Goal: Task Accomplishment & Management: Manage account settings

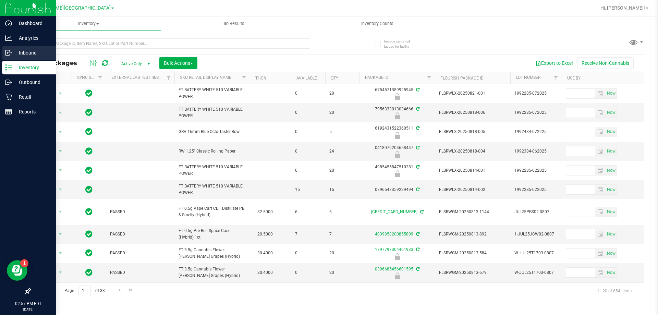
click at [14, 52] on p "Inbound" at bounding box center [32, 53] width 41 height 8
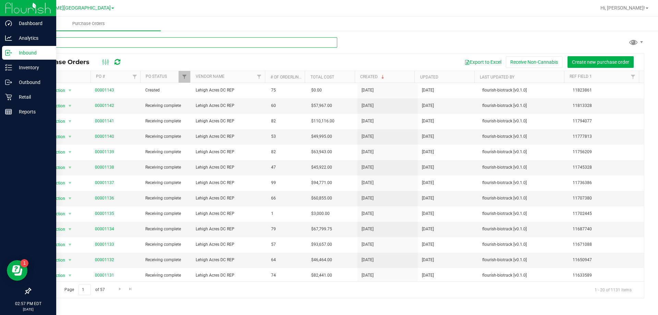
click at [122, 44] on input "text" at bounding box center [183, 42] width 307 height 10
type input "4106679781425336"
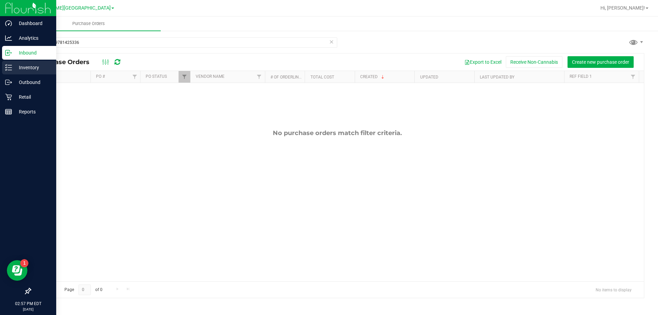
click at [14, 68] on p "Inventory" at bounding box center [32, 67] width 41 height 8
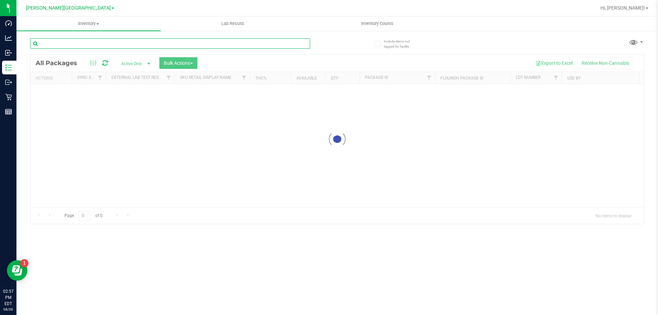
click at [112, 42] on input "text" at bounding box center [170, 43] width 280 height 10
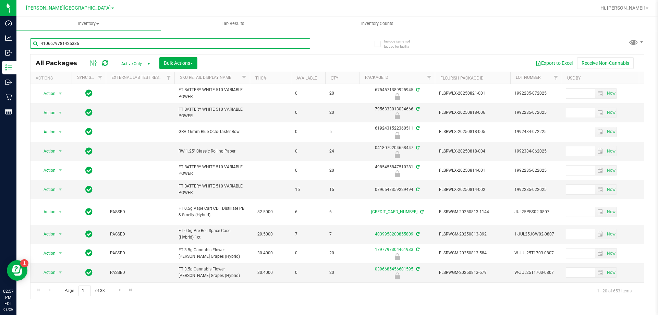
type input "4106679781425336"
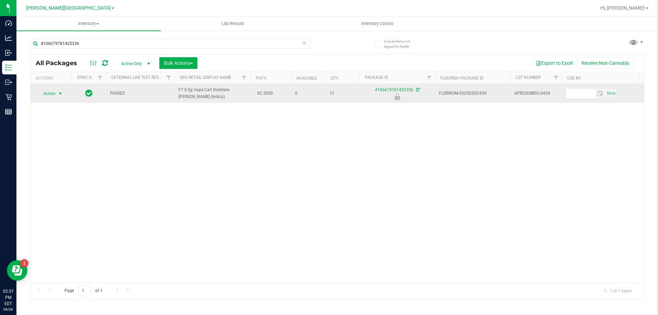
click at [62, 94] on span "select" at bounding box center [60, 93] width 5 height 5
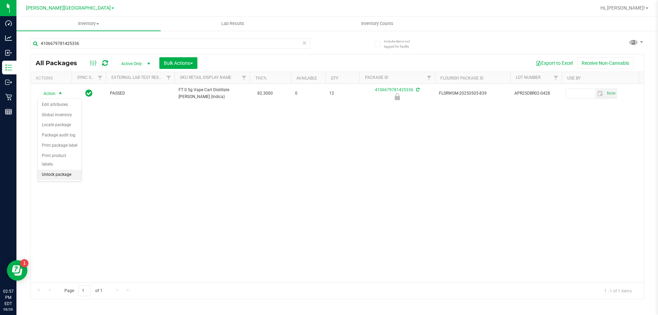
click at [49, 170] on li "Unlock package" at bounding box center [60, 175] width 44 height 10
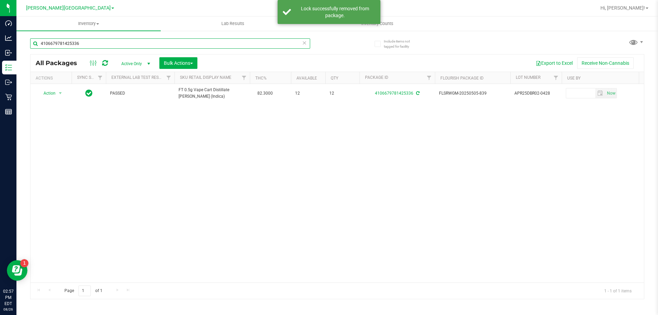
click at [84, 44] on input "4106679781425336" at bounding box center [170, 43] width 280 height 10
type input "6084650357501676"
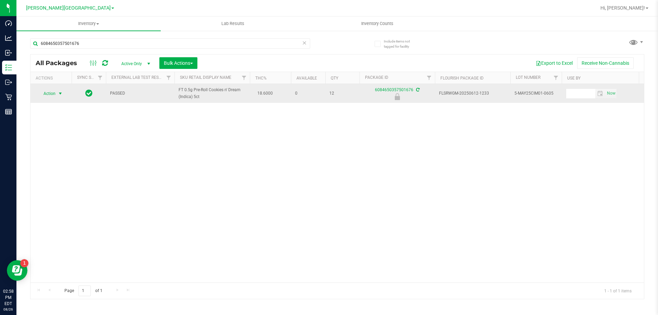
click at [56, 91] on span "select" at bounding box center [60, 94] width 9 height 10
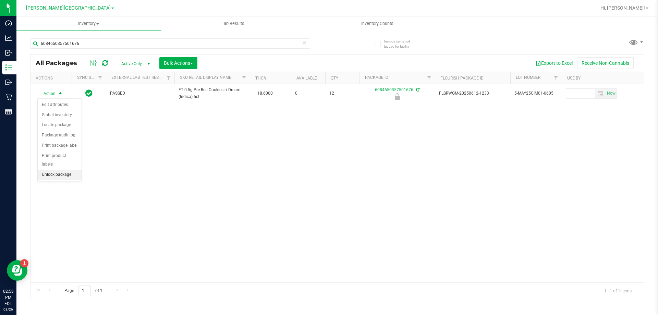
click at [70, 170] on li "Unlock package" at bounding box center [60, 175] width 44 height 10
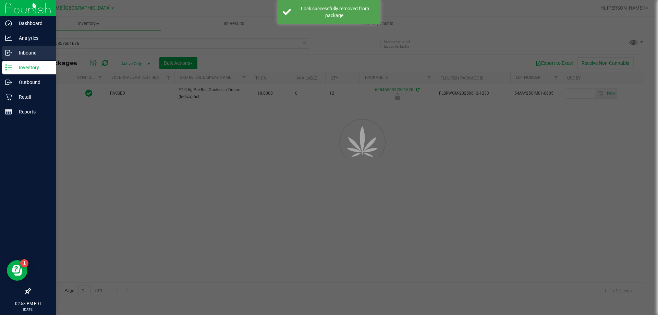
click at [13, 57] on div "Inbound" at bounding box center [29, 53] width 54 height 14
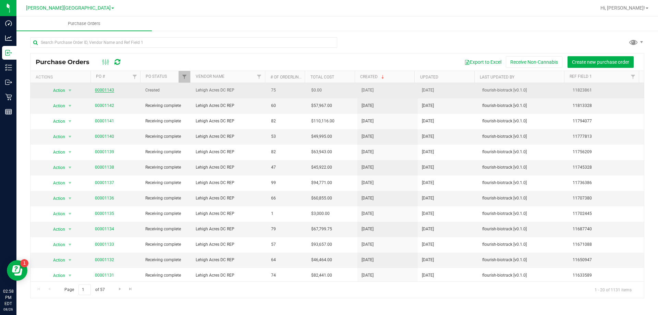
click at [107, 92] on link "00001143" at bounding box center [104, 90] width 19 height 5
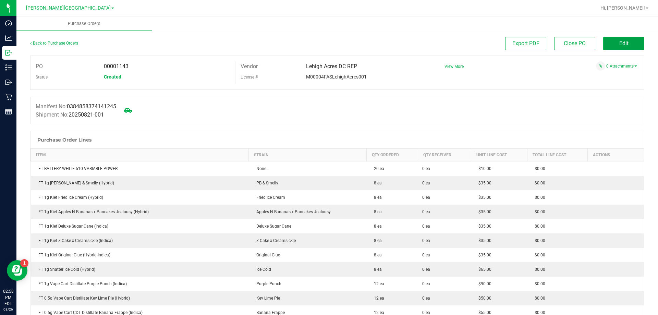
click at [625, 44] on button "Edit" at bounding box center [623, 43] width 41 height 13
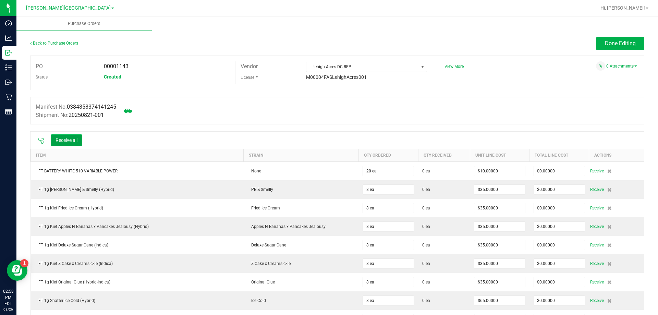
click at [66, 142] on button "Receive all" at bounding box center [66, 140] width 31 height 12
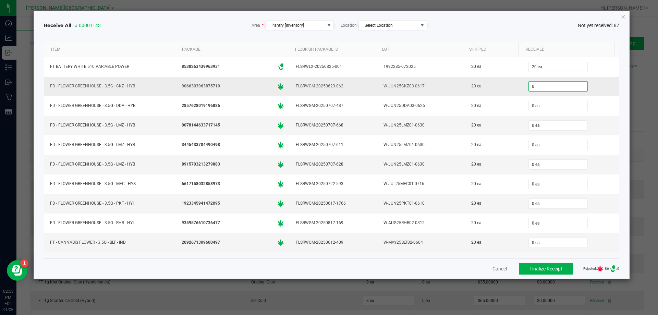
click at [534, 88] on input "0" at bounding box center [558, 87] width 59 height 10
type input "20 ea"
type input "20"
type input "0"
type input "20 ea"
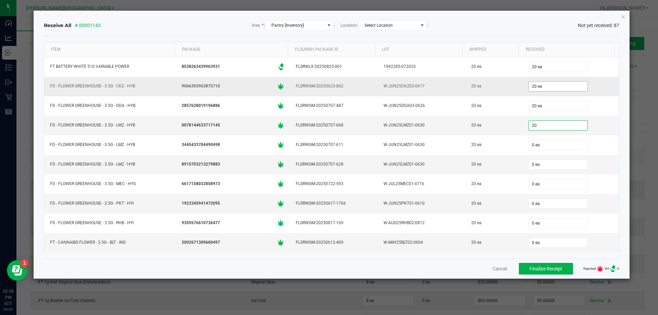
type input "20 ea"
type input "0 ea"
type input "20 ea"
type input "020"
type input "0"
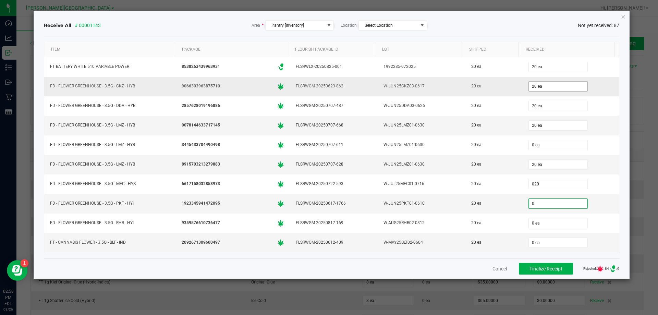
type input "20 ea"
type input "0 ea"
type input "20 ea"
type input "20"
type input "0"
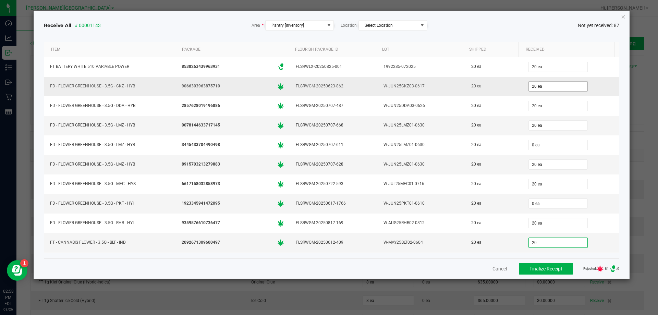
type input "20 ea"
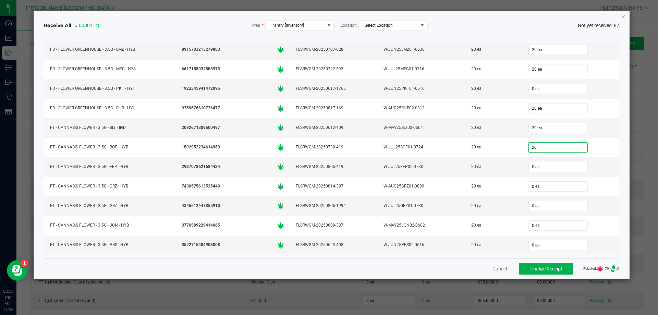
type input "20 ea"
type input "20"
type input "0"
type input "20 ea"
type input "20"
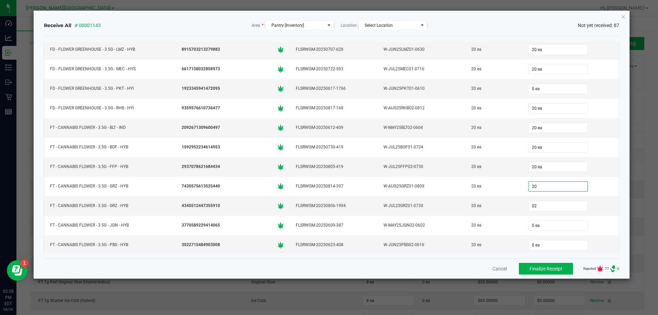
type input "020"
type input "20 ea"
type input "020"
type input "0"
type input "20 ea"
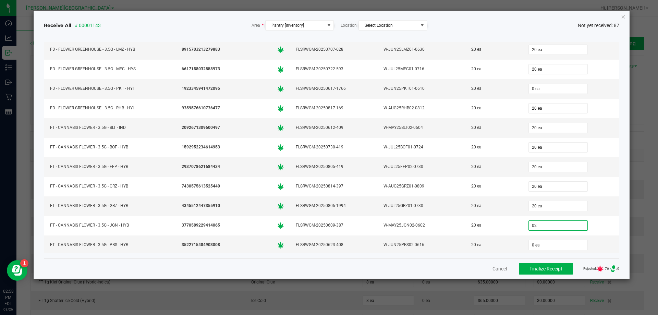
type input "0"
type input "0 ea"
type input "20"
type input "0"
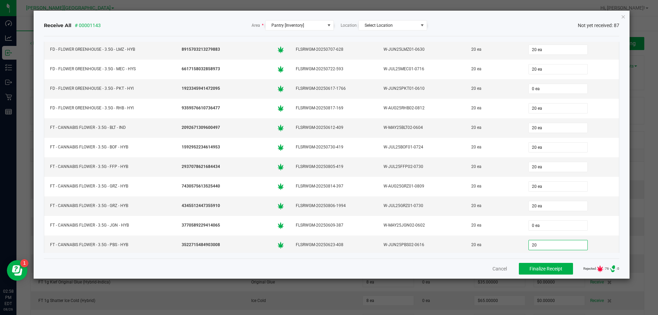
type input "20 ea"
type input "20"
type input "0"
type input "20 ea"
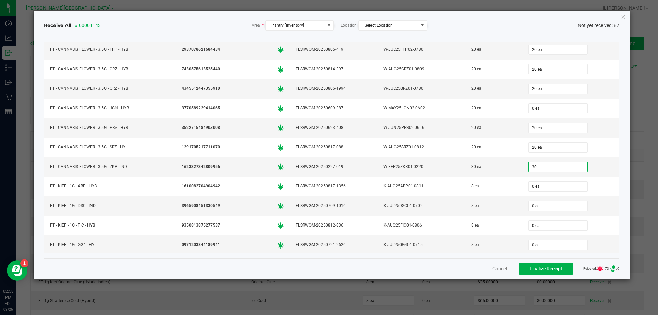
type input "30 ea"
type input "8 ea"
type input "8"
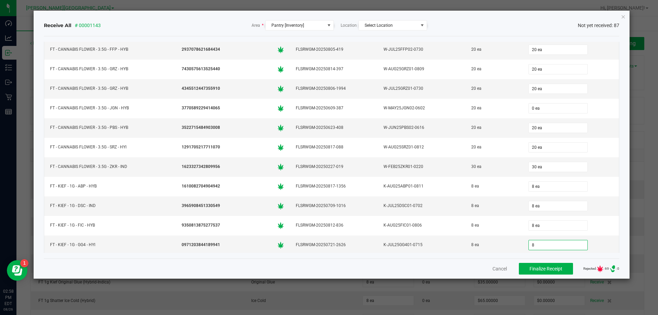
type input "0"
type input "8 ea"
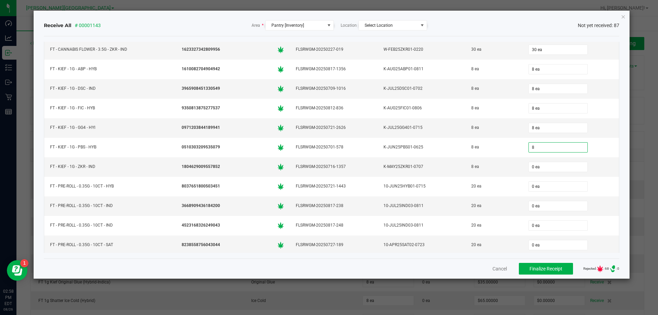
type input "8"
type input "0"
type input "8 ea"
type input "20 ea"
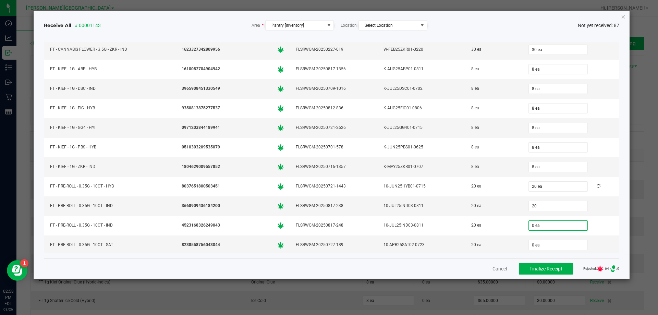
type input "20 ea"
type input "20"
type input "0"
type input "20 ea"
type input "20"
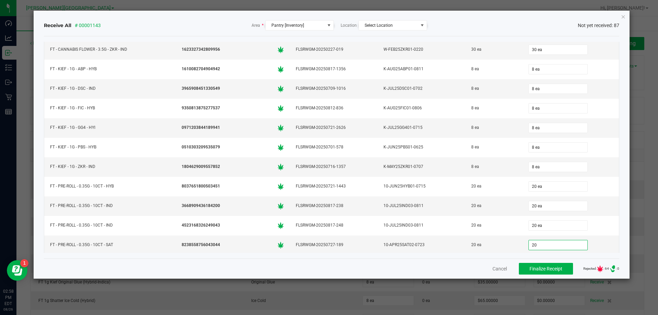
type input "0"
type input "20 ea"
type input "25 ea"
type input "25"
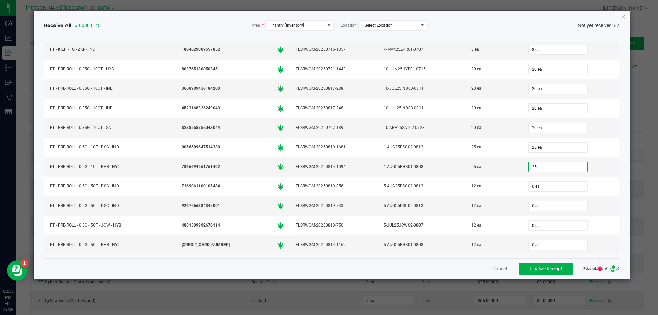
type input "0"
type input "25 ea"
type input "12"
type input "0"
type input "12 ea"
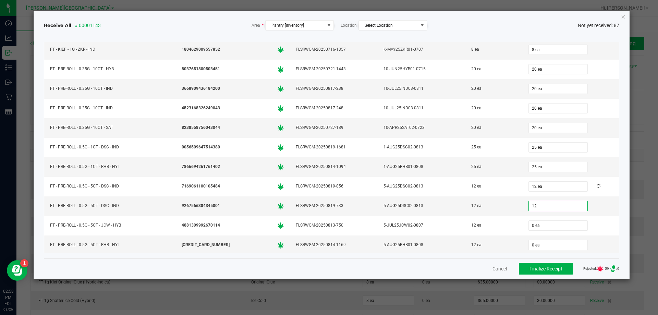
type input "12"
type input "0"
type input "12 ea"
type input "12"
type input "0"
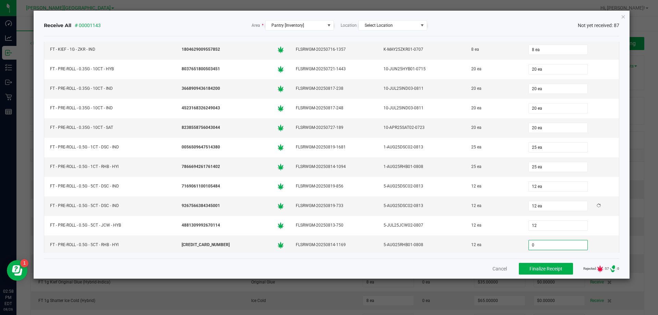
type input "12 ea"
type input "2"
type input "0"
type input "2 ea"
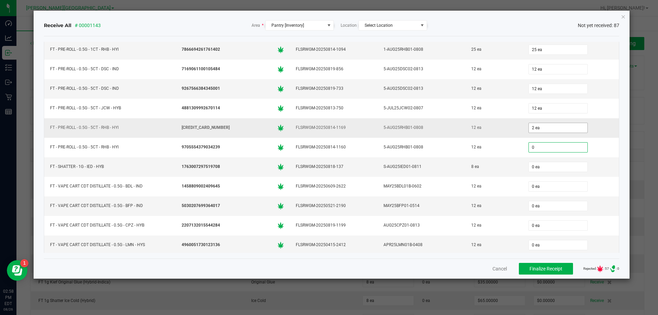
click at [530, 116] on td "12 ea" at bounding box center [571, 109] width 97 height 20
type input "0 ea"
click at [535, 130] on input "2 ea" at bounding box center [558, 128] width 59 height 10
click at [535, 130] on input "2" at bounding box center [558, 128] width 59 height 10
type input "12 ea"
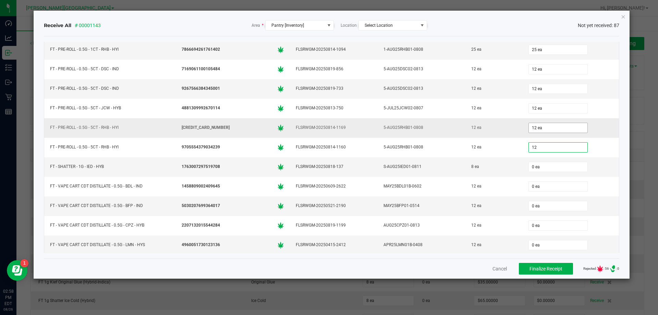
type input "12 ea"
type input "8 ea"
type input "12 ea"
type input "12"
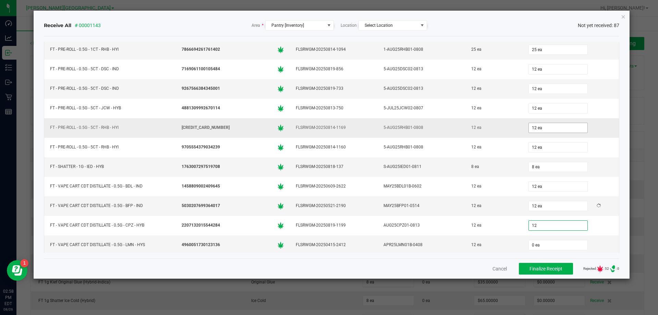
type input "0"
type input "12 ea"
type input "12"
type input "0"
type input "12 ea"
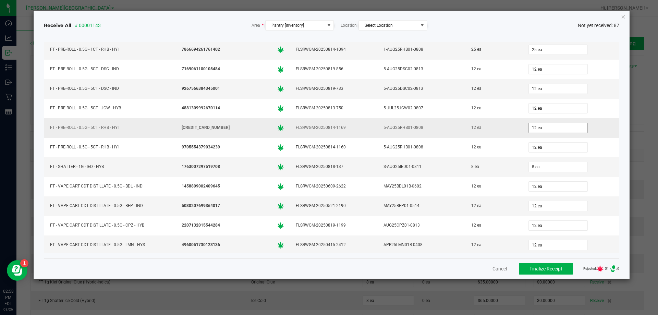
scroll to position [701, 0]
type input "12 ea"
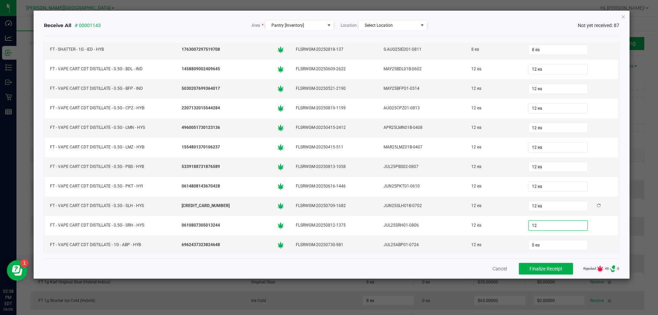
type input "12 ea"
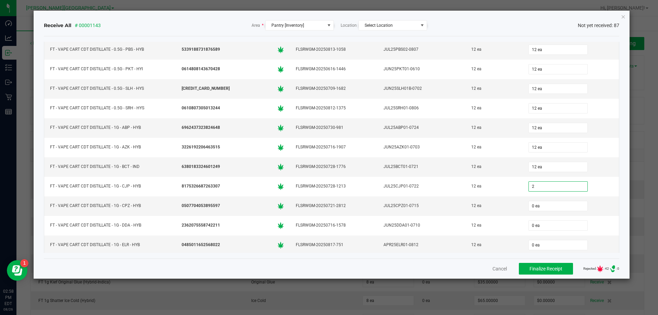
type input "2 ea"
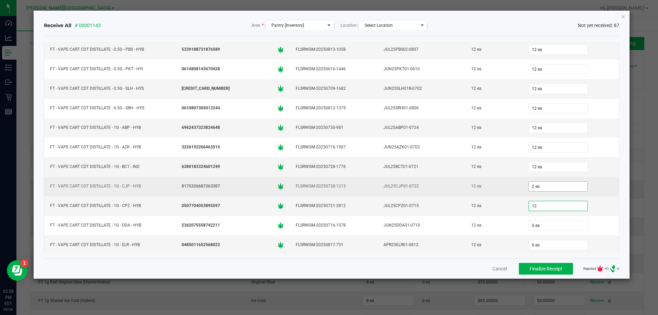
type input "12"
type input "2"
type input "12 ea"
click at [566, 185] on input "2" at bounding box center [558, 187] width 59 height 10
type input "12 ea"
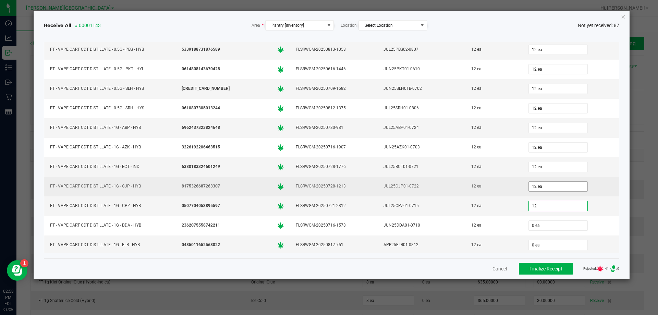
type input "12 ea"
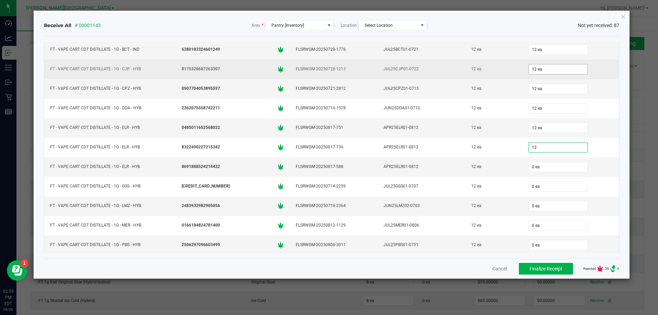
type input "12 ea"
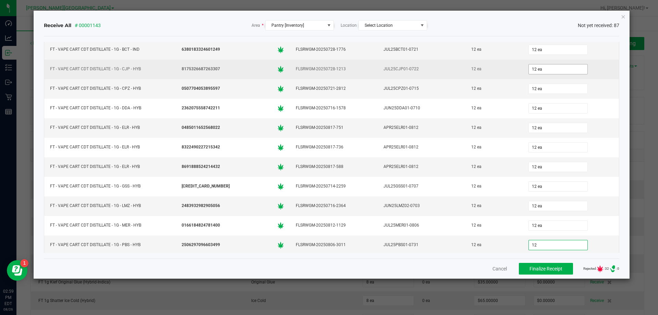
type input "12"
type input "0"
type input "12 ea"
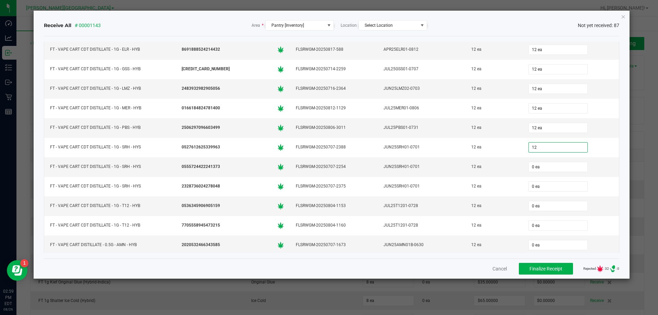
type input "12 ea"
type input "12"
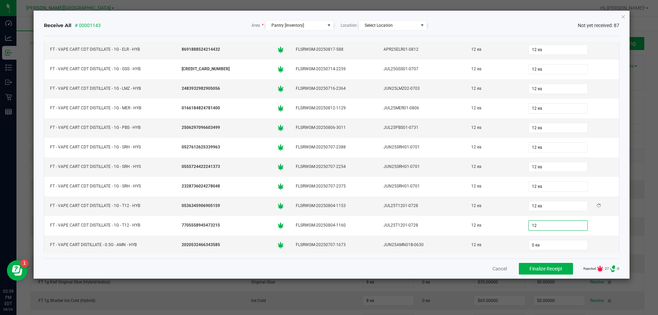
type input "0"
type input "12 ea"
type input "12"
type input "0"
type input "12 ea"
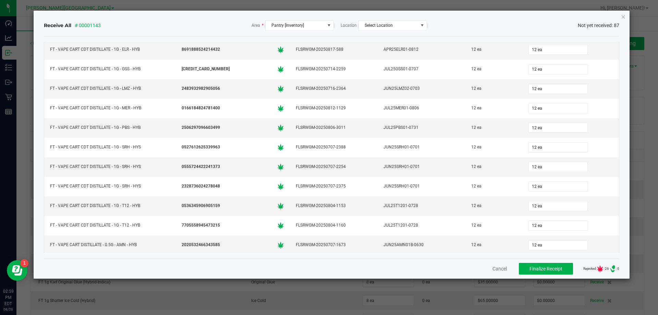
scroll to position [1170, 0]
type input "12 ea"
type input "20 ea"
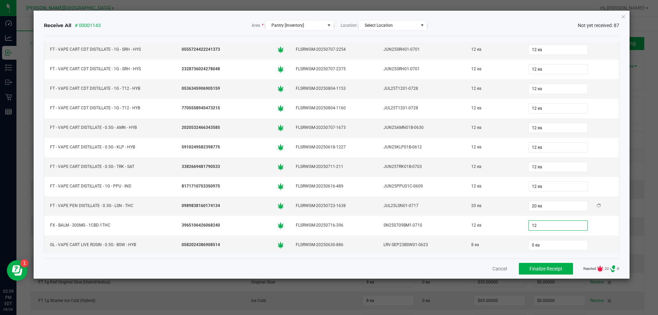
type input "12 ea"
type input "8 ea"
type input "50 ea"
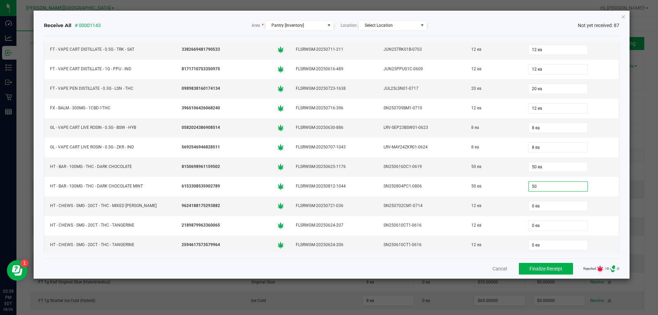
type input "50 ea"
type input "12 ea"
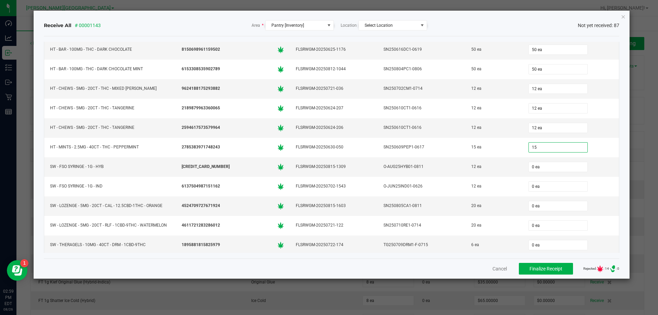
type input "15 ea"
type input "12"
type input "0"
type input "12 ea"
type input "12"
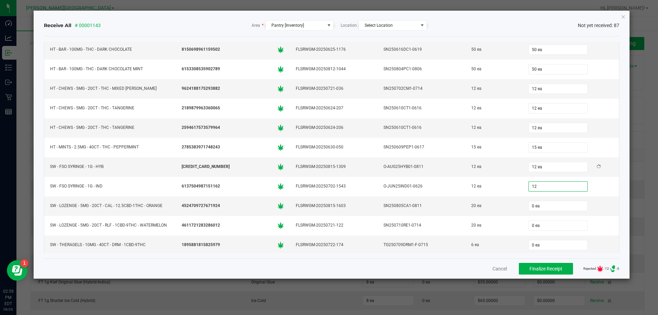
type input "0"
type input "12 ea"
type input "20 ea"
type input "6"
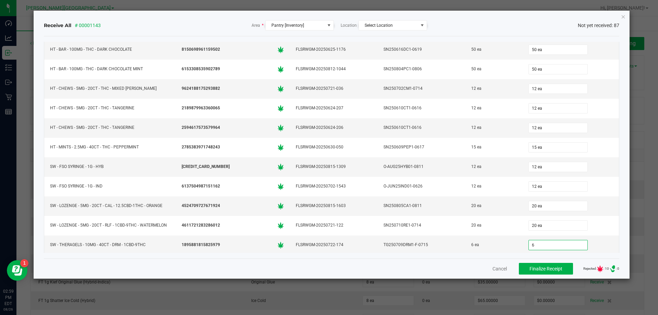
type input "0"
type input "6 ea"
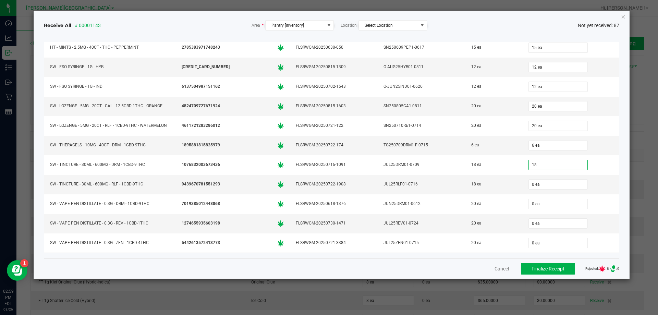
type input "18 ea"
type input "20 ea"
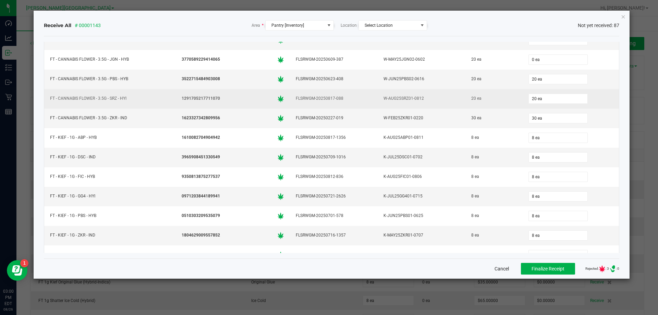
scroll to position [270, 0]
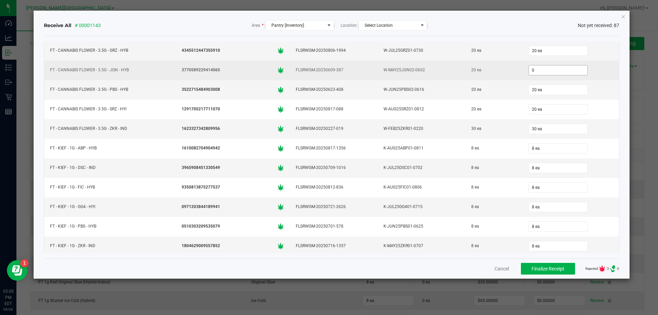
click at [539, 68] on input "0" at bounding box center [558, 70] width 59 height 10
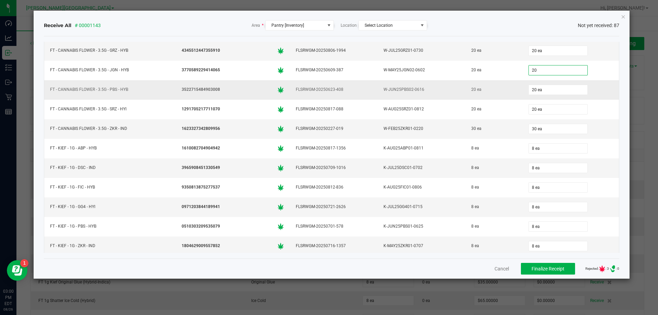
click at [553, 83] on div "20 ea" at bounding box center [571, 90] width 88 height 14
type input "20 ea"
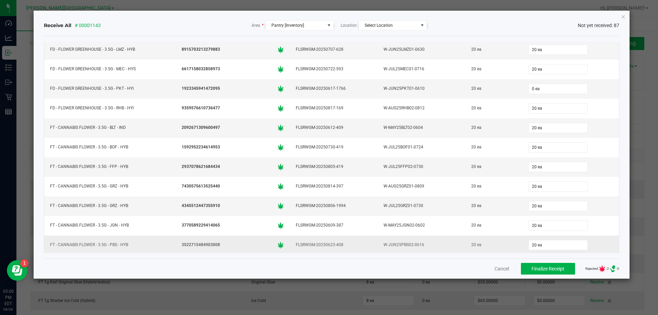
scroll to position [99, 0]
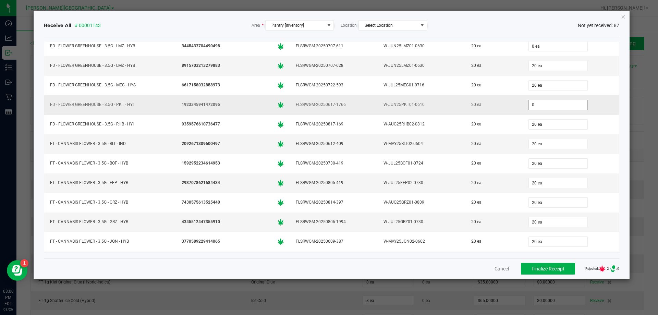
click at [543, 101] on input "0" at bounding box center [558, 105] width 59 height 10
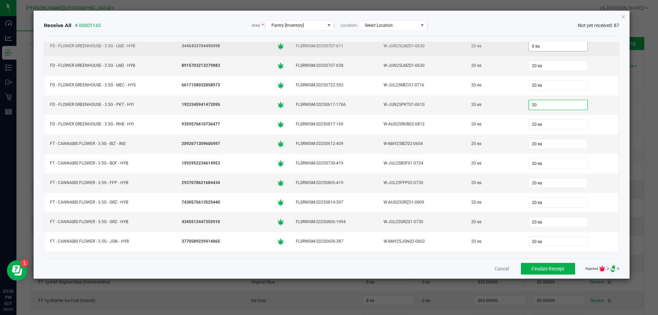
type input "20"
click at [530, 47] on input "0 ea" at bounding box center [558, 46] width 59 height 10
type input "0"
type input "20 ea"
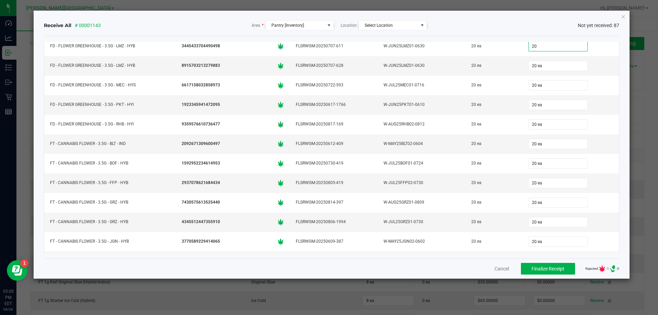
click at [622, 160] on div "Receive All # 00001143 Area * Pantry [Inventory] Location Select Location Not y…" at bounding box center [332, 145] width 597 height 268
type input "20 ea"
click at [553, 269] on span "Finalize Receipt" at bounding box center [548, 268] width 33 height 5
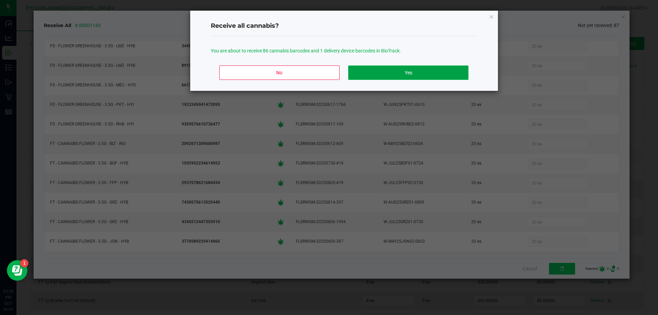
click at [376, 74] on button "Yes" at bounding box center [408, 72] width 120 height 14
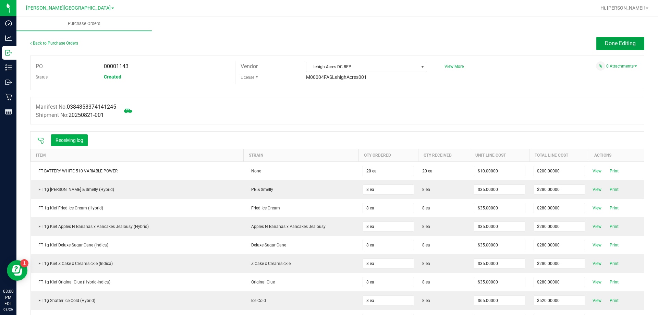
click at [629, 43] on span "Done Editing" at bounding box center [620, 43] width 31 height 7
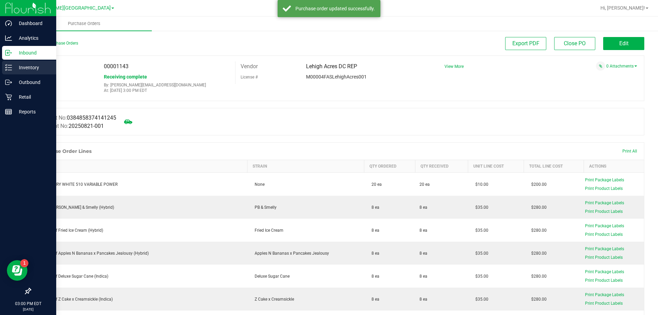
click at [15, 69] on p "Inventory" at bounding box center [32, 67] width 41 height 8
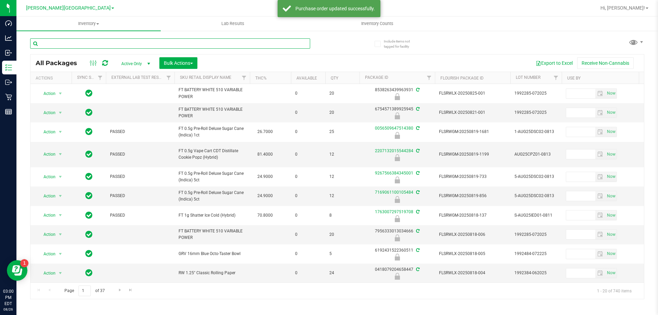
click at [163, 44] on input "text" at bounding box center [170, 43] width 280 height 10
type input "grz"
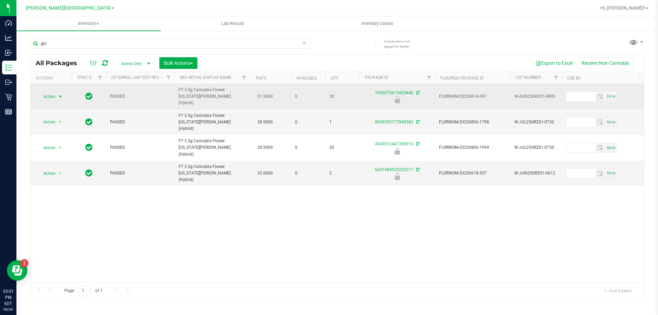
click at [53, 92] on span "Action" at bounding box center [46, 97] width 19 height 10
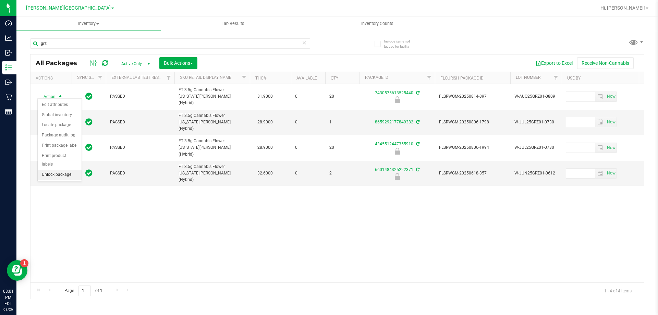
click at [65, 170] on li "Unlock package" at bounding box center [60, 175] width 44 height 10
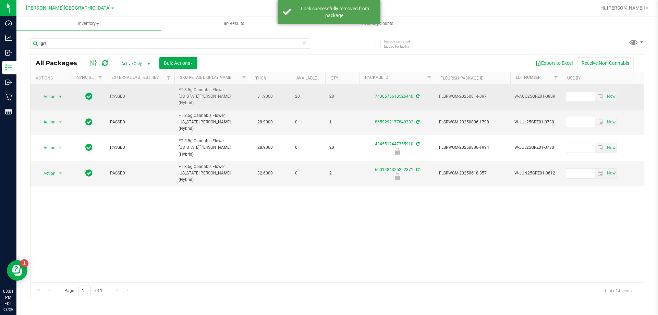
click at [56, 94] on span "Action" at bounding box center [46, 97] width 19 height 10
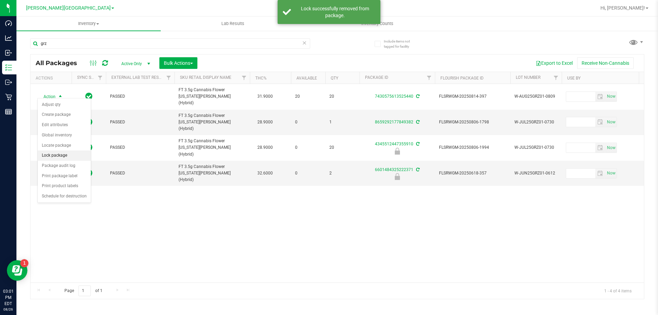
click at [69, 157] on li "Lock package" at bounding box center [64, 156] width 53 height 10
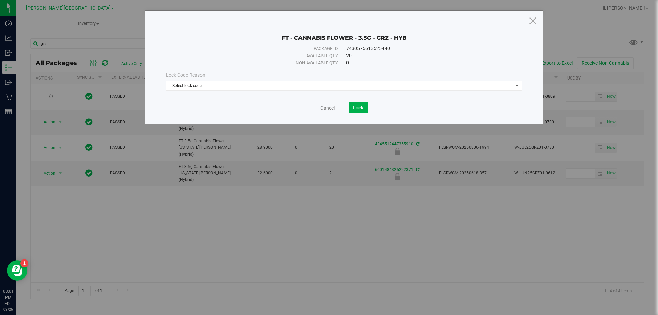
click at [262, 80] on div "Lock Code Reason Select lock code Select lock code Newly Received Administrativ…" at bounding box center [344, 81] width 366 height 19
click at [261, 83] on span "Select lock code" at bounding box center [339, 86] width 347 height 10
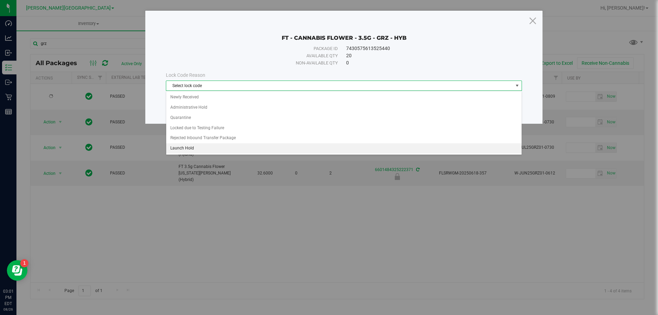
click at [223, 146] on li "Launch Hold" at bounding box center [344, 148] width 356 height 10
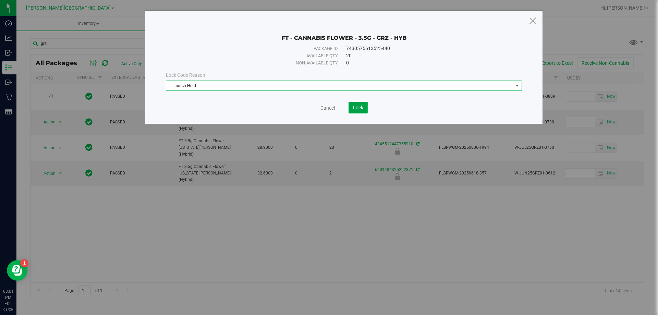
click at [350, 112] on button "Lock" at bounding box center [358, 108] width 19 height 12
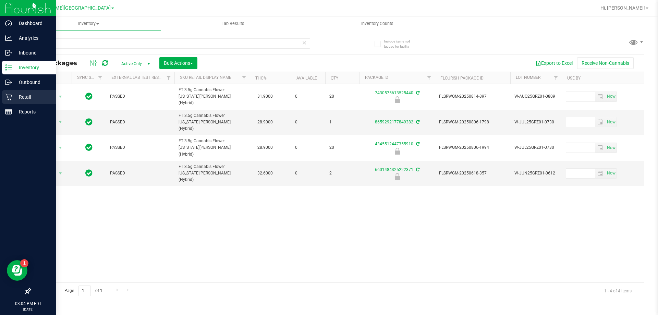
click at [13, 98] on p "Retail" at bounding box center [32, 97] width 41 height 8
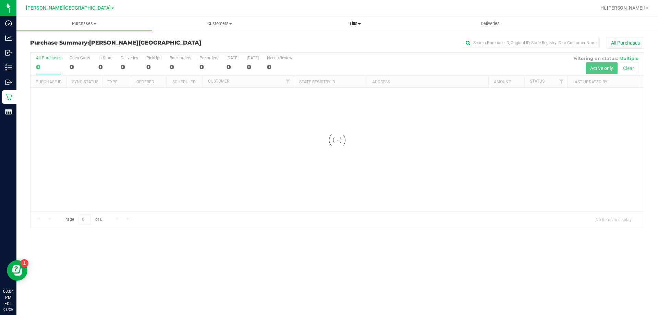
click at [352, 25] on span "Tills" at bounding box center [355, 24] width 135 height 6
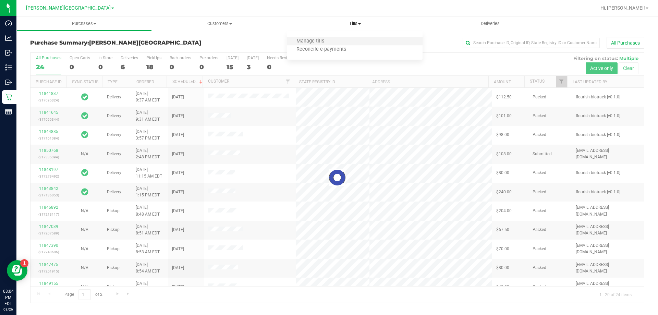
click at [350, 40] on li "Manage tills" at bounding box center [354, 41] width 135 height 8
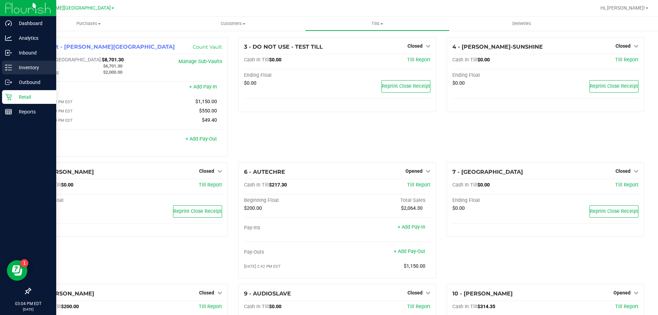
click at [16, 63] on div "Inventory" at bounding box center [29, 68] width 54 height 14
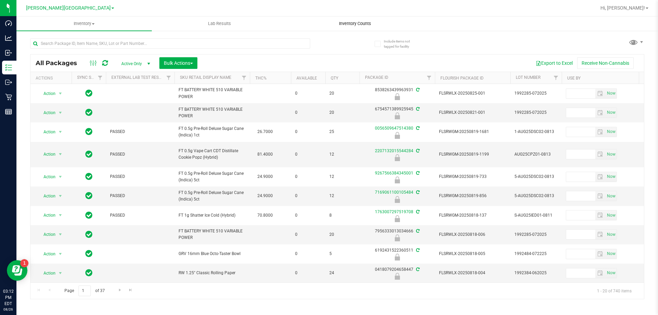
click at [360, 19] on uib-tab-heading "Inventory Counts" at bounding box center [355, 24] width 135 height 14
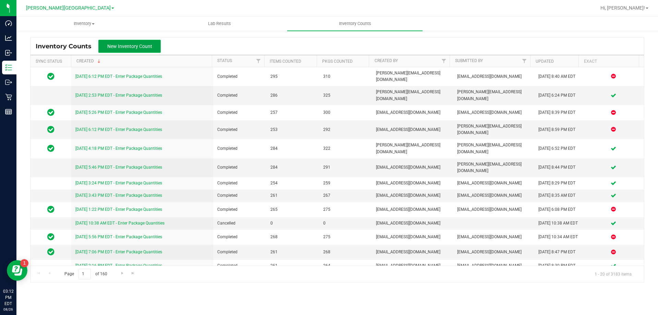
click at [114, 45] on span "New Inventory Count" at bounding box center [129, 46] width 45 height 5
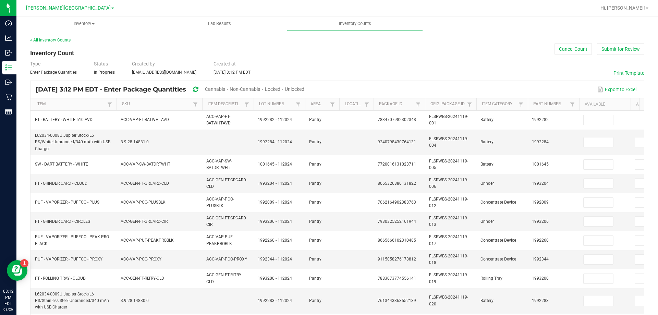
click at [78, 99] on th "Item" at bounding box center [74, 104] width 86 height 12
click at [80, 107] on link "Item" at bounding box center [70, 103] width 69 height 5
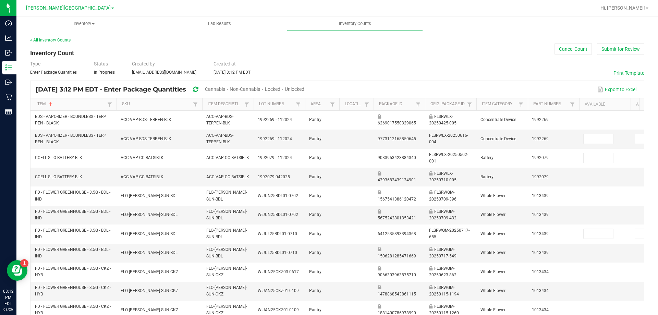
click at [225, 91] on span "Cannabis" at bounding box center [215, 88] width 20 height 5
click at [305, 88] on span "Unlocked" at bounding box center [295, 88] width 20 height 5
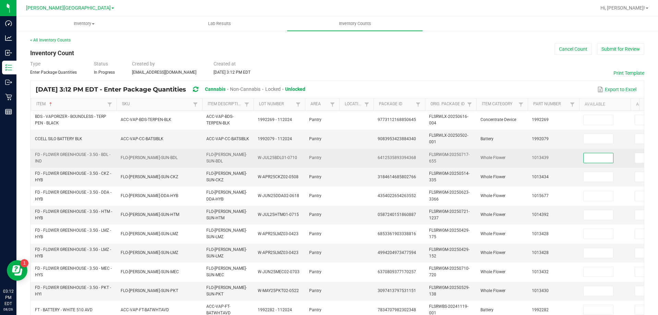
click at [594, 155] on input at bounding box center [598, 158] width 29 height 10
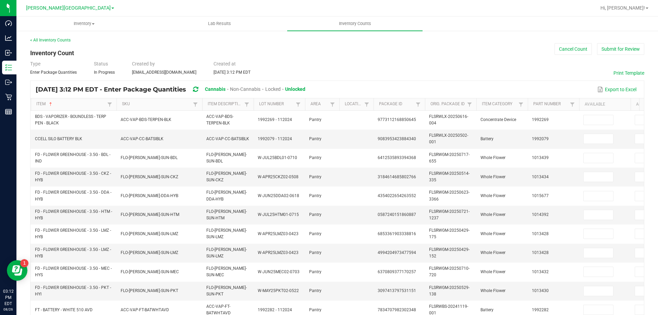
click at [203, 105] on th "Item Description" at bounding box center [227, 104] width 51 height 12
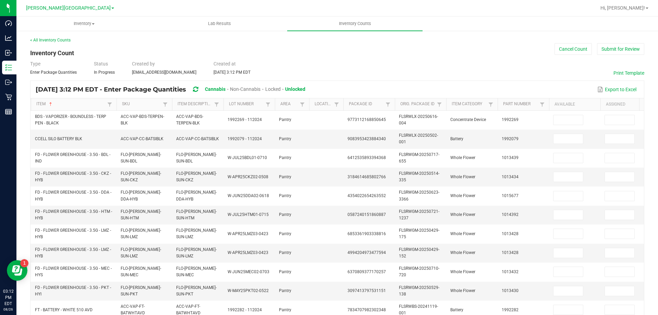
click at [171, 104] on span at bounding box center [171, 157] width 2 height 119
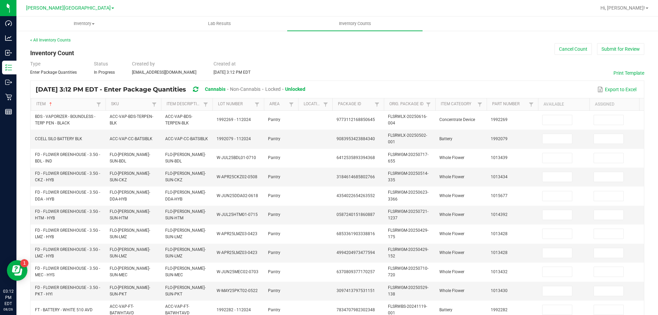
click at [105, 104] on span at bounding box center [105, 157] width 2 height 119
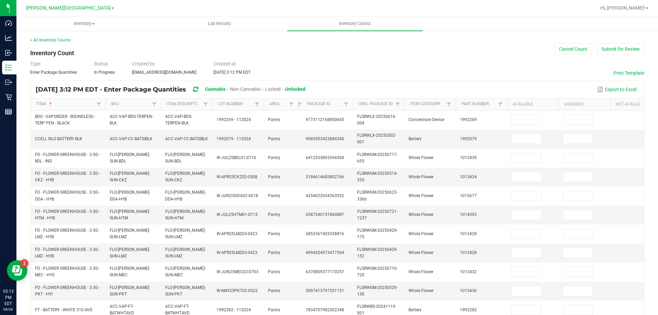
click at [291, 110] on div "Item Sorted Ascending SKU Item Description Lot Number Area Location Package Id …" at bounding box center [338, 294] width 614 height 392
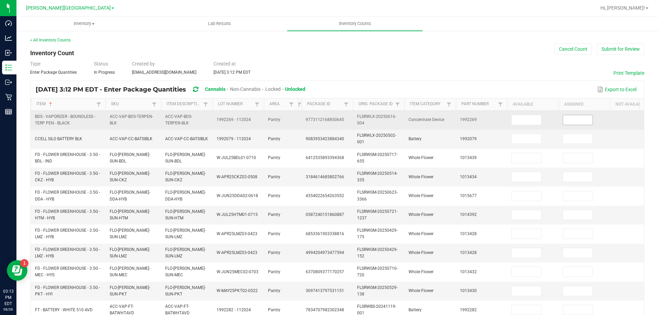
click at [581, 118] on input at bounding box center [577, 120] width 29 height 10
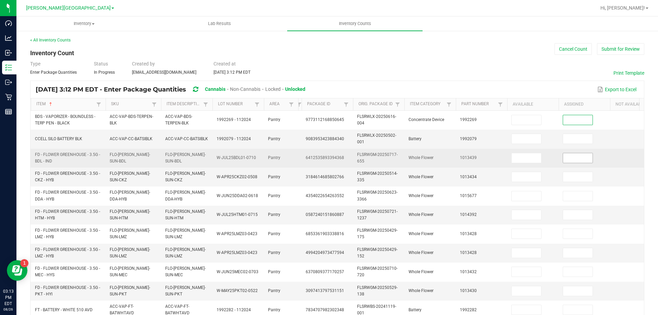
click at [571, 159] on input at bounding box center [577, 158] width 29 height 10
type input "0"
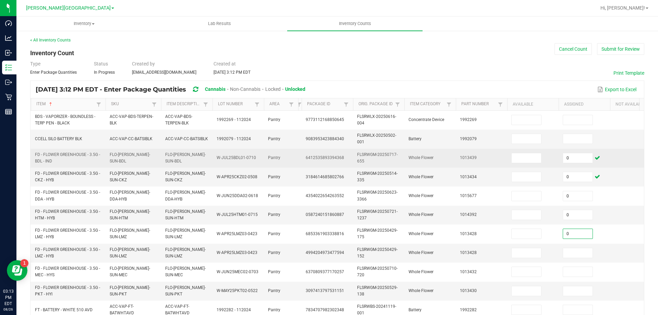
type input "0"
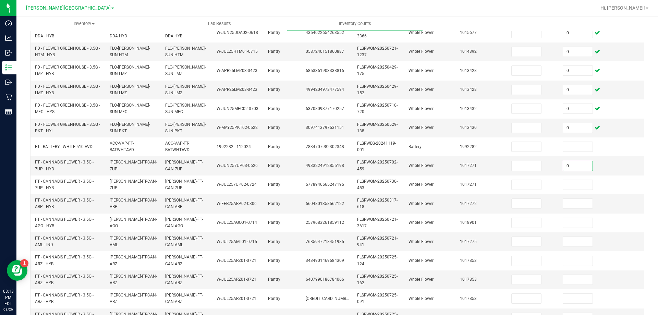
type input "0"
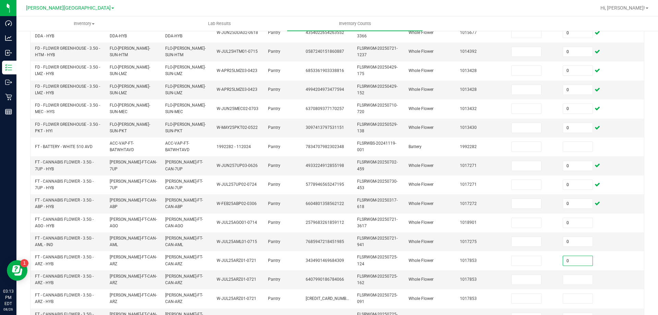
type input "0"
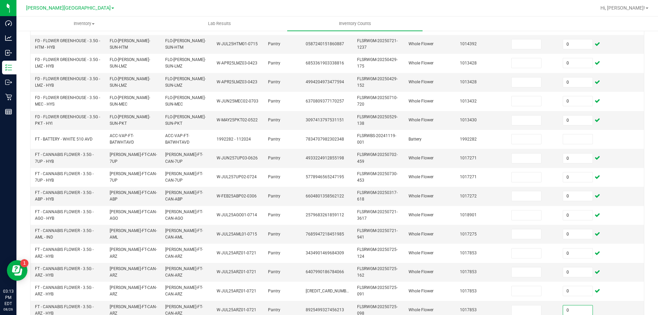
type input "0"
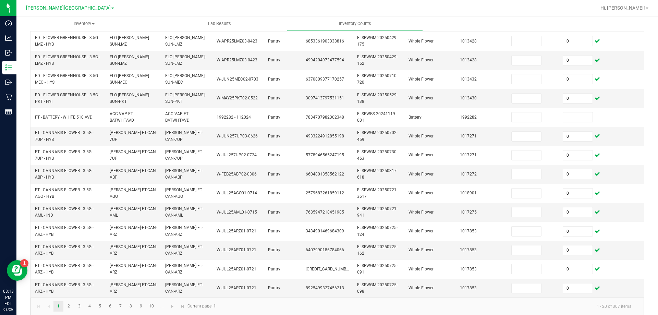
scroll to position [205, 0]
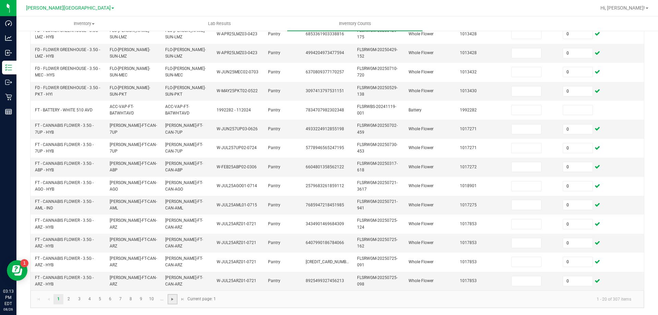
click at [174, 300] on span "Go to the next page" at bounding box center [172, 299] width 5 height 5
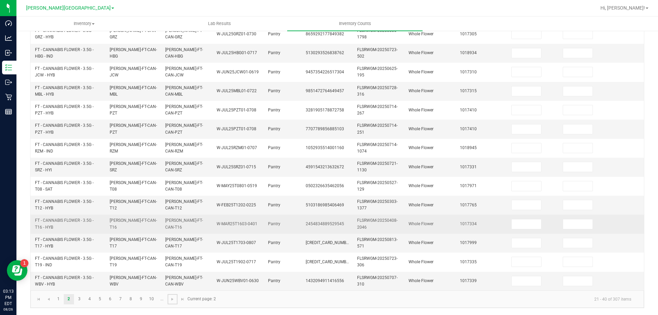
scroll to position [0, 0]
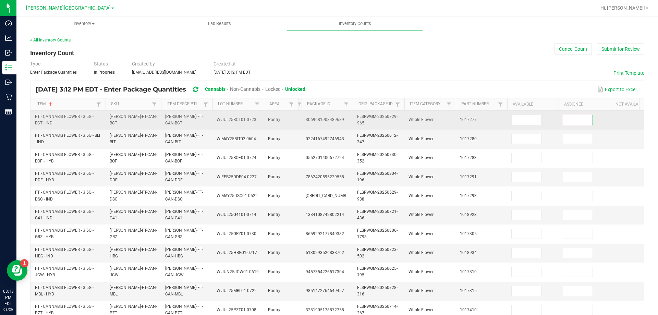
click at [581, 119] on input at bounding box center [577, 120] width 29 height 10
type input "0"
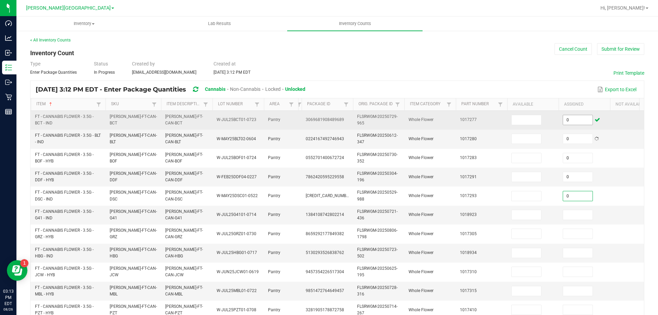
type input "0"
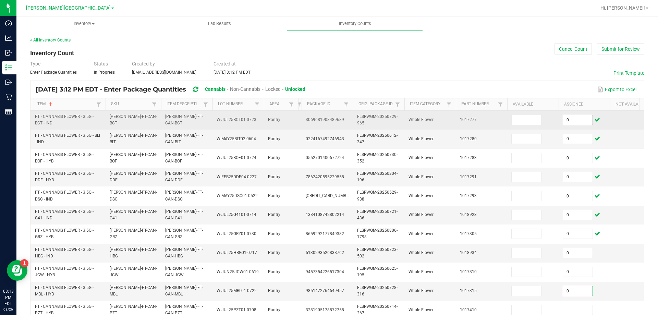
type input "0"
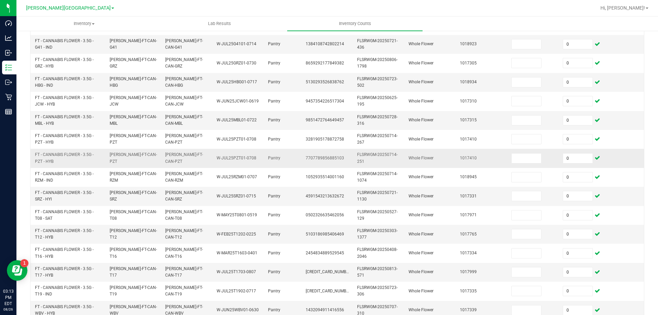
scroll to position [205, 0]
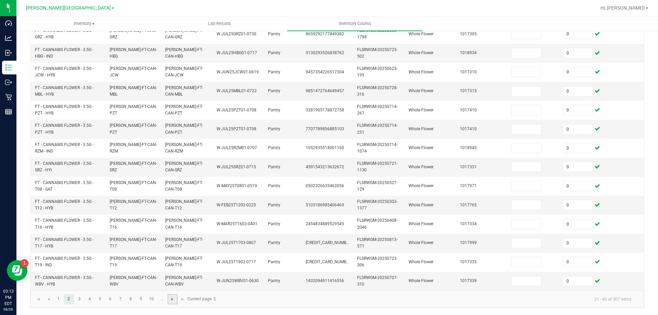
click at [171, 297] on span "Go to the next page" at bounding box center [172, 299] width 5 height 5
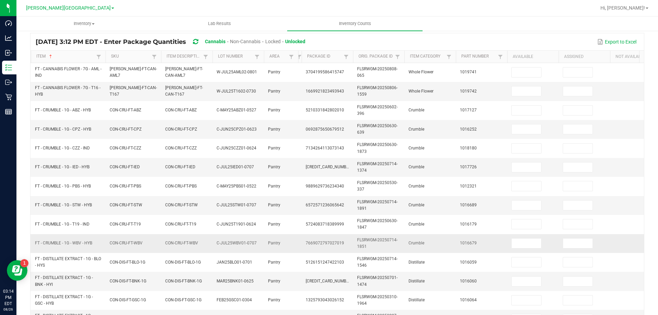
scroll to position [0, 0]
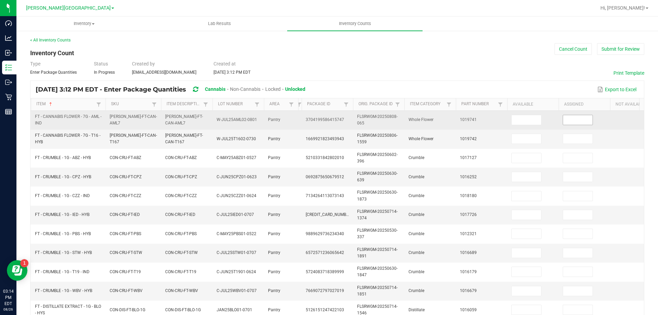
click at [566, 123] on input at bounding box center [577, 120] width 29 height 10
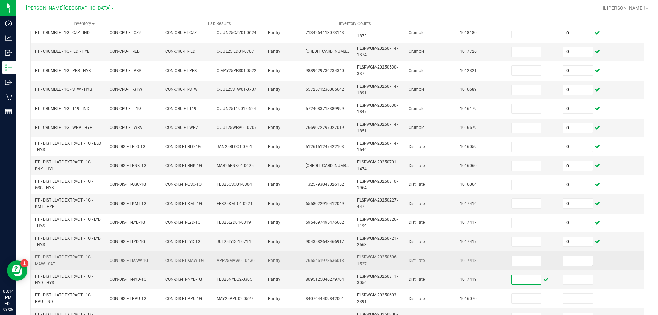
click at [578, 260] on input at bounding box center [577, 261] width 29 height 10
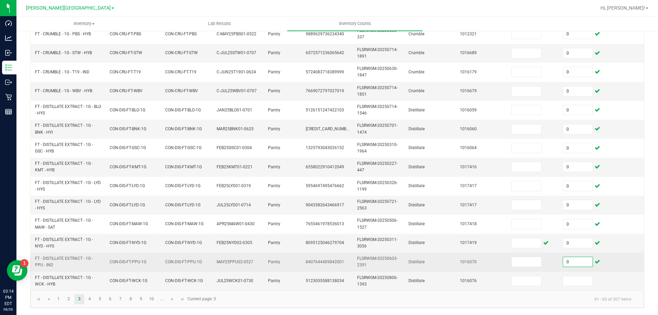
scroll to position [205, 0]
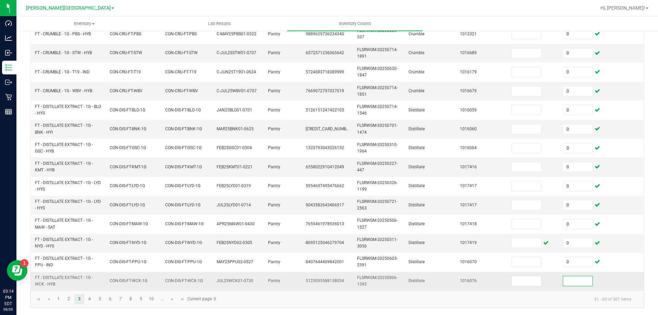
click at [573, 276] on input at bounding box center [577, 281] width 29 height 10
click at [89, 300] on link "4" at bounding box center [90, 299] width 10 height 10
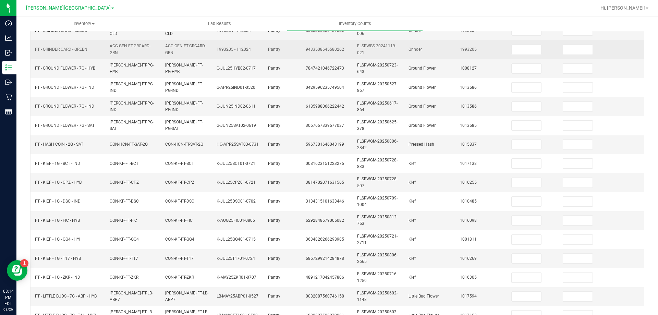
scroll to position [0, 0]
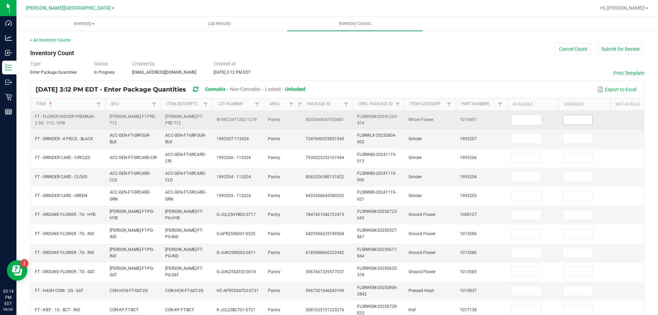
click at [576, 121] on input at bounding box center [577, 120] width 29 height 10
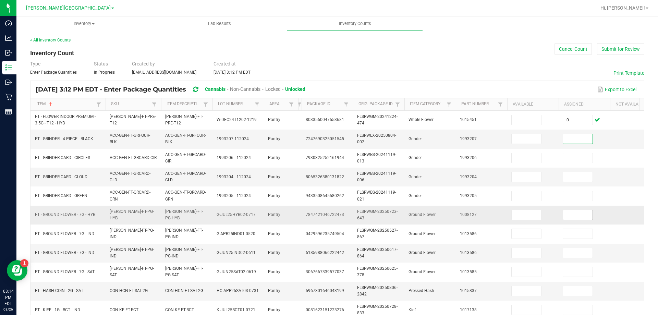
click at [570, 216] on input at bounding box center [577, 215] width 29 height 10
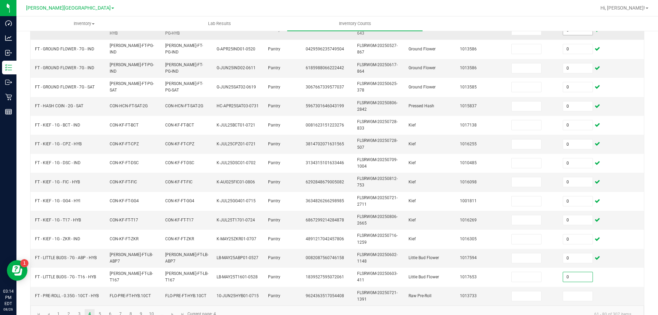
scroll to position [205, 0]
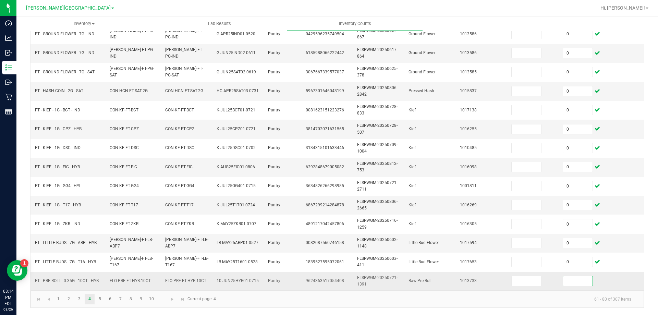
click at [578, 276] on input at bounding box center [577, 281] width 29 height 10
click at [169, 300] on link at bounding box center [173, 299] width 10 height 10
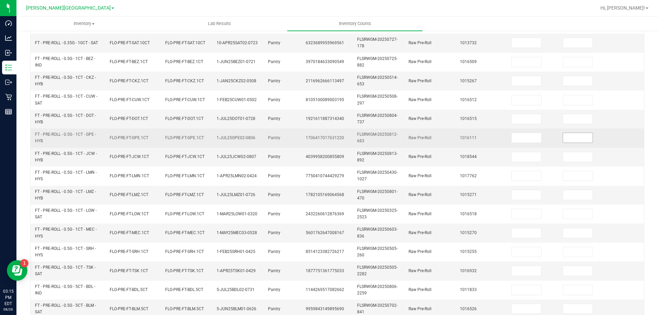
scroll to position [34, 0]
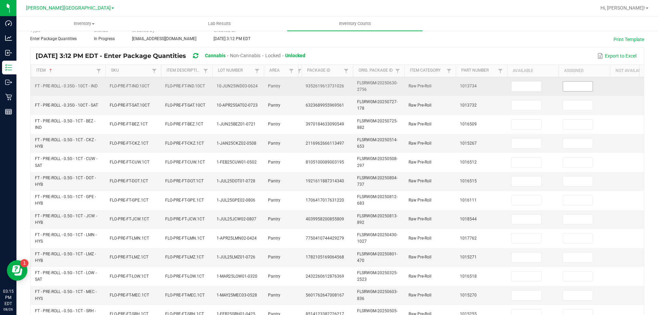
click at [573, 87] on input at bounding box center [577, 87] width 29 height 10
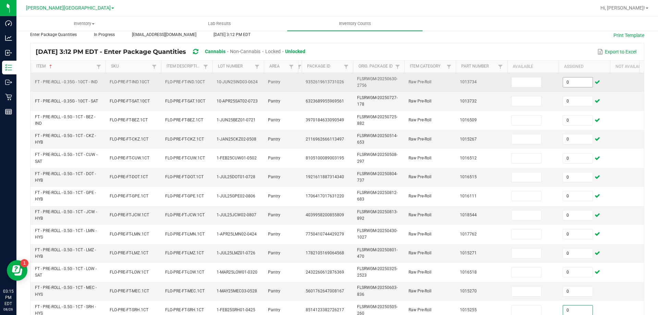
scroll to position [201, 0]
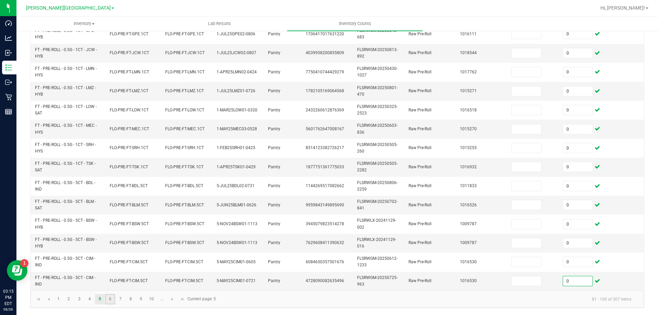
click at [110, 304] on link "6" at bounding box center [110, 299] width 10 height 10
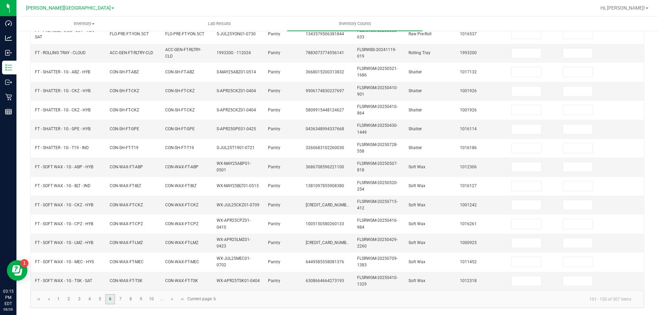
scroll to position [0, 0]
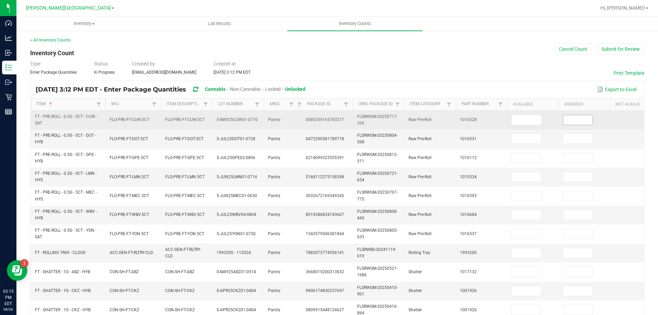
click at [568, 120] on input at bounding box center [577, 120] width 29 height 10
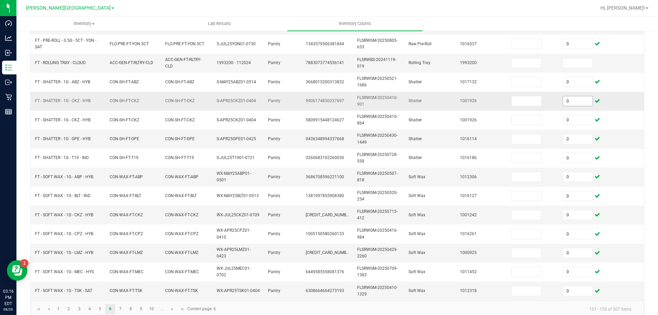
scroll to position [205, 0]
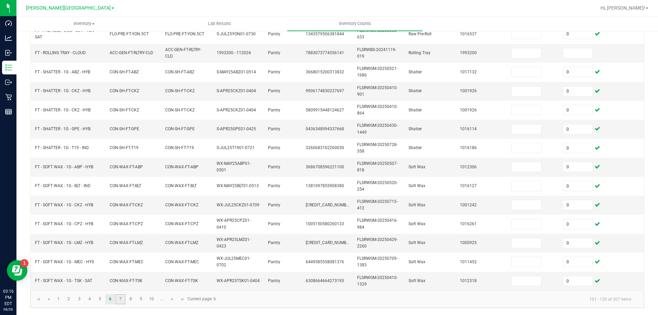
click at [118, 300] on link "7" at bounding box center [121, 299] width 10 height 10
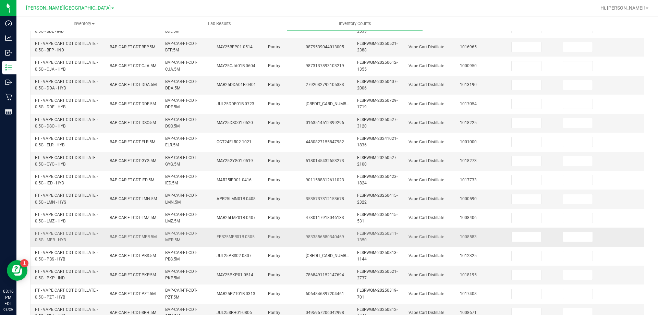
scroll to position [0, 0]
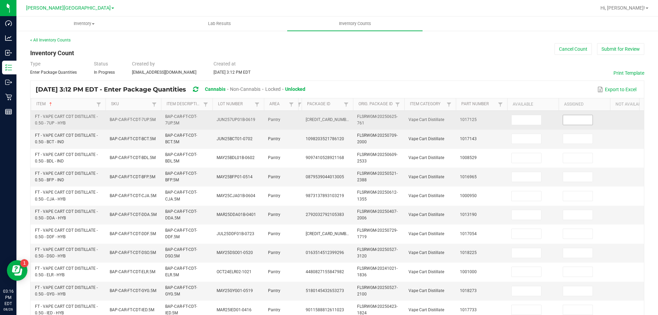
click at [581, 119] on input at bounding box center [577, 120] width 29 height 10
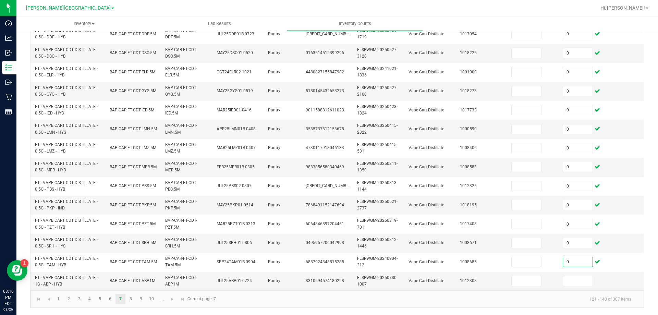
scroll to position [205, 0]
click at [129, 296] on link "8" at bounding box center [131, 299] width 10 height 10
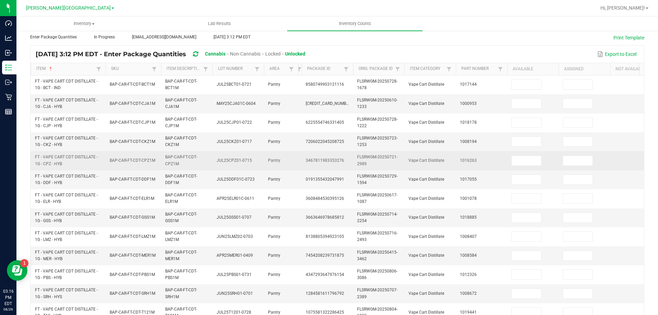
scroll to position [34, 0]
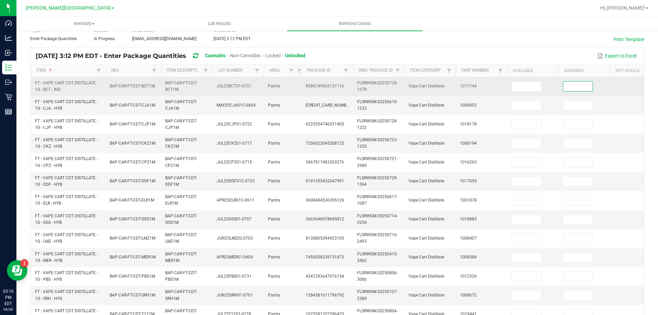
click at [586, 89] on input at bounding box center [577, 87] width 29 height 10
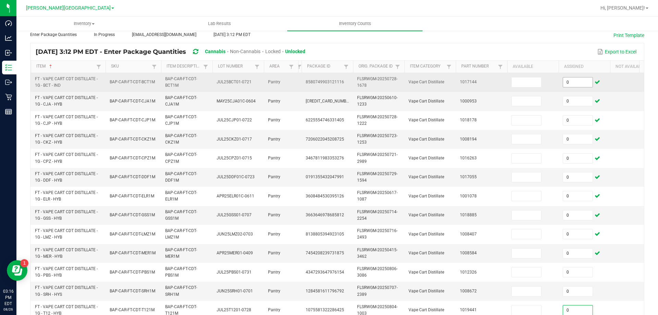
scroll to position [201, 0]
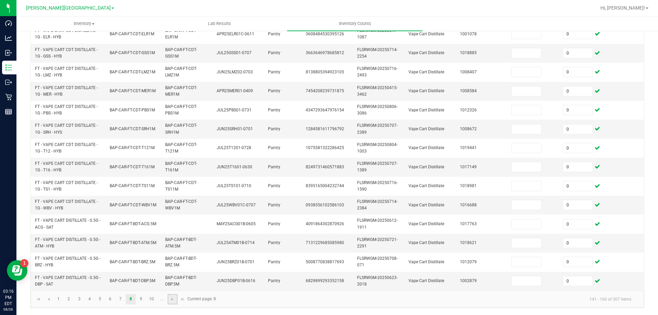
click at [170, 304] on link at bounding box center [173, 299] width 10 height 10
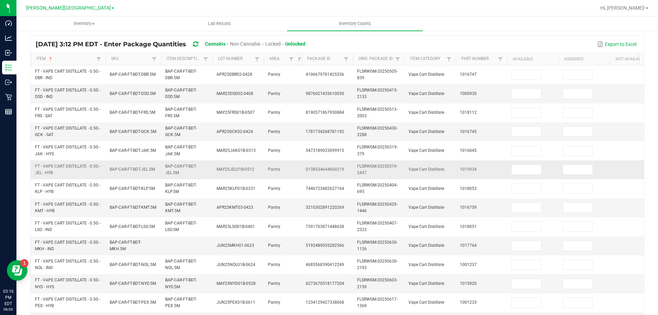
scroll to position [30, 0]
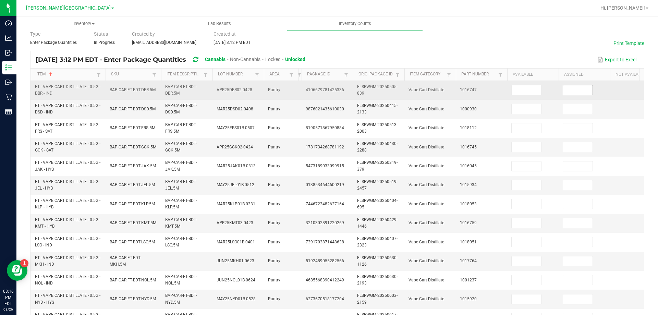
click at [569, 89] on input at bounding box center [577, 90] width 29 height 10
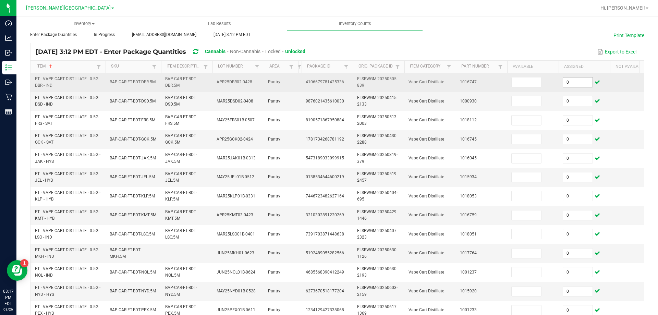
scroll to position [201, 0]
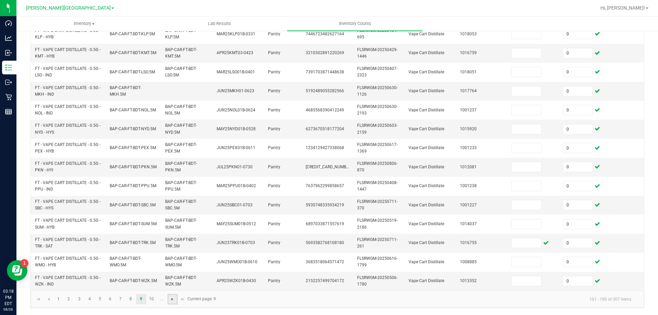
click at [174, 302] on span "Go to the next page" at bounding box center [172, 299] width 5 height 5
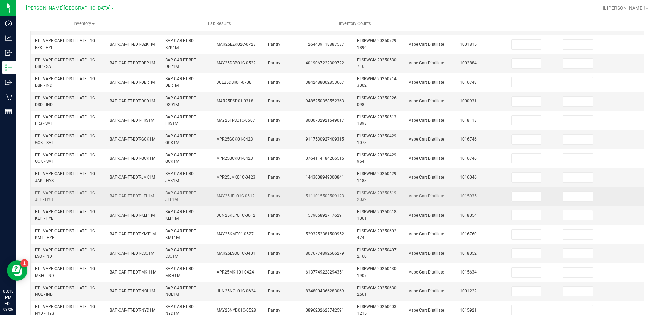
scroll to position [30, 0]
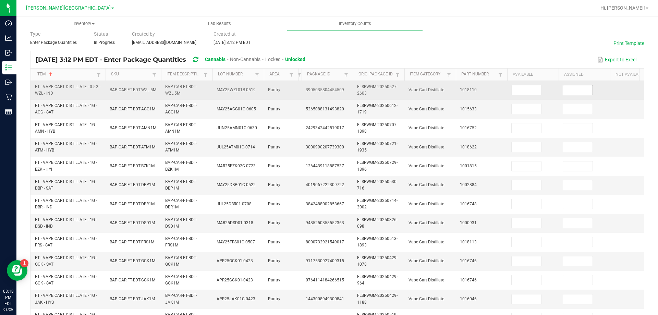
click at [574, 91] on input at bounding box center [577, 90] width 29 height 10
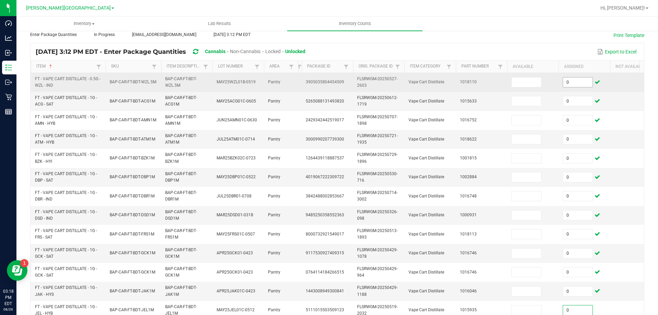
scroll to position [201, 0]
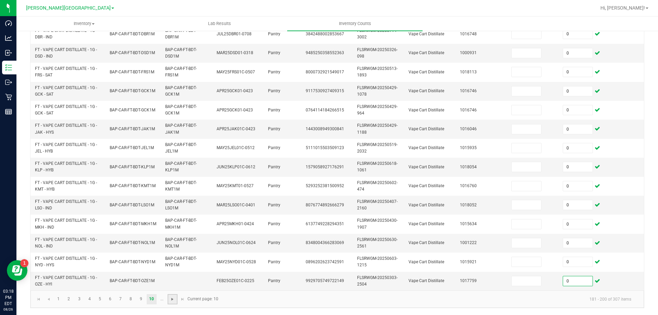
click at [173, 302] on span "Go to the next page" at bounding box center [172, 299] width 5 height 5
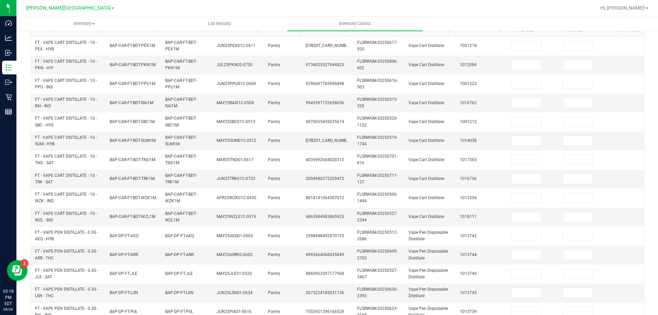
scroll to position [30, 0]
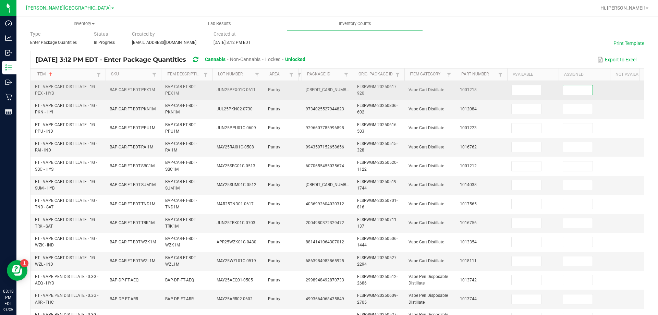
click at [586, 88] on input at bounding box center [577, 90] width 29 height 10
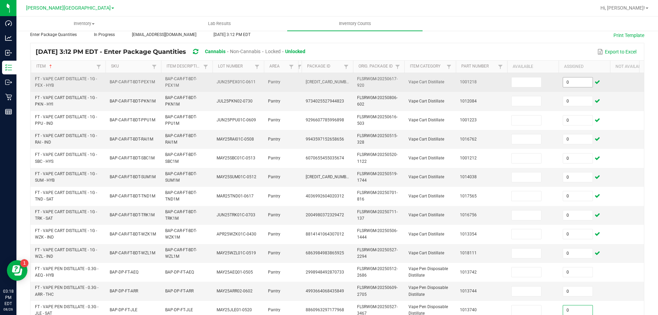
scroll to position [201, 0]
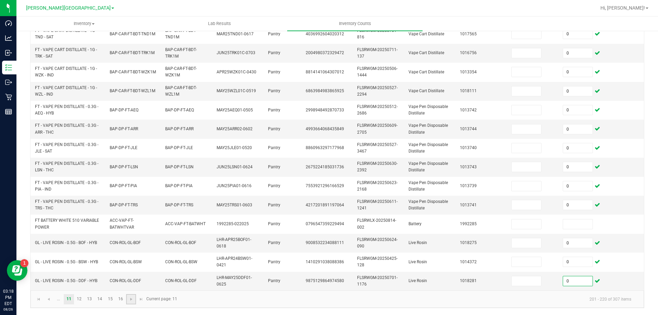
click at [130, 304] on link at bounding box center [131, 299] width 10 height 10
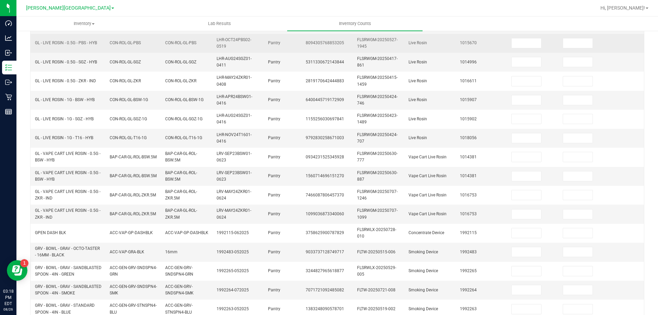
scroll to position [0, 0]
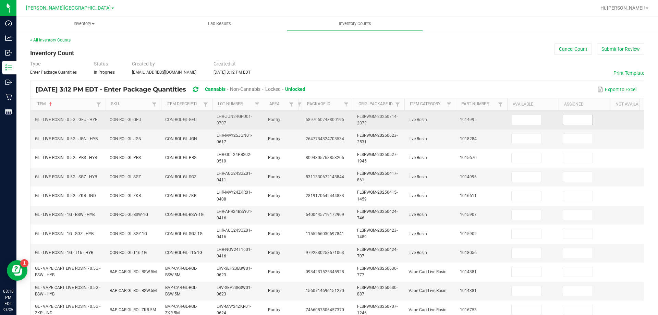
click at [586, 119] on input at bounding box center [577, 120] width 29 height 10
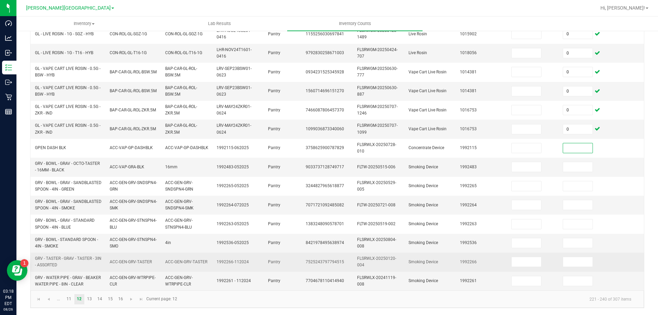
scroll to position [218, 0]
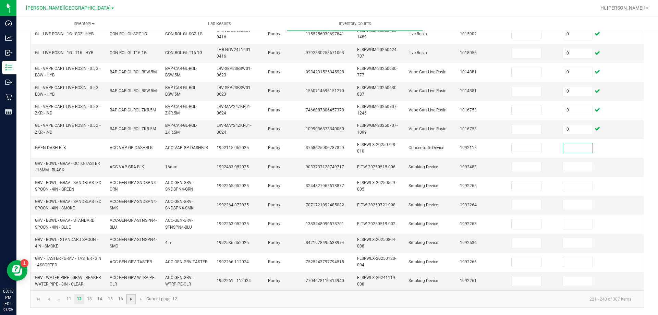
click at [131, 297] on span "Go to the next page" at bounding box center [131, 299] width 5 height 5
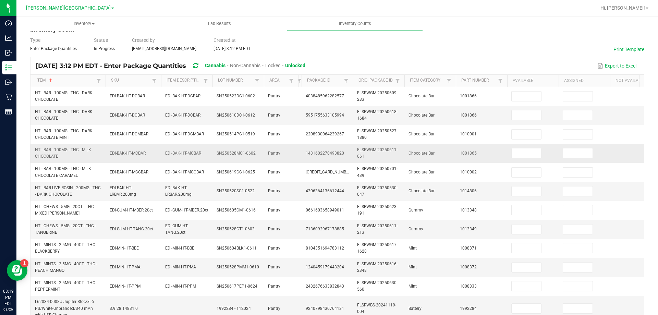
scroll to position [13, 0]
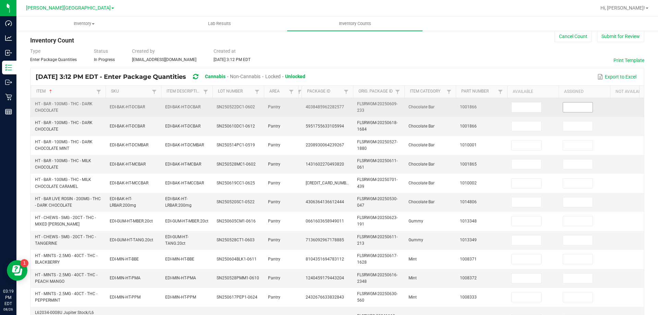
drag, startPoint x: 578, startPoint y: 104, endPoint x: 571, endPoint y: 109, distance: 8.2
click at [578, 105] on input at bounding box center [577, 108] width 29 height 10
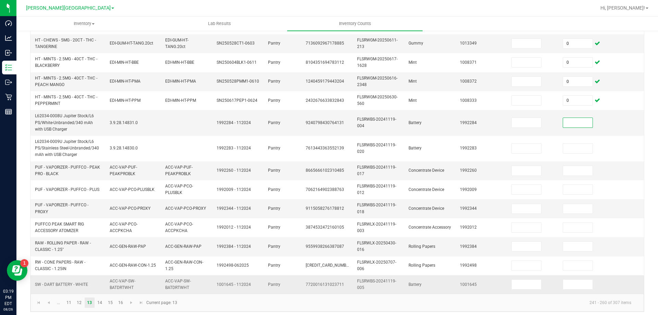
scroll to position [218, 0]
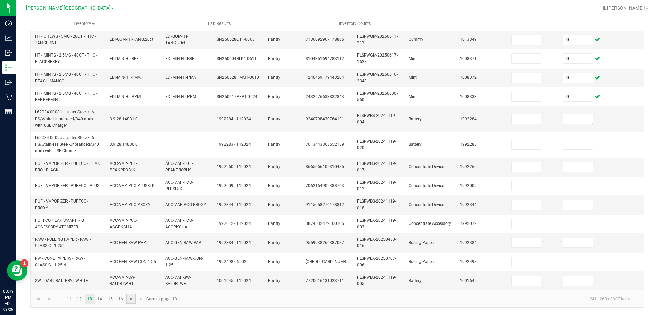
click at [130, 300] on span "Go to the next page" at bounding box center [131, 298] width 5 height 5
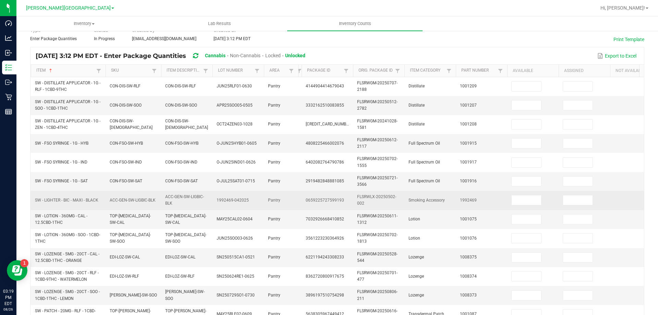
scroll to position [0, 0]
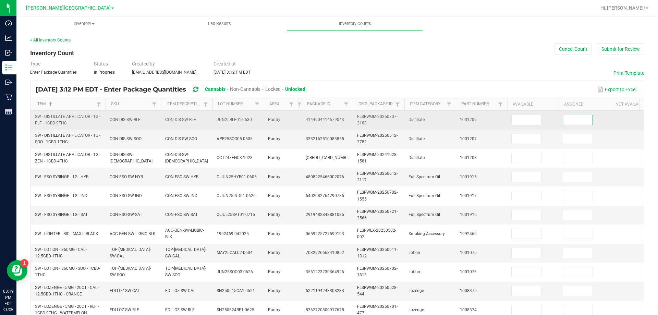
click at [576, 119] on input at bounding box center [577, 120] width 29 height 10
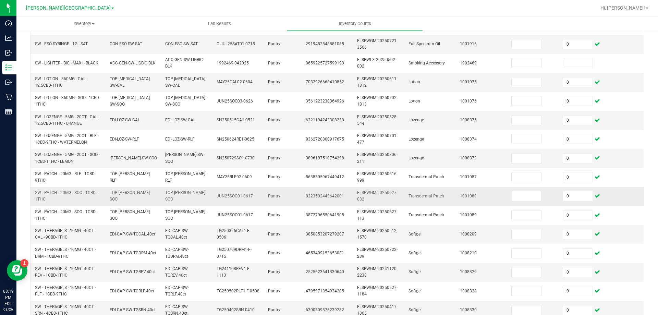
scroll to position [205, 0]
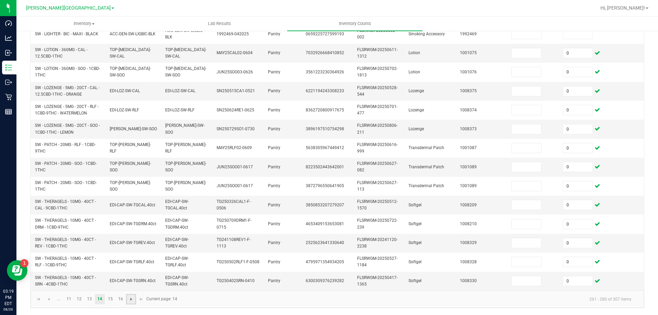
click at [131, 300] on span "Go to the next page" at bounding box center [131, 299] width 5 height 5
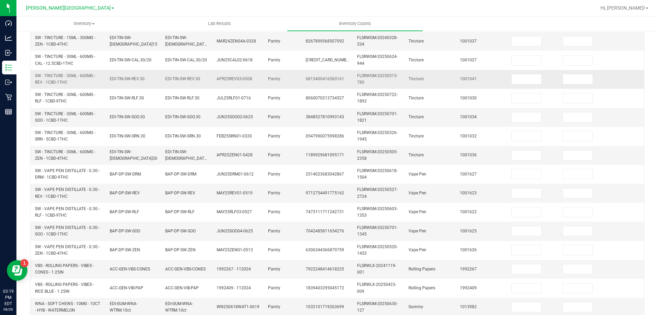
scroll to position [34, 0]
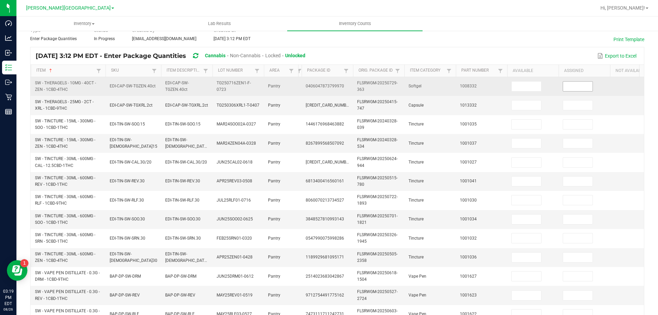
click at [581, 87] on input at bounding box center [577, 87] width 29 height 10
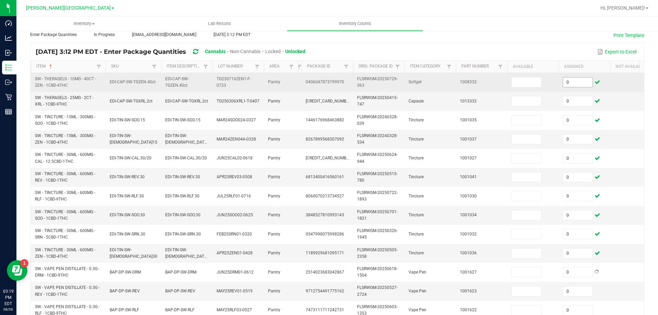
scroll to position [201, 0]
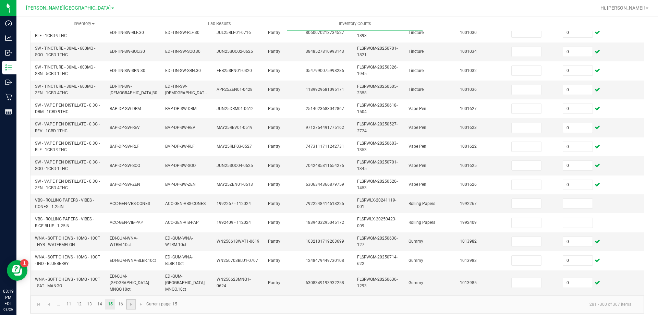
click at [131, 308] on link at bounding box center [131, 304] width 10 height 10
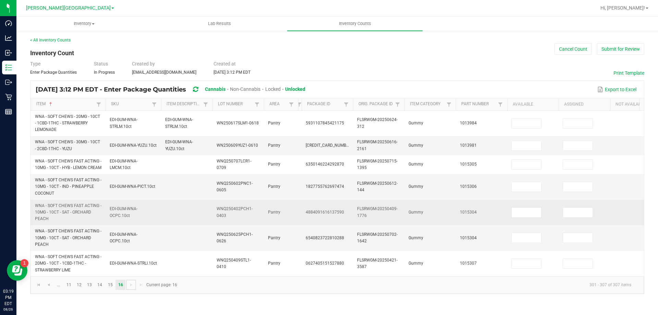
scroll to position [0, 0]
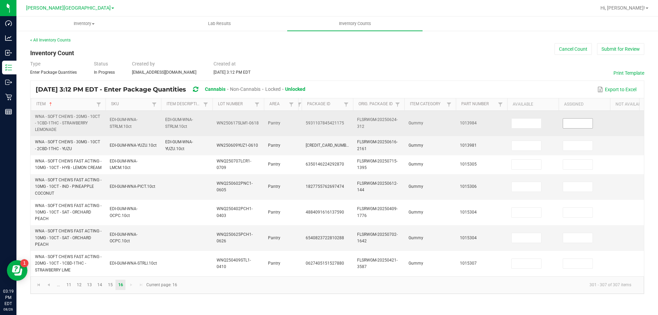
click at [588, 127] on input at bounding box center [577, 124] width 29 height 10
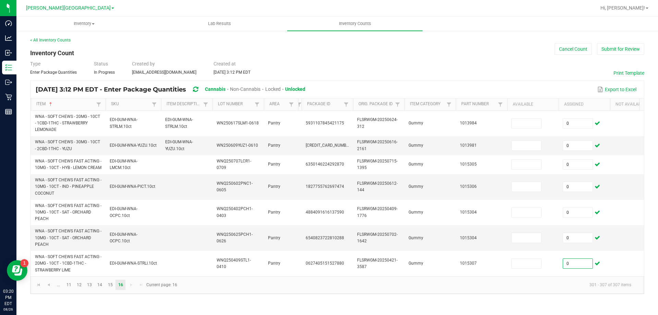
click at [316, 67] on div "Type Enter Package Quantities Status In Progress Created by [PERSON_NAME][EMAIL…" at bounding box center [337, 67] width 614 height 15
click at [59, 290] on link "..." at bounding box center [58, 285] width 10 height 10
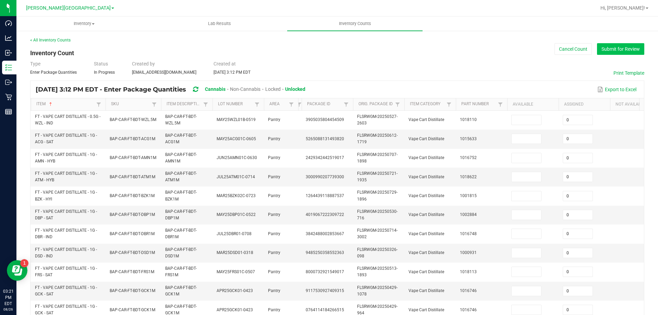
click at [616, 50] on button "Submit for Review" at bounding box center [620, 49] width 47 height 12
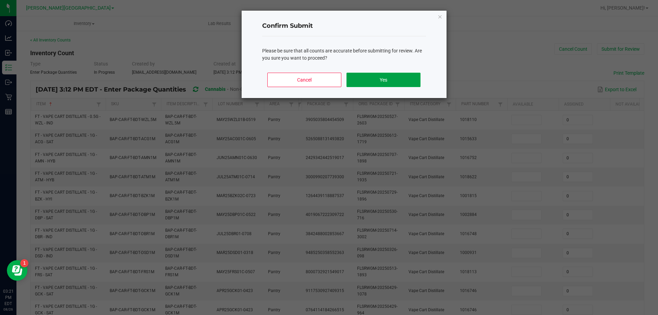
drag, startPoint x: 388, startPoint y: 80, endPoint x: 392, endPoint y: 78, distance: 4.0
click at [389, 79] on button "Yes" at bounding box center [384, 80] width 74 height 14
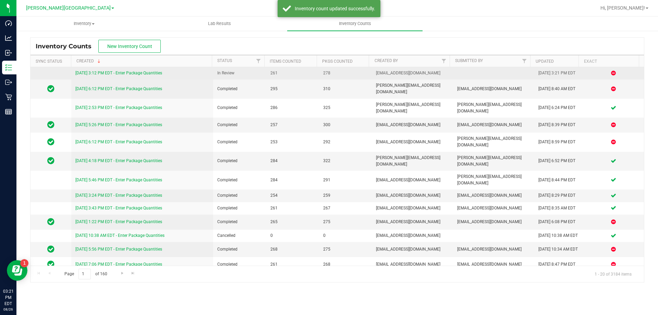
click at [79, 74] on link "[DATE] 3:12 PM EDT - Enter Package Quantities" at bounding box center [118, 73] width 87 height 5
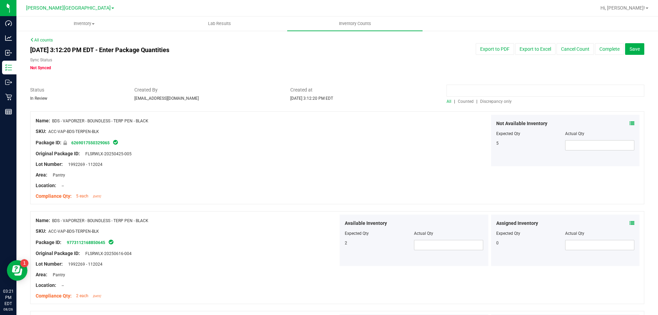
click at [468, 92] on input at bounding box center [546, 91] width 198 height 12
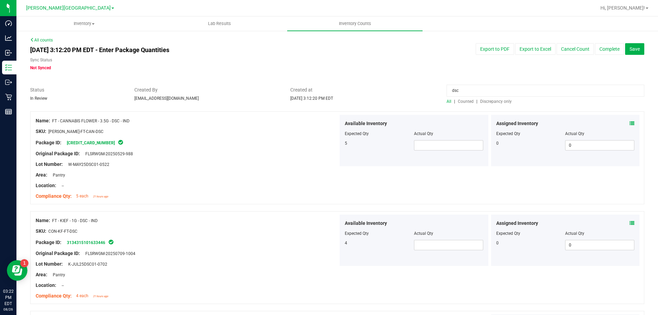
click at [463, 92] on input "dsc" at bounding box center [546, 91] width 198 height 12
click at [462, 92] on input "dsc" at bounding box center [546, 91] width 198 height 12
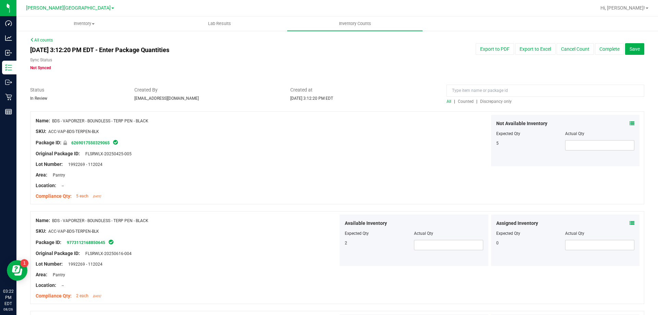
click at [466, 102] on span "Counted" at bounding box center [466, 101] width 16 height 5
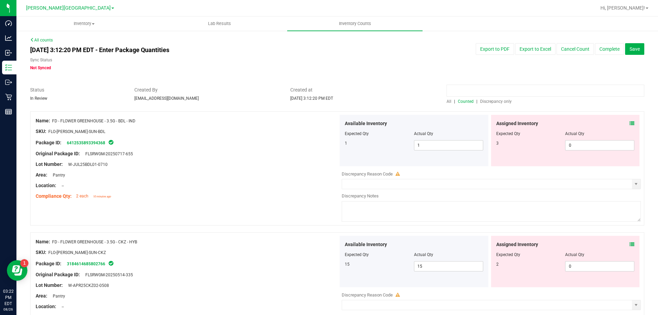
click at [465, 88] on input at bounding box center [546, 91] width 198 height 12
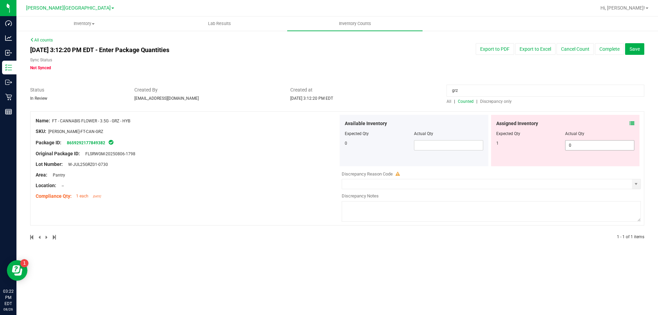
click at [573, 145] on span "0 0" at bounding box center [599, 145] width 69 height 10
click at [0, 0] on input "0" at bounding box center [0, 0] width 0 height 0
click at [486, 94] on input "grz" at bounding box center [546, 91] width 198 height 12
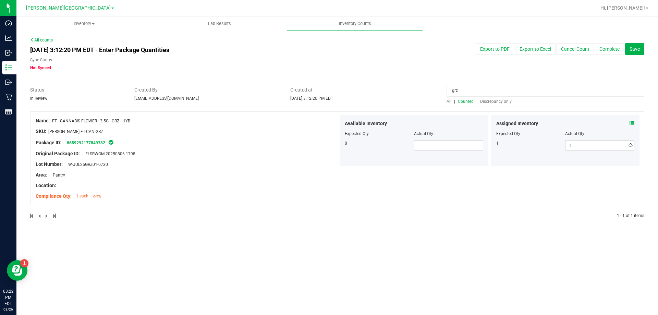
click at [486, 94] on input "grz" at bounding box center [546, 91] width 198 height 12
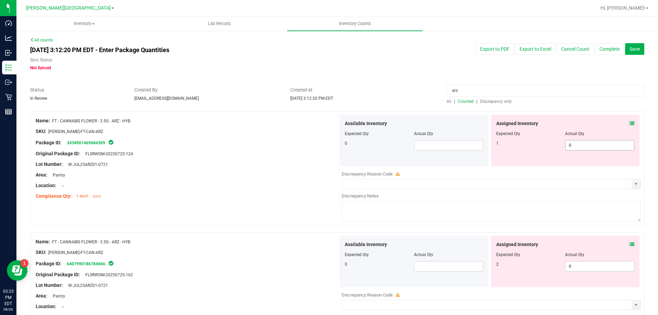
click at [576, 148] on span "0 0" at bounding box center [599, 145] width 69 height 10
click at [576, 148] on input "0" at bounding box center [600, 146] width 69 height 10
click at [495, 85] on input "arz" at bounding box center [546, 91] width 198 height 12
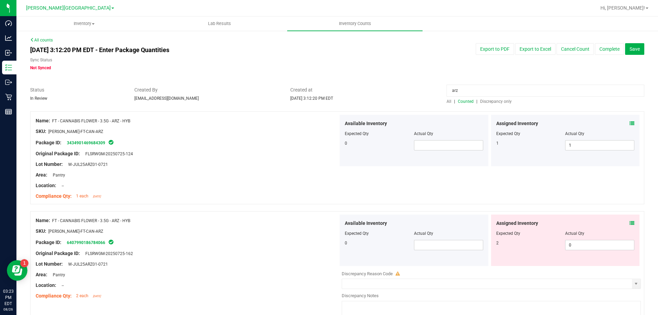
click at [495, 85] on input "arz" at bounding box center [546, 91] width 198 height 12
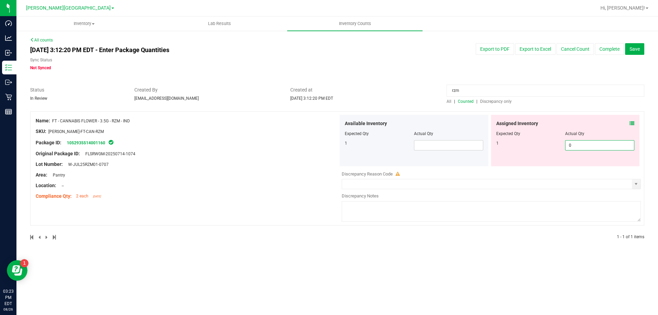
click at [584, 147] on span "0 0" at bounding box center [599, 145] width 69 height 10
click at [584, 146] on input "0" at bounding box center [600, 146] width 69 height 10
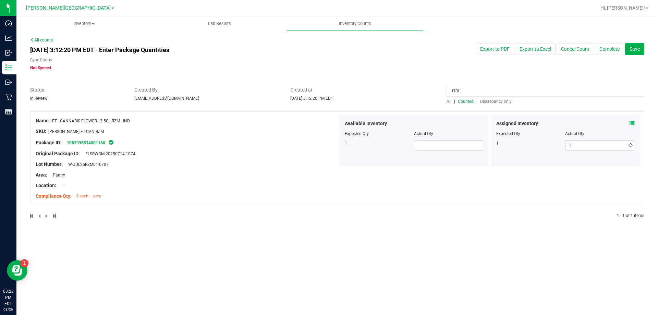
click at [494, 93] on input "rzm" at bounding box center [546, 91] width 198 height 12
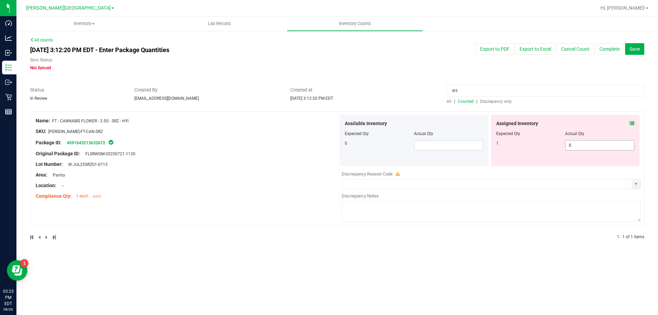
click at [586, 144] on span "0 0" at bounding box center [599, 145] width 69 height 10
click at [0, 0] on input "0" at bounding box center [0, 0] width 0 height 0
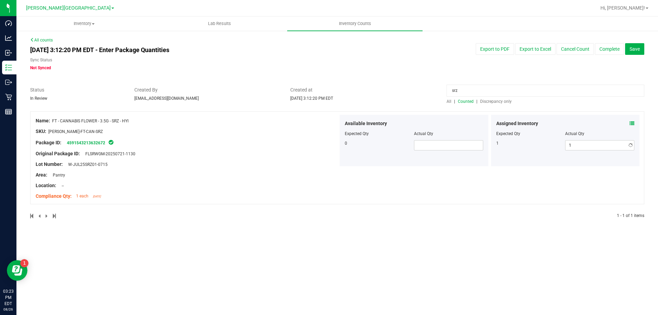
click at [482, 82] on div at bounding box center [337, 83] width 614 height 7
click at [480, 88] on input "srz" at bounding box center [546, 91] width 198 height 12
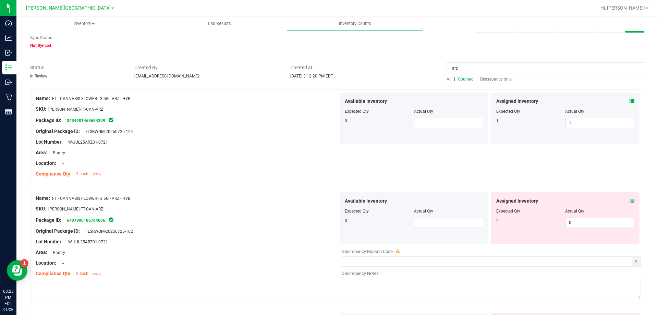
scroll to position [34, 0]
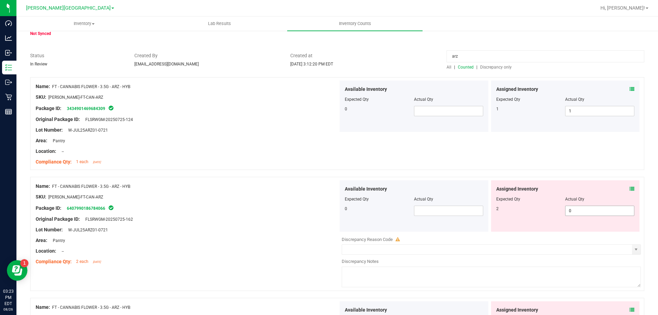
click at [584, 209] on span "0 0" at bounding box center [599, 211] width 69 height 10
click at [0, 0] on input "0" at bounding box center [0, 0] width 0 height 0
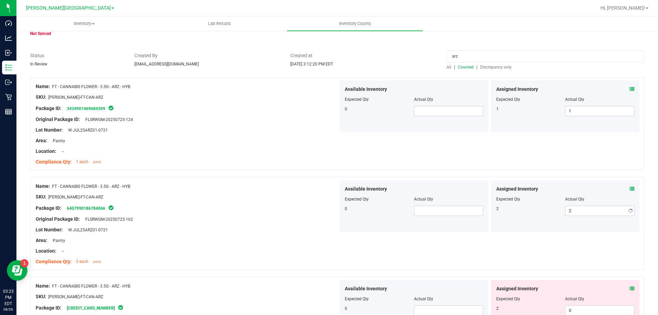
click at [465, 55] on input "arz" at bounding box center [546, 56] width 198 height 12
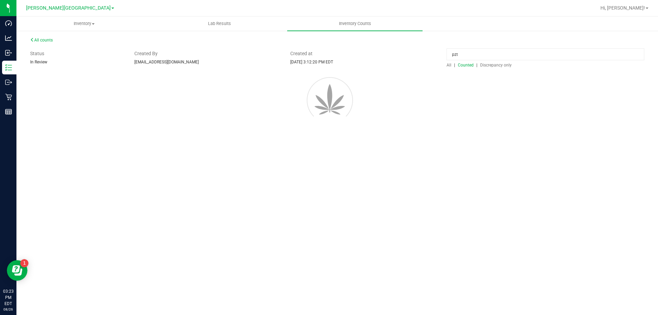
scroll to position [0, 0]
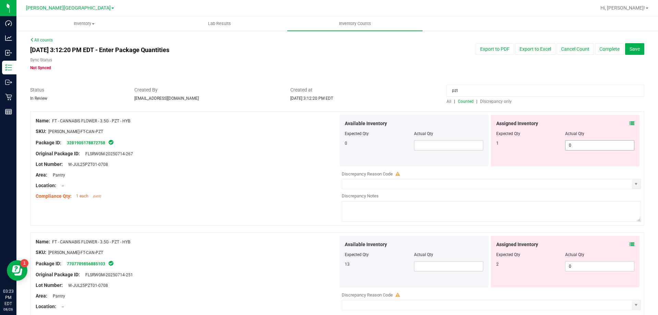
click at [602, 143] on span "0 0" at bounding box center [599, 145] width 69 height 10
click at [601, 143] on input "0" at bounding box center [600, 146] width 69 height 10
drag, startPoint x: 603, startPoint y: 131, endPoint x: 573, endPoint y: 118, distance: 32.9
click at [603, 131] on div "Actual Qty" at bounding box center [599, 134] width 69 height 6
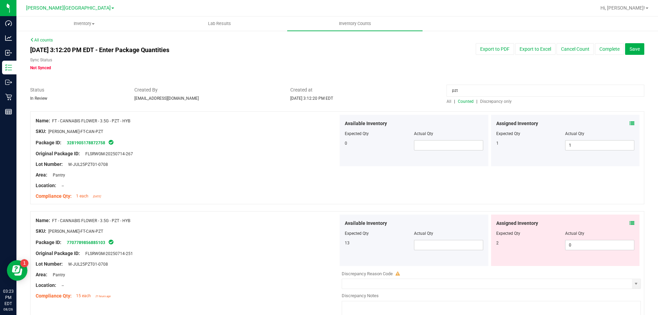
click at [511, 91] on input "pzt" at bounding box center [546, 91] width 198 height 12
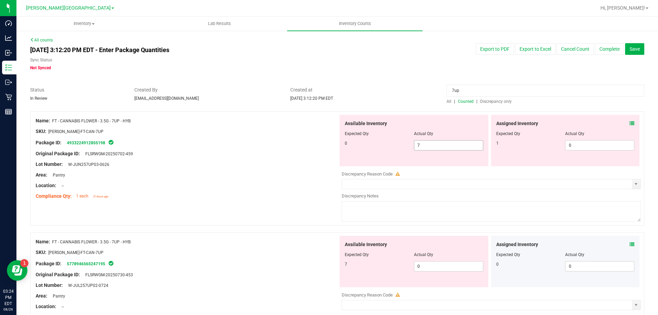
click at [430, 145] on span "7 7" at bounding box center [448, 145] width 69 height 10
click at [430, 145] on input "7" at bounding box center [448, 146] width 69 height 10
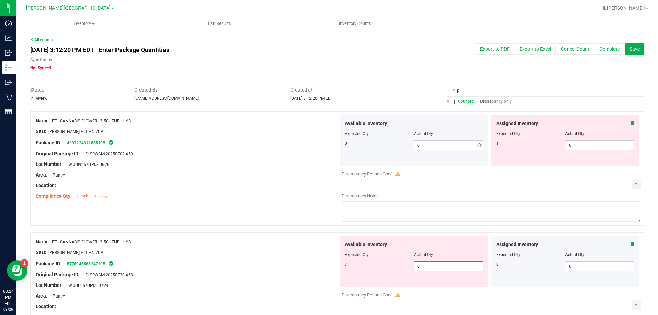
click at [433, 267] on span "0 0" at bounding box center [448, 266] width 69 height 10
click at [433, 267] on input "0" at bounding box center [448, 267] width 69 height 10
click at [316, 228] on div at bounding box center [337, 229] width 614 height 7
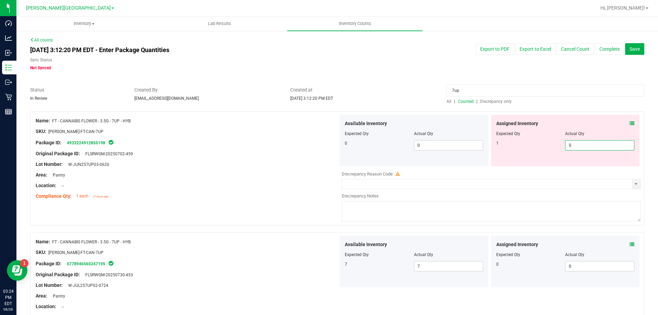
click at [601, 142] on span "0 0" at bounding box center [599, 145] width 69 height 10
click at [601, 142] on input "0" at bounding box center [600, 146] width 69 height 10
click at [477, 92] on input "7up" at bounding box center [546, 91] width 198 height 12
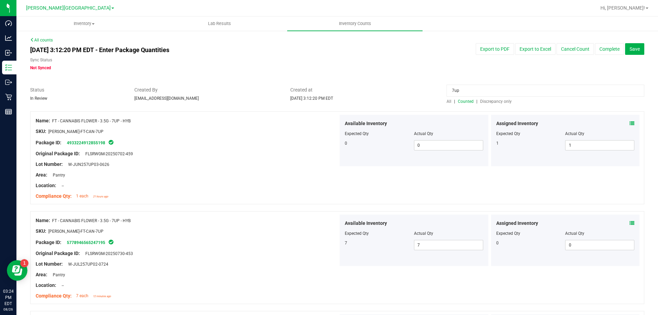
click at [477, 92] on input "7up" at bounding box center [546, 91] width 198 height 12
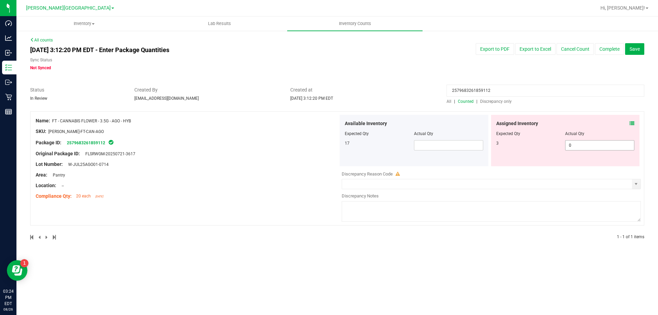
click at [577, 145] on span "0 0" at bounding box center [599, 145] width 69 height 10
click at [577, 145] on input "0" at bounding box center [600, 146] width 69 height 10
click at [633, 121] on icon at bounding box center [632, 123] width 5 height 5
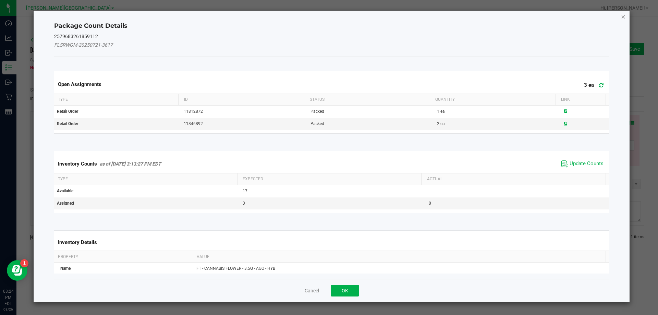
click at [623, 19] on icon "Close" at bounding box center [623, 16] width 5 height 8
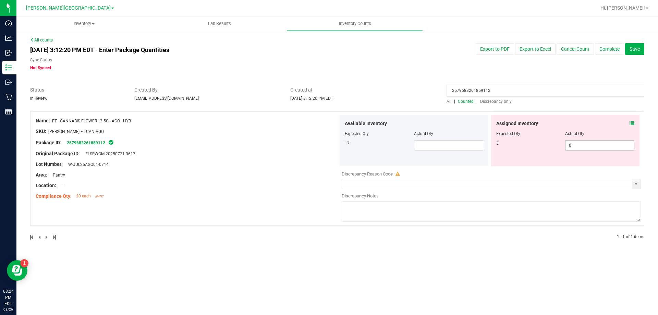
click at [591, 145] on span "0 0" at bounding box center [599, 145] width 69 height 10
click at [0, 0] on input "0" at bounding box center [0, 0] width 0 height 0
click at [452, 92] on input "2579683261859112" at bounding box center [546, 91] width 198 height 12
click at [607, 151] on div "Assigned Inventory Expected Qty Actual Qty 1 0 0" at bounding box center [565, 140] width 149 height 51
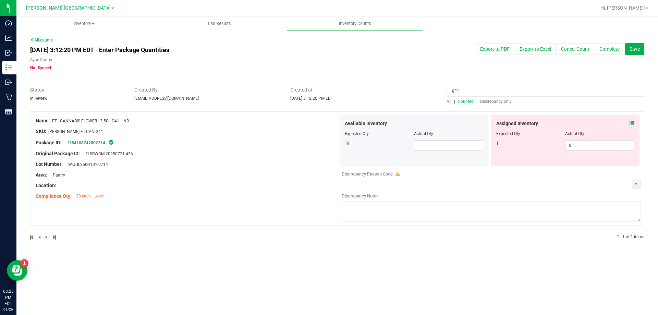
click at [607, 151] on div "Assigned Inventory Expected Qty Actual Qty 1 0 0" at bounding box center [565, 140] width 149 height 51
click at [600, 148] on span "0 0" at bounding box center [599, 145] width 69 height 10
click at [600, 148] on input "0" at bounding box center [600, 146] width 69 height 10
click at [561, 87] on input "g41" at bounding box center [546, 91] width 198 height 12
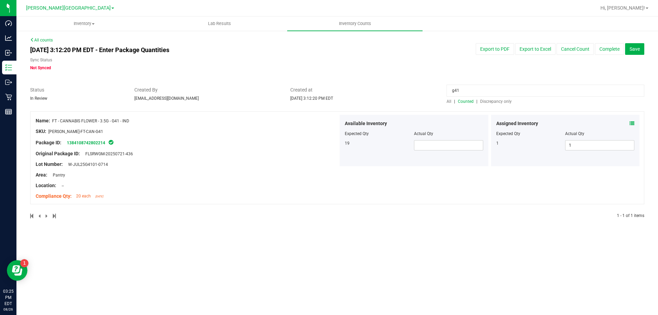
click at [554, 90] on input "g41" at bounding box center [546, 91] width 198 height 12
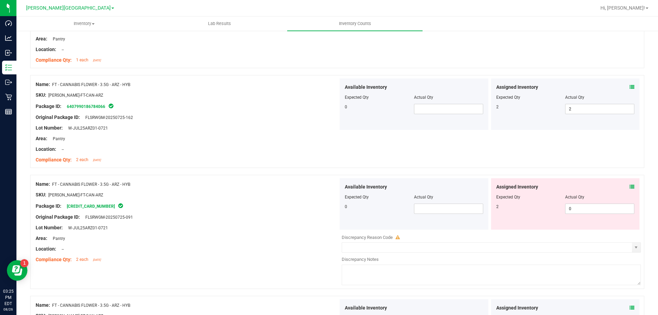
scroll to position [171, 0]
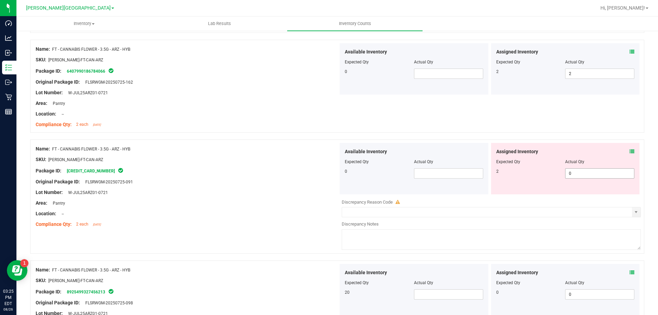
click at [589, 174] on span "0 0" at bounding box center [599, 173] width 69 height 10
click at [589, 174] on input "0" at bounding box center [600, 174] width 69 height 10
click at [298, 169] on div "Package ID: [CREDIT_CARD_NUMBER]" at bounding box center [187, 171] width 303 height 8
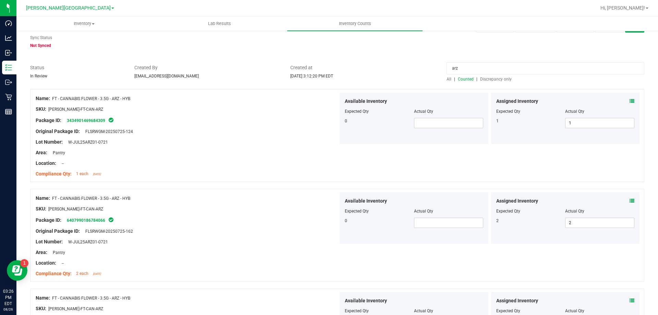
scroll to position [0, 0]
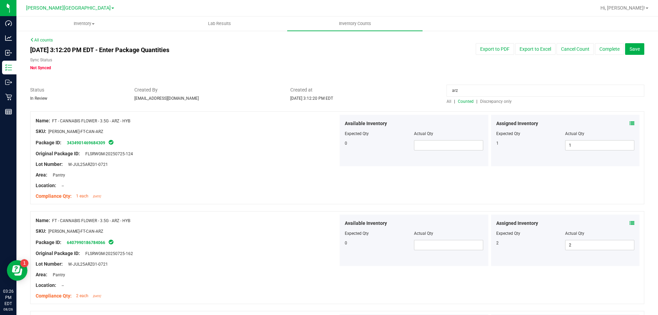
click at [464, 92] on input "arz" at bounding box center [546, 91] width 198 height 12
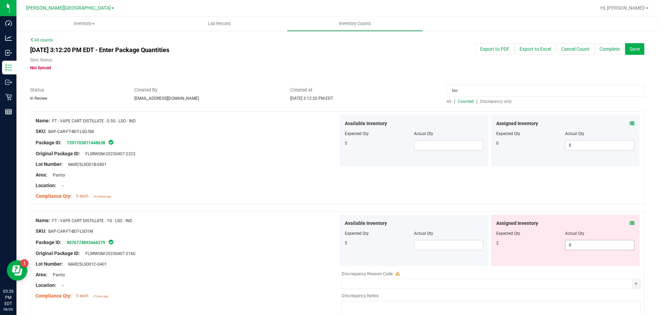
click at [588, 250] on span "0 0" at bounding box center [599, 245] width 69 height 10
click at [584, 244] on span "0 0" at bounding box center [599, 245] width 69 height 10
click at [584, 244] on input "0" at bounding box center [600, 245] width 69 height 10
click at [547, 254] on div "Assigned Inventory Expected Qty Actual Qty 2 2 2" at bounding box center [565, 240] width 149 height 51
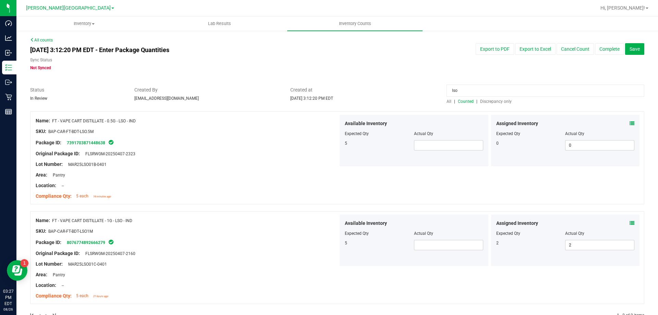
click at [474, 85] on input "lso" at bounding box center [546, 91] width 198 height 12
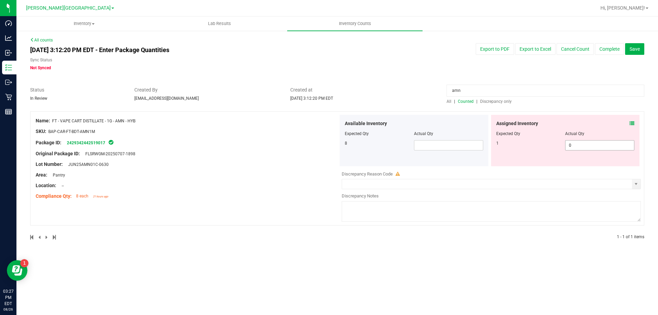
click at [596, 141] on span "0 0" at bounding box center [599, 145] width 69 height 10
click at [596, 141] on input "0" at bounding box center [600, 146] width 69 height 10
click at [465, 88] on input "amn" at bounding box center [546, 91] width 198 height 12
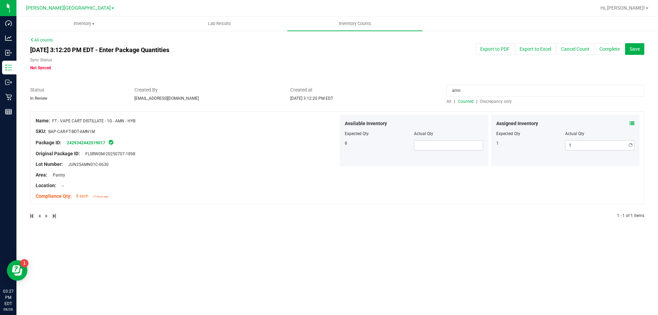
click at [465, 88] on input "amn" at bounding box center [546, 91] width 198 height 12
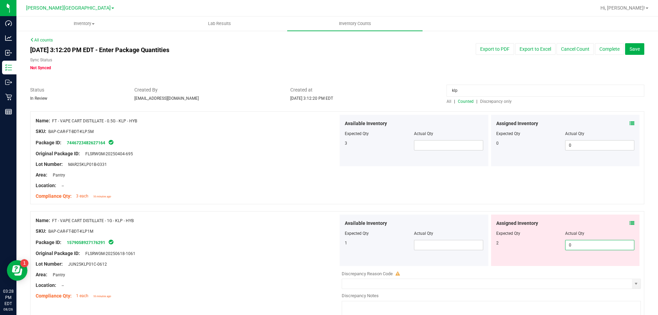
click at [584, 248] on span "0 0" at bounding box center [599, 245] width 69 height 10
click at [584, 248] on input "0" at bounding box center [600, 245] width 69 height 10
click at [467, 211] on div "Name: FT - VAPE CART DISTILLATE - 1G - KLP - HYB SKU: BAP-CAR-FT-BDT-KLP1M Pack…" at bounding box center [337, 268] width 614 height 114
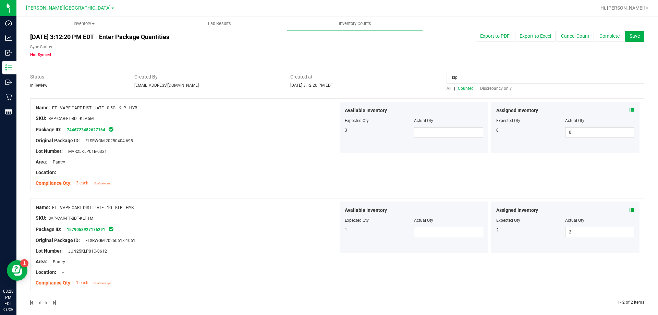
scroll to position [19, 0]
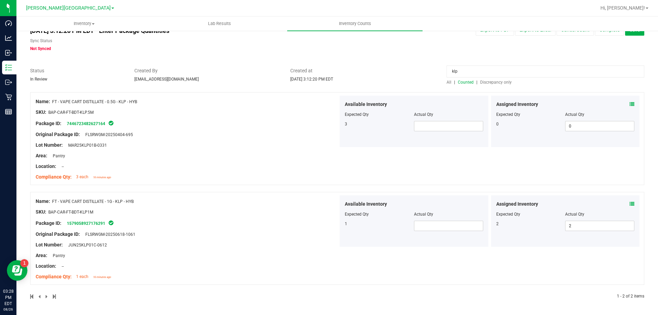
click at [483, 69] on input "klp" at bounding box center [546, 71] width 198 height 12
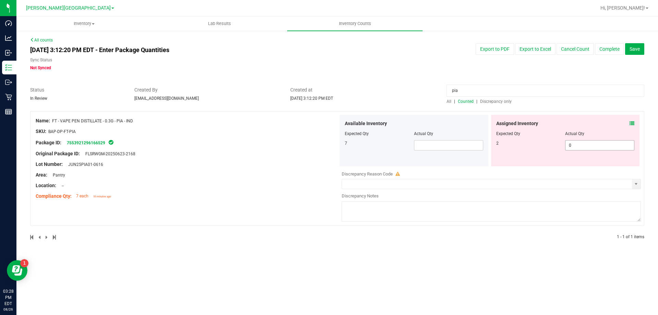
click at [583, 143] on span "0 0" at bounding box center [599, 145] width 69 height 10
click at [583, 143] on input "0" at bounding box center [600, 146] width 69 height 10
click at [459, 95] on input "pia" at bounding box center [546, 91] width 198 height 12
click at [599, 142] on span "0 0" at bounding box center [599, 145] width 69 height 10
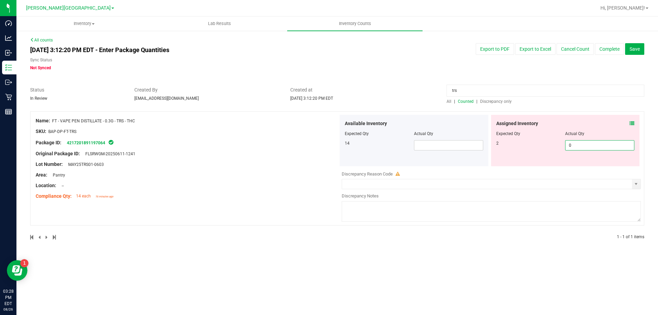
click at [599, 142] on input "0" at bounding box center [600, 146] width 69 height 10
click at [535, 91] on input "trs" at bounding box center [546, 91] width 198 height 12
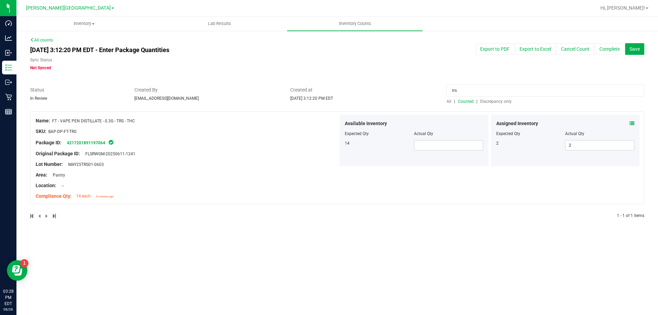
click at [535, 91] on input "trs" at bounding box center [546, 91] width 198 height 12
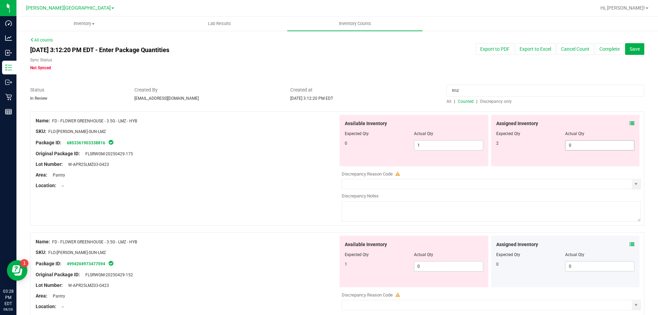
click at [585, 149] on span "0 0" at bounding box center [599, 145] width 69 height 10
click at [585, 149] on input "0" at bounding box center [600, 146] width 69 height 10
click at [418, 266] on span "0 0" at bounding box center [448, 266] width 69 height 10
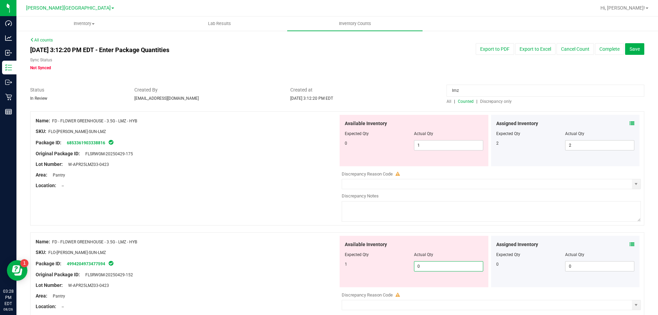
click at [418, 266] on input "0" at bounding box center [448, 267] width 69 height 10
click at [432, 141] on span "1 1" at bounding box center [448, 145] width 69 height 10
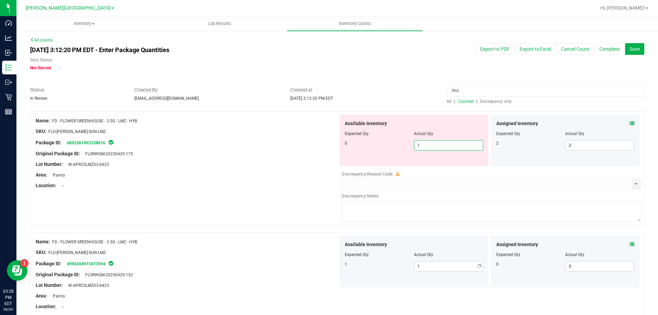
click at [432, 141] on input "1" at bounding box center [448, 146] width 69 height 10
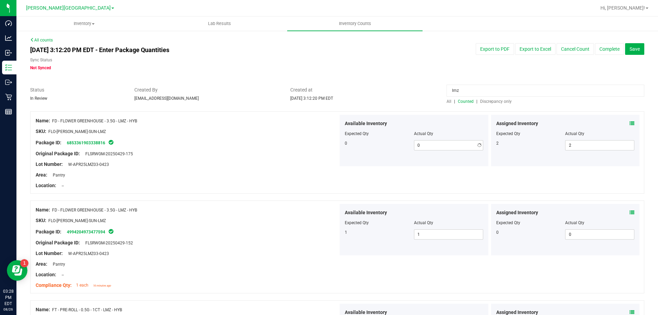
click at [407, 95] on div "Created at [DATE] 3:12:20 PM EDT" at bounding box center [363, 93] width 156 height 15
click at [459, 85] on input "lmz" at bounding box center [546, 91] width 198 height 12
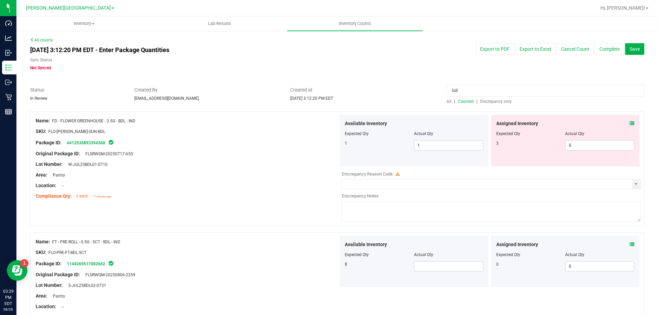
click at [630, 123] on icon at bounding box center [632, 123] width 5 height 5
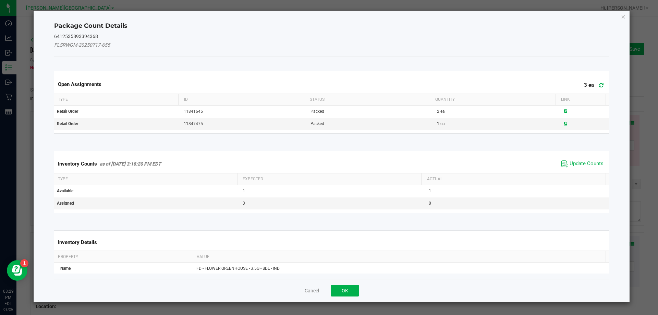
click at [590, 164] on span "Update Counts" at bounding box center [587, 163] width 34 height 7
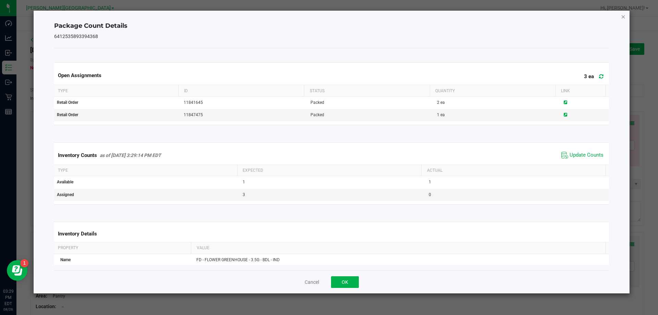
click at [623, 17] on icon "Close" at bounding box center [623, 16] width 5 height 8
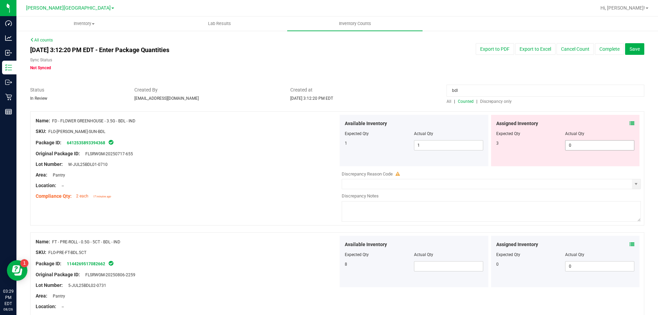
click at [576, 145] on span "0 0" at bounding box center [599, 145] width 69 height 10
click at [576, 145] on input "0" at bounding box center [600, 146] width 69 height 10
click at [470, 92] on input "bdl" at bounding box center [546, 91] width 198 height 12
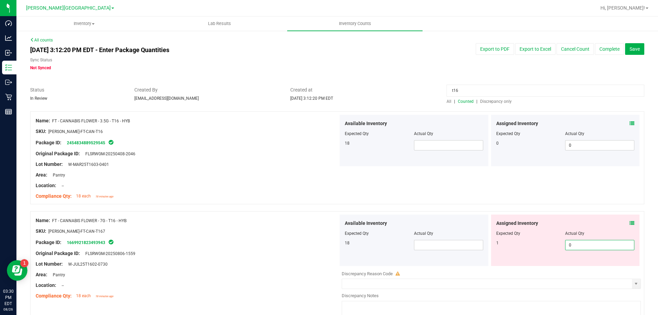
click at [594, 243] on span "0 0" at bounding box center [599, 245] width 69 height 10
click at [594, 243] on input "0" at bounding box center [600, 245] width 69 height 10
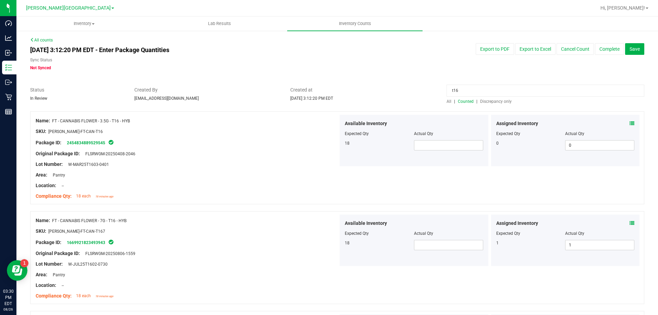
click at [466, 90] on input "t16" at bounding box center [546, 91] width 198 height 12
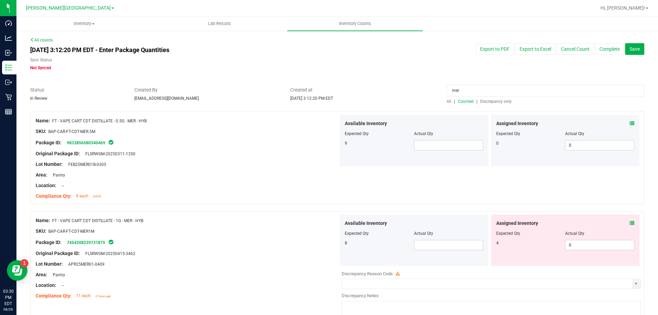
click at [630, 222] on icon at bounding box center [632, 223] width 5 height 5
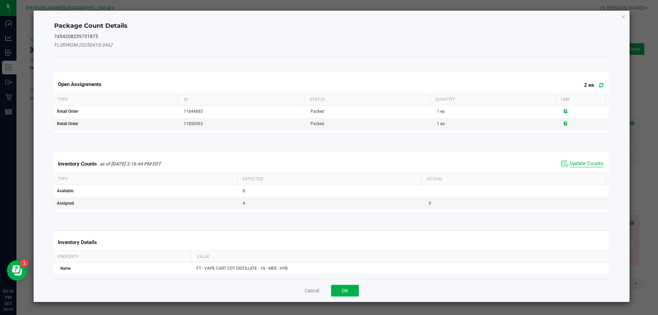
click at [591, 164] on span "Update Counts" at bounding box center [587, 163] width 34 height 7
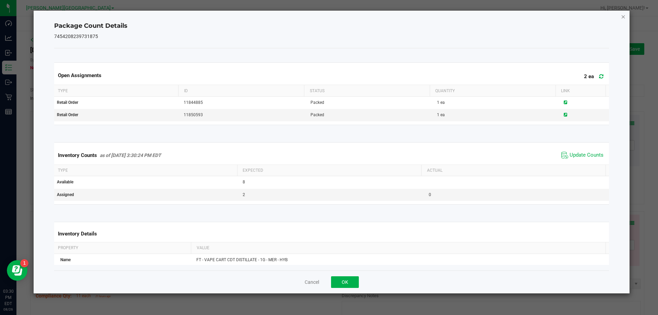
drag, startPoint x: 624, startPoint y: 14, endPoint x: 623, endPoint y: 19, distance: 5.2
click at [624, 14] on icon "Close" at bounding box center [623, 16] width 5 height 8
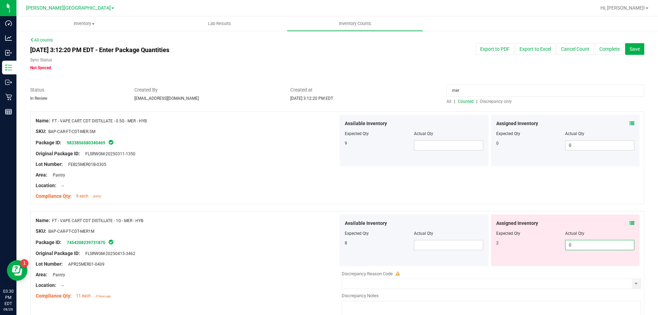
click at [586, 242] on span "0 0" at bounding box center [599, 245] width 69 height 10
click at [586, 242] on input "0" at bounding box center [600, 245] width 69 height 10
click at [435, 292] on div "Discrepancy Notes" at bounding box center [491, 295] width 299 height 7
click at [419, 269] on div at bounding box center [491, 268] width 299 height 3
click at [566, 84] on div at bounding box center [337, 83] width 614 height 7
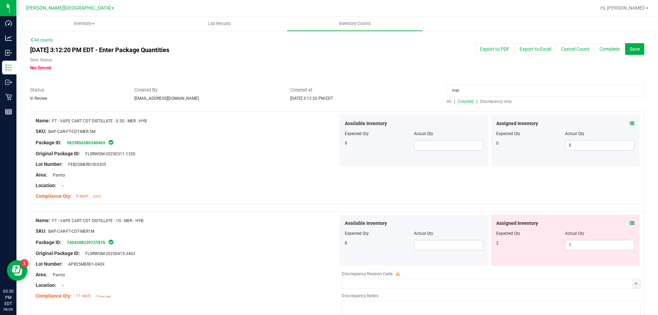
click at [566, 84] on div at bounding box center [337, 83] width 614 height 7
click at [560, 90] on input "mer" at bounding box center [546, 91] width 198 height 12
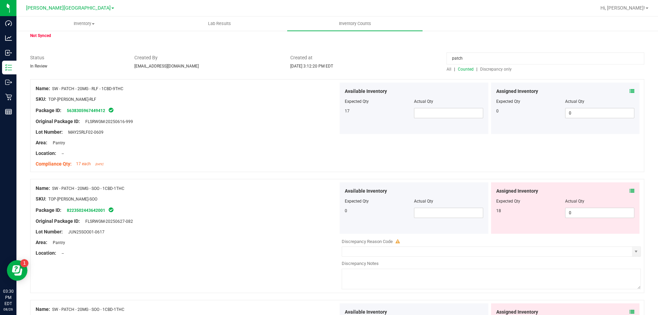
scroll to position [103, 0]
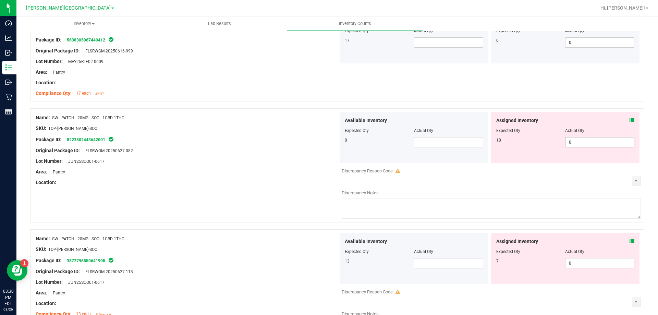
click at [575, 137] on span "0 0" at bounding box center [599, 142] width 69 height 10
click at [575, 137] on input "0" at bounding box center [600, 142] width 69 height 10
click at [581, 265] on div "Available Inventory Expected Qty Actual Qty 13 0 0" at bounding box center [489, 287] width 303 height 109
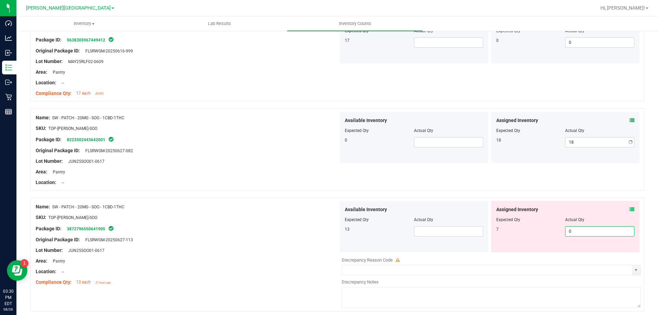
drag, startPoint x: 581, startPoint y: 265, endPoint x: 573, endPoint y: 244, distance: 21.8
click at [581, 265] on div "Discrepancy Reason Code" at bounding box center [491, 266] width 299 height 19
click at [571, 229] on span "0 0" at bounding box center [599, 231] width 69 height 10
click at [571, 229] on input "0" at bounding box center [600, 232] width 69 height 10
click at [477, 217] on div "Actual Qty" at bounding box center [448, 220] width 69 height 6
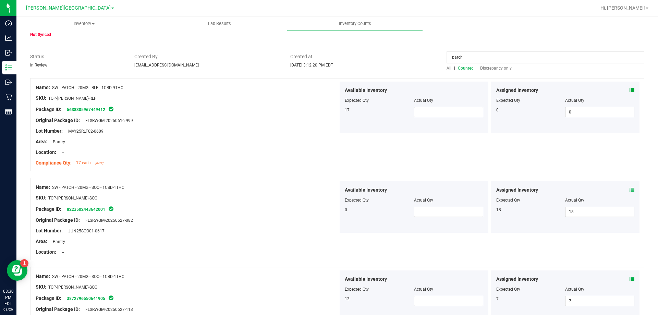
scroll to position [0, 0]
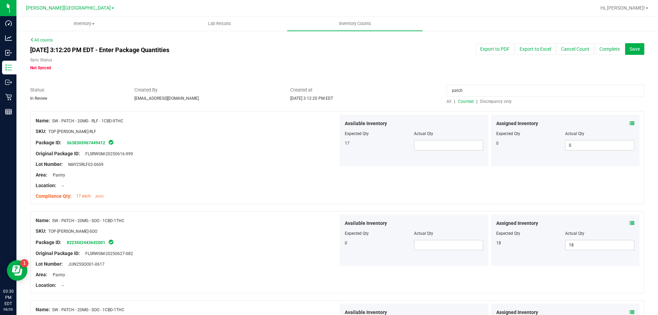
drag, startPoint x: 506, startPoint y: 89, endPoint x: 510, endPoint y: 86, distance: 5.7
click at [509, 86] on input "patch" at bounding box center [546, 91] width 198 height 12
click at [510, 86] on input "patch" at bounding box center [546, 91] width 198 height 12
click at [519, 81] on div at bounding box center [337, 83] width 614 height 7
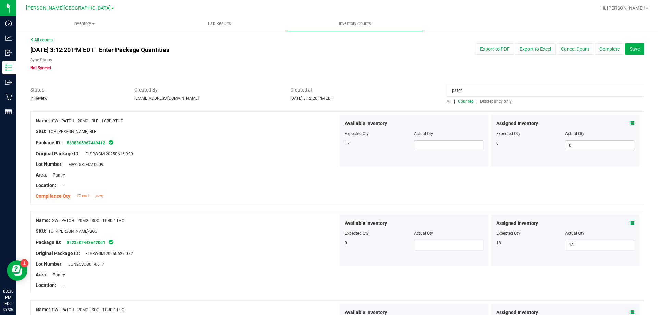
click at [495, 93] on input "patch" at bounding box center [546, 91] width 198 height 12
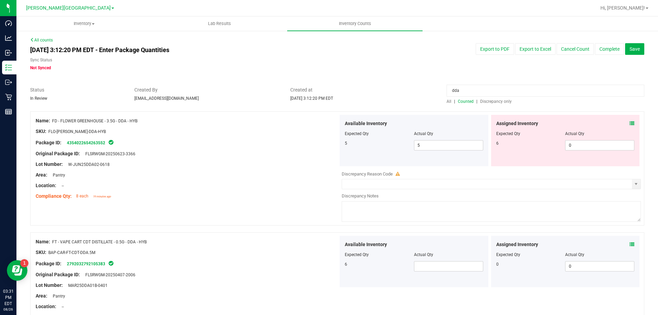
click at [630, 122] on icon at bounding box center [632, 123] width 5 height 5
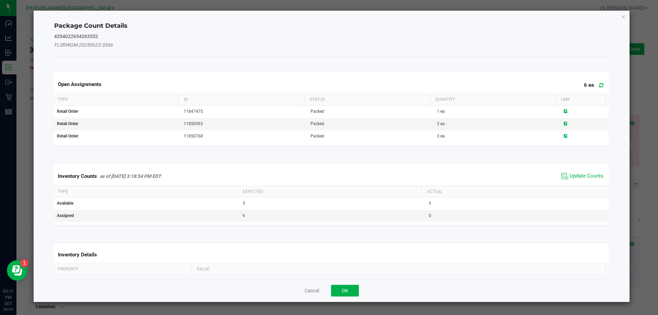
click at [627, 13] on div "Package Count Details 4354022654263552 FLSRWGM-20250623-3366 Open Assignments 6…" at bounding box center [332, 156] width 597 height 291
click at [625, 16] on icon "Close" at bounding box center [623, 16] width 5 height 8
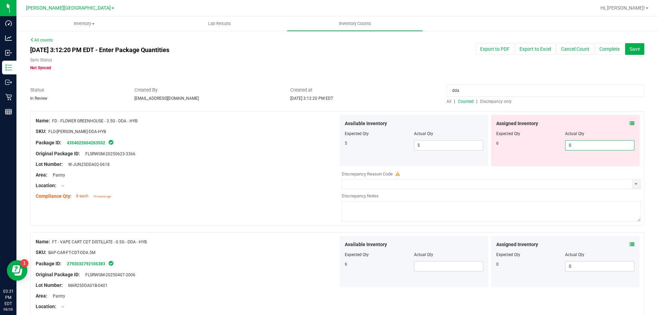
click at [570, 143] on span "0 0" at bounding box center [599, 145] width 69 height 10
click at [570, 143] on input "0" at bounding box center [600, 146] width 69 height 10
click at [533, 91] on input "dda" at bounding box center [546, 91] width 198 height 12
click at [580, 148] on span "0 0" at bounding box center [599, 145] width 69 height 10
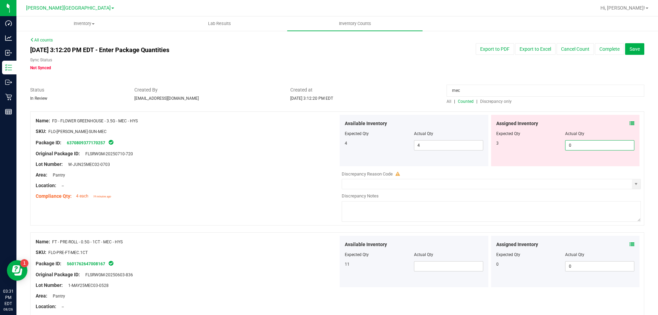
click at [580, 148] on input "0" at bounding box center [600, 146] width 69 height 10
click at [523, 94] on input "mec" at bounding box center [546, 91] width 198 height 12
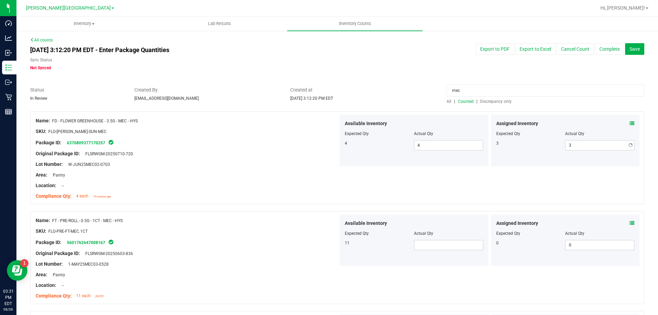
click at [523, 94] on input "mec" at bounding box center [546, 91] width 198 height 12
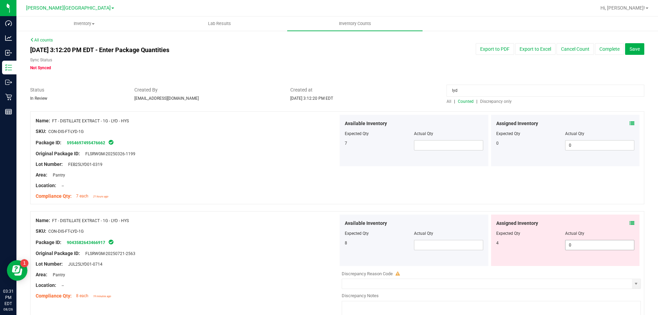
click at [582, 242] on span "0 0" at bounding box center [599, 245] width 69 height 10
click at [582, 242] on input "0" at bounding box center [600, 245] width 69 height 10
click at [499, 92] on input "lyd" at bounding box center [546, 91] width 198 height 12
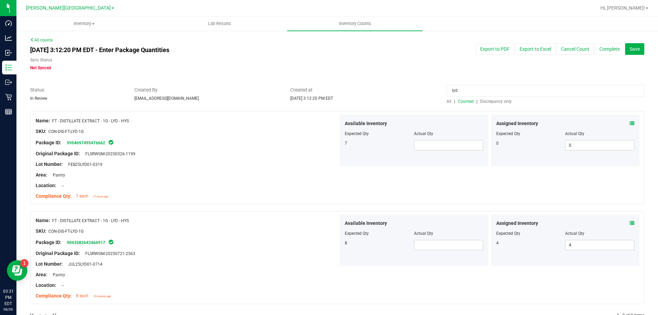
click at [499, 92] on input "lyd" at bounding box center [546, 91] width 198 height 12
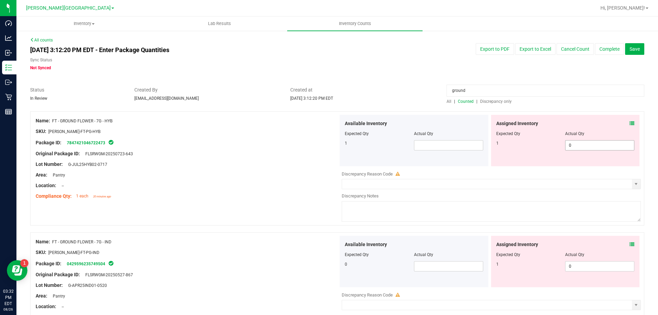
click at [566, 145] on span "0 0" at bounding box center [599, 145] width 69 height 10
click at [566, 145] on input "0" at bounding box center [600, 146] width 69 height 10
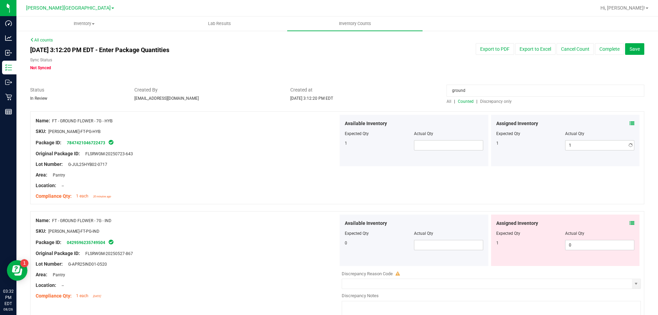
click at [539, 155] on div "Assigned Inventory Expected Qty Actual Qty 1 1 1" at bounding box center [565, 140] width 149 height 51
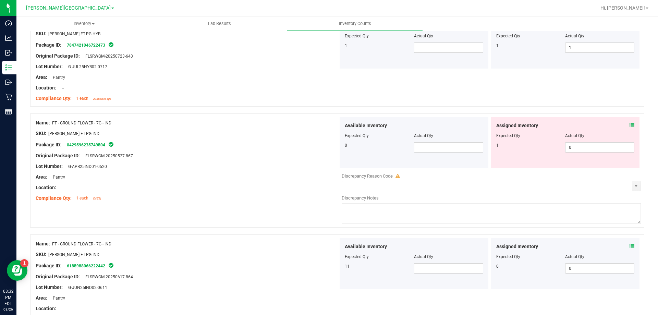
scroll to position [103, 0]
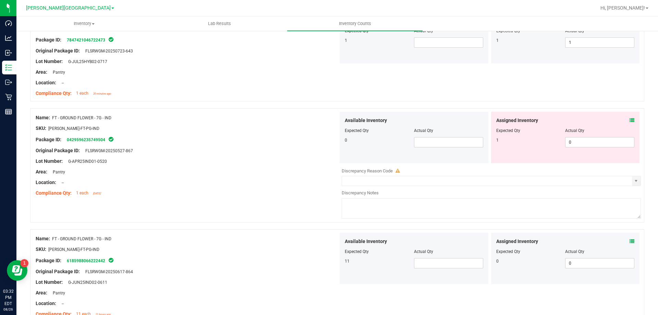
click at [629, 118] on div "Assigned Inventory Expected Qty Actual Qty 1 0 0" at bounding box center [565, 137] width 149 height 51
click at [630, 119] on icon at bounding box center [632, 120] width 5 height 5
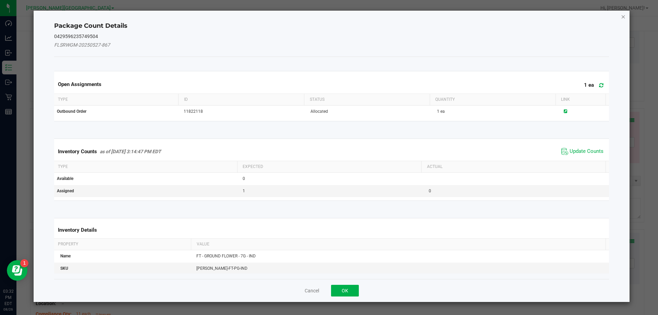
click at [625, 13] on icon "Close" at bounding box center [623, 16] width 5 height 8
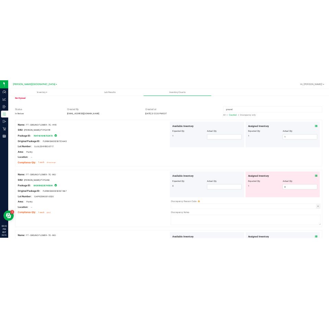
scroll to position [0, 0]
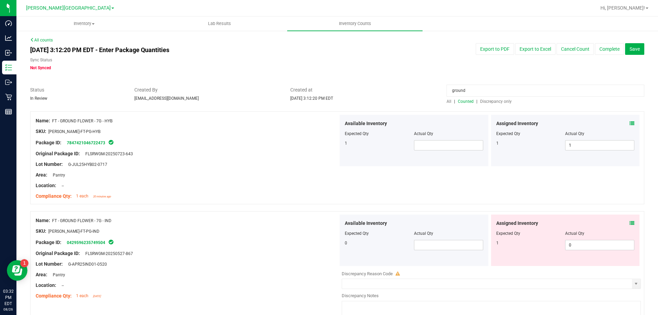
click at [467, 95] on input "ground" at bounding box center [546, 91] width 198 height 12
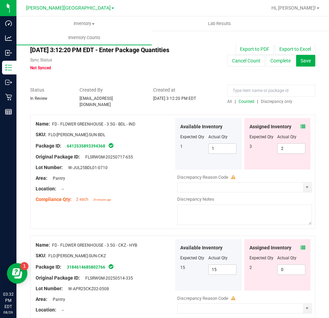
click at [227, 101] on span "All" at bounding box center [229, 101] width 5 height 5
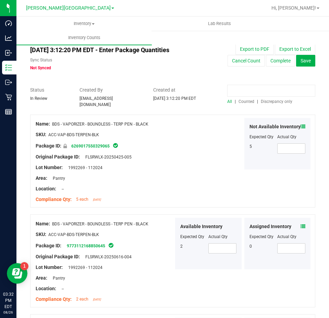
click at [249, 88] on input at bounding box center [271, 91] width 88 height 12
paste input "1284581611796792"
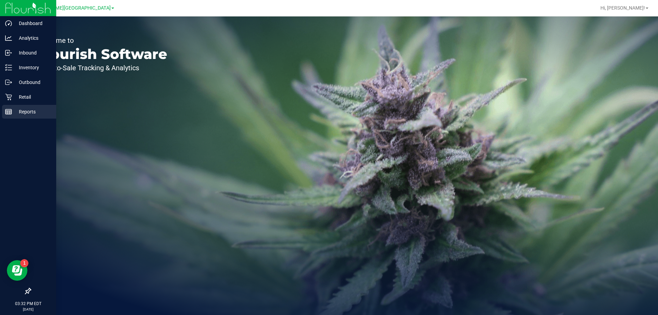
click at [19, 109] on p "Reports" at bounding box center [32, 112] width 41 height 8
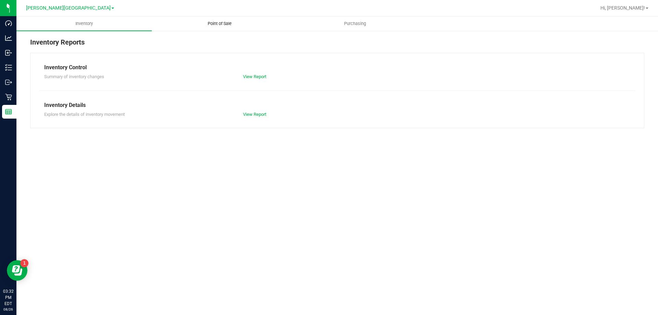
click at [226, 24] on span "Point of Sale" at bounding box center [219, 24] width 43 height 6
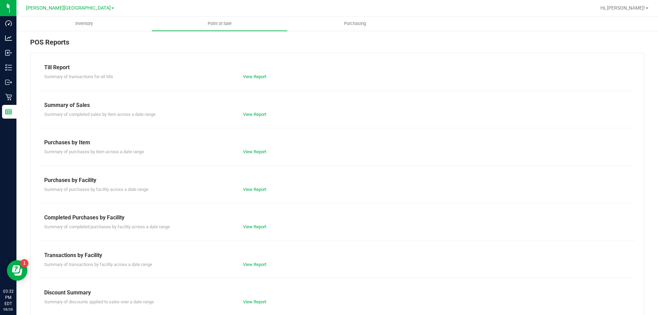
click at [255, 231] on div "Till Report Summary of transactions for all tills View Report Summary of Sales …" at bounding box center [337, 203] width 614 height 301
click at [253, 226] on link "View Report" at bounding box center [254, 226] width 23 height 5
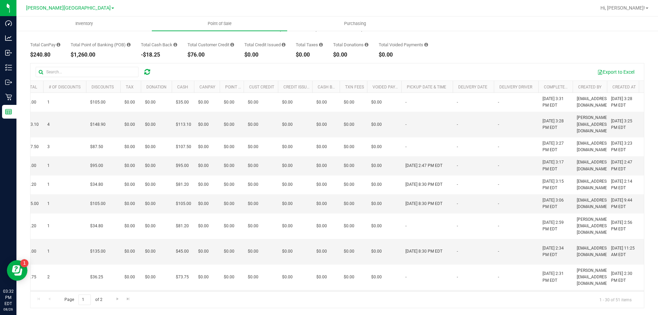
scroll to position [0, 89]
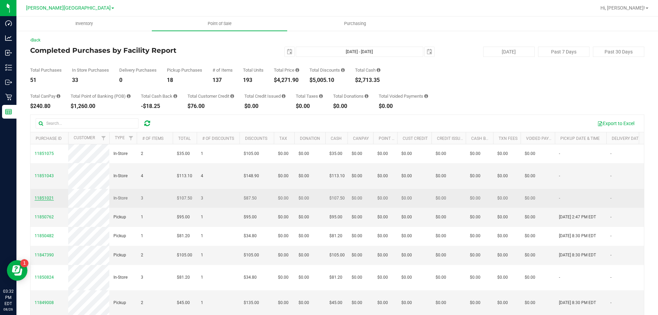
click at [45, 201] on span "11851021" at bounding box center [44, 198] width 19 height 5
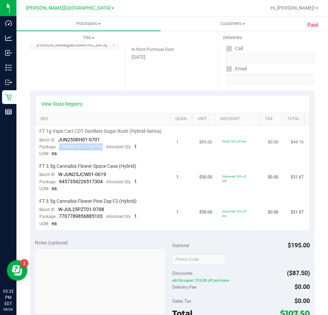
drag, startPoint x: 103, startPoint y: 148, endPoint x: 58, endPoint y: 149, distance: 44.3
click at [58, 149] on div "Package 1284581611796792 Allocated Qty 1" at bounding box center [88, 146] width 98 height 7
copy span "1284581611796792"
drag, startPoint x: 59, startPoint y: 182, endPoint x: 102, endPoint y: 181, distance: 43.2
click at [102, 181] on div "Package 9457354226517304 Allocated Qty 1" at bounding box center [88, 181] width 98 height 7
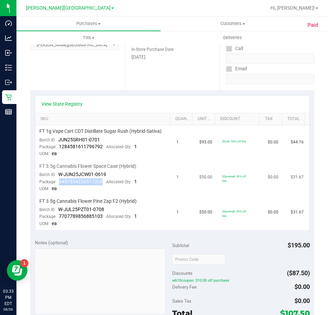
copy span "9457354226517304"
drag, startPoint x: 57, startPoint y: 216, endPoint x: 100, endPoint y: 216, distance: 43.9
click at [100, 216] on div "Package 7707789856885103 Allocated Qty 1" at bounding box center [88, 216] width 98 height 7
copy span "7707789856885103"
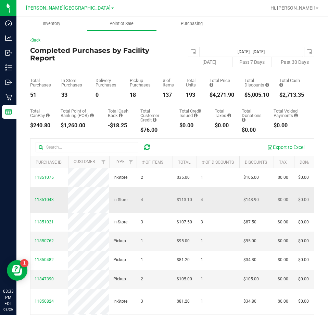
click at [40, 202] on span "11851043" at bounding box center [44, 199] width 19 height 5
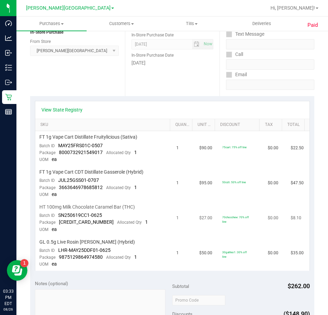
scroll to position [103, 0]
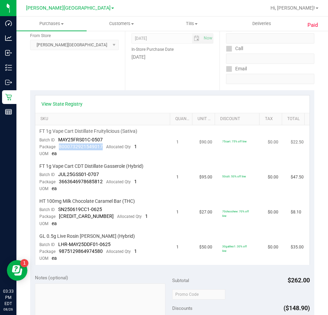
drag, startPoint x: 101, startPoint y: 146, endPoint x: 58, endPoint y: 149, distance: 44.0
click at [58, 149] on div "Package 8000732921549017 Allocated Qty 1" at bounding box center [88, 146] width 98 height 7
copy span "8000732921549017"
drag, startPoint x: 101, startPoint y: 182, endPoint x: 59, endPoint y: 180, distance: 42.9
click at [59, 180] on div "Package 3663646978685812 Allocated Qty 1" at bounding box center [88, 181] width 98 height 7
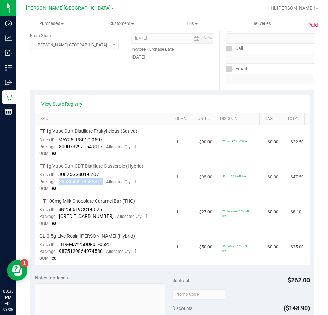
copy span "3663646978685812"
drag, startPoint x: 97, startPoint y: 219, endPoint x: 58, endPoint y: 215, distance: 39.6
click at [58, 215] on div "Package 4070079174891490 Allocated Qty 1" at bounding box center [93, 216] width 109 height 7
copy span "[CREDIT_CARD_NUMBER]"
drag, startPoint x: 101, startPoint y: 252, endPoint x: 58, endPoint y: 248, distance: 42.7
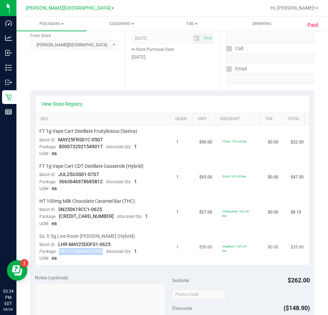
click at [58, 248] on div "Package 9875129864974580 Allocated Qty 1" at bounding box center [88, 251] width 98 height 7
copy span "9875129864974580"
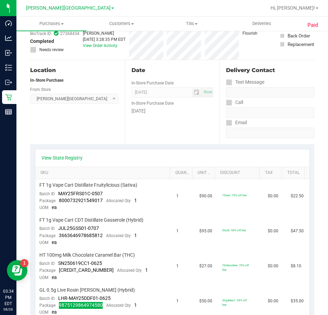
scroll to position [0, 0]
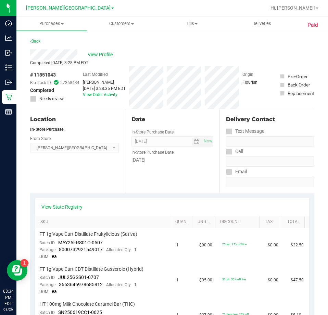
click at [32, 44] on div "Back" at bounding box center [35, 41] width 10 height 8
click at [33, 41] on link "Back" at bounding box center [35, 41] width 10 height 5
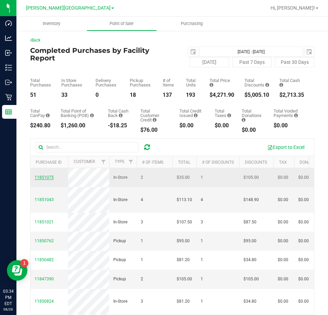
click at [38, 180] on span "11851075" at bounding box center [44, 177] width 19 height 5
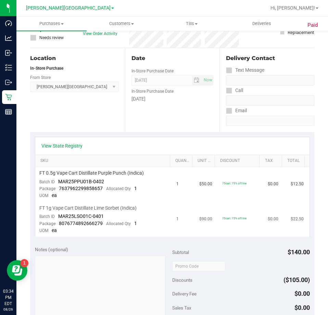
scroll to position [69, 0]
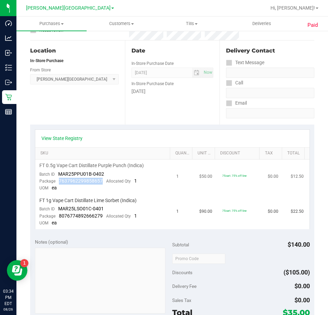
drag, startPoint x: 58, startPoint y: 180, endPoint x: 103, endPoint y: 182, distance: 44.6
click at [103, 182] on div "Package 7637962299858657 Allocated Qty 1" at bounding box center [88, 181] width 98 height 7
drag, startPoint x: 103, startPoint y: 182, endPoint x: 98, endPoint y: 180, distance: 4.8
click at [97, 179] on span "7637962299858657" at bounding box center [81, 180] width 44 height 5
drag, startPoint x: 102, startPoint y: 181, endPoint x: 59, endPoint y: 181, distance: 43.2
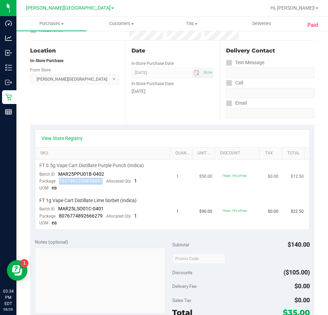
click at [59, 181] on div "Package 7637962299858657 Allocated Qty 1" at bounding box center [88, 181] width 98 height 7
copy span "7637962299858657"
drag, startPoint x: 100, startPoint y: 216, endPoint x: 59, endPoint y: 216, distance: 41.1
click at [59, 216] on span "8076774892666279" at bounding box center [81, 215] width 44 height 5
copy span "8076774892666279"
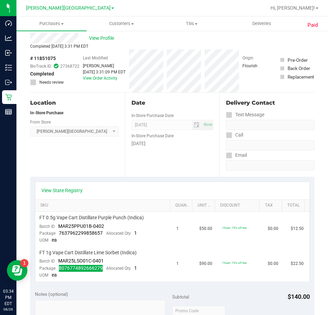
scroll to position [0, 0]
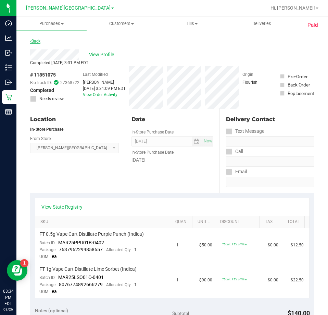
click at [31, 39] on icon at bounding box center [30, 41] width 1 height 4
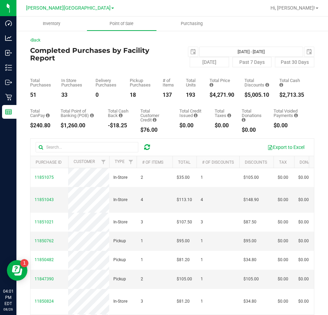
click at [147, 147] on icon at bounding box center [147, 147] width 6 height 7
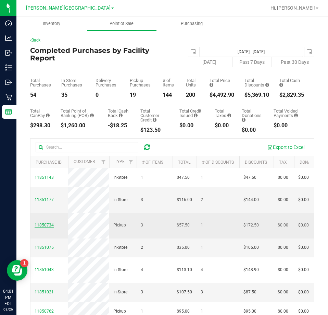
click at [44, 227] on span "11850734" at bounding box center [44, 224] width 19 height 5
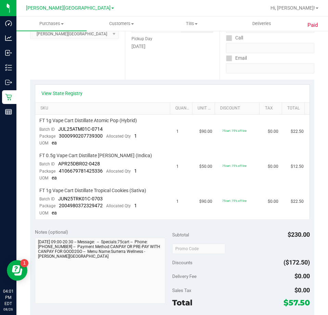
scroll to position [137, 0]
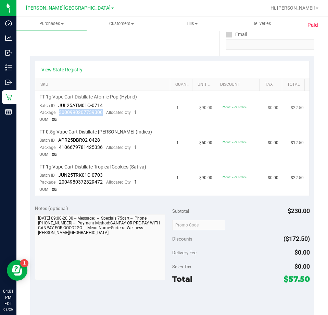
drag, startPoint x: 102, startPoint y: 110, endPoint x: 59, endPoint y: 113, distance: 43.6
click at [59, 113] on div "Package 3000990207739300 Allocated Qty 1" at bounding box center [88, 112] width 98 height 7
copy span "3000990207739300"
drag, startPoint x: 102, startPoint y: 148, endPoint x: 59, endPoint y: 149, distance: 43.2
click at [59, 149] on div "Package 4106679781425336 Allocated Qty 1" at bounding box center [88, 147] width 98 height 7
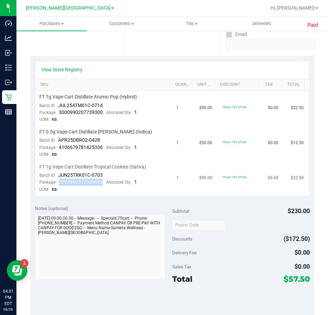
drag, startPoint x: 101, startPoint y: 181, endPoint x: 59, endPoint y: 182, distance: 42.2
click at [59, 182] on span "2004980372329472" at bounding box center [81, 181] width 44 height 5
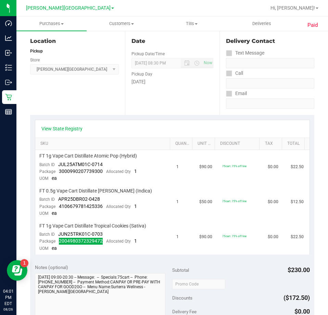
scroll to position [0, 0]
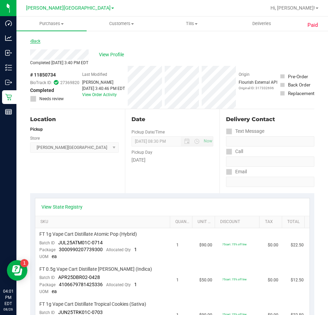
click at [37, 39] on link "Back" at bounding box center [35, 41] width 10 height 5
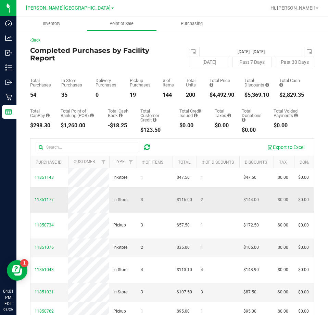
click at [39, 202] on span "11851177" at bounding box center [44, 199] width 19 height 5
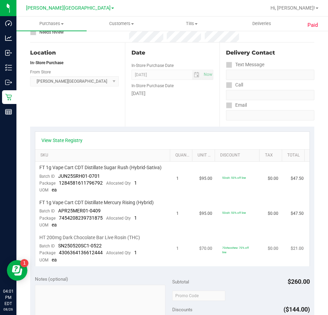
scroll to position [103, 0]
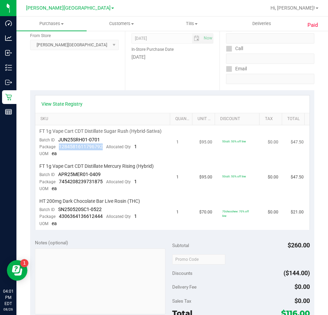
drag, startPoint x: 103, startPoint y: 145, endPoint x: 59, endPoint y: 150, distance: 44.8
click at [59, 150] on div "Package 1284581611796792 Allocated Qty 1" at bounding box center [88, 146] width 98 height 7
drag, startPoint x: 103, startPoint y: 182, endPoint x: 57, endPoint y: 185, distance: 45.3
click at [57, 185] on div "Package 7454208239731875 Allocated Qty 1" at bounding box center [88, 181] width 98 height 7
drag, startPoint x: 100, startPoint y: 214, endPoint x: 59, endPoint y: 216, distance: 41.5
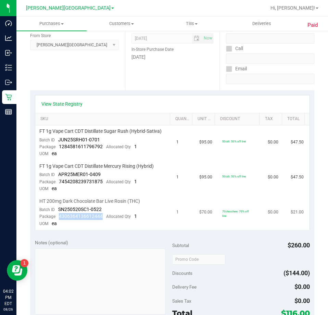
click at [59, 216] on span "4306364136612444" at bounding box center [81, 215] width 44 height 5
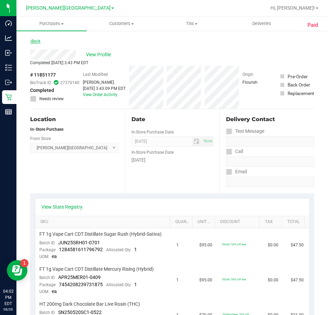
click at [34, 40] on link "Back" at bounding box center [35, 41] width 10 height 5
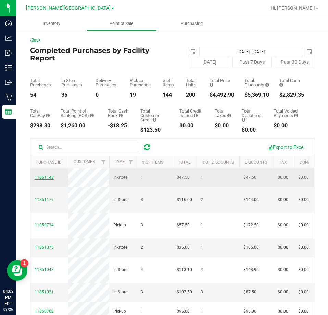
click at [48, 180] on span "11851143" at bounding box center [44, 177] width 19 height 5
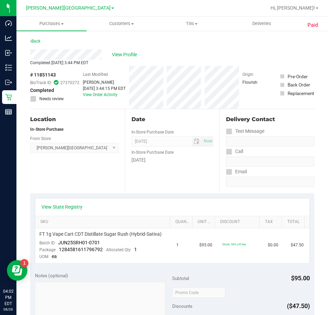
click at [107, 187] on div "Location In-Store Purchase From Store Bonita Springs WC Select Store Bonita Spr…" at bounding box center [77, 151] width 95 height 84
drag, startPoint x: 101, startPoint y: 247, endPoint x: 56, endPoint y: 248, distance: 45.6
click at [56, 248] on div "Package 1284581611796792 Allocated Qty 1" at bounding box center [88, 249] width 98 height 7
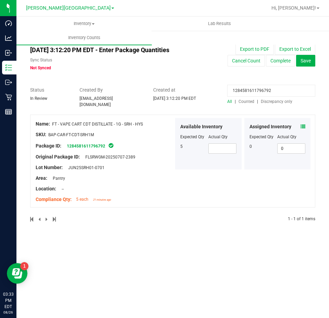
click at [303, 124] on icon at bounding box center [303, 126] width 5 height 5
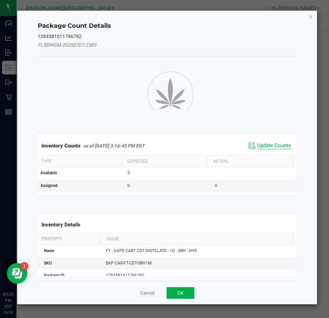
click at [264, 144] on div "Inventory Counts as of Aug 26, 2025 3:16:45 PM EDT Update Counts" at bounding box center [167, 145] width 262 height 19
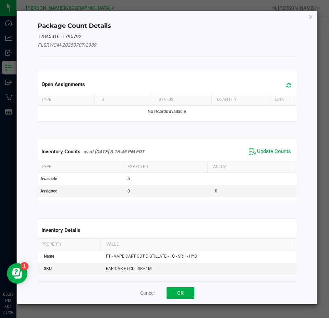
click at [267, 154] on span "Update Counts" at bounding box center [274, 151] width 34 height 7
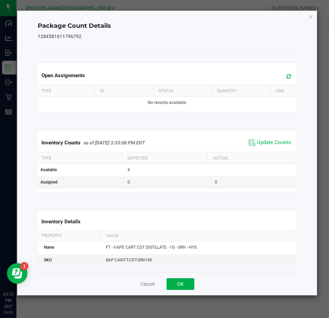
click at [308, 14] on div "Package Count Details 1284581611796792 Open Assignments Type ID Status Quantity…" at bounding box center [167, 153] width 300 height 285
click at [310, 18] on icon "Close" at bounding box center [311, 16] width 5 height 8
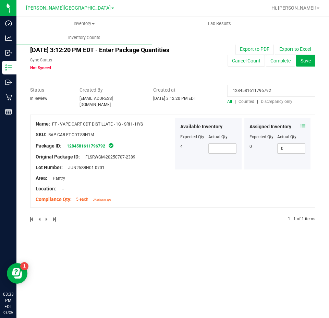
click at [245, 88] on input "1284581611796792" at bounding box center [271, 91] width 88 height 12
paste input "9457354226517304"
click at [305, 124] on icon at bounding box center [303, 126] width 5 height 5
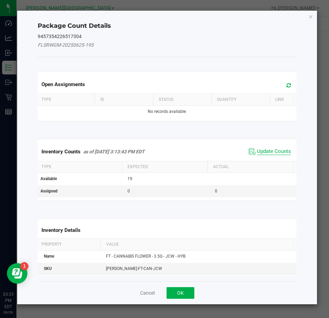
click at [274, 154] on span "Update Counts" at bounding box center [274, 151] width 34 height 7
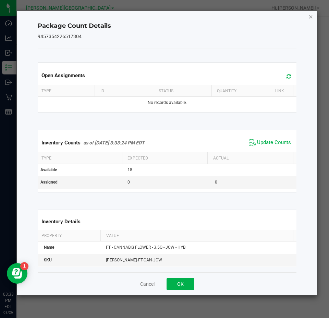
click at [312, 16] on icon "Close" at bounding box center [311, 16] width 5 height 8
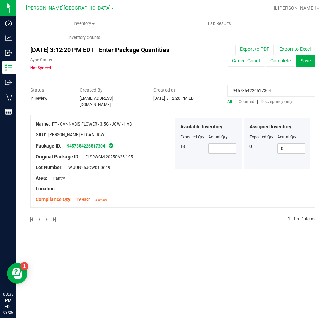
click at [263, 91] on input "9457354226517304" at bounding box center [271, 91] width 88 height 12
paste input "7707789856885103"
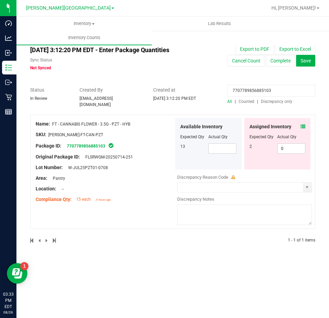
click at [301, 124] on icon at bounding box center [303, 126] width 5 height 5
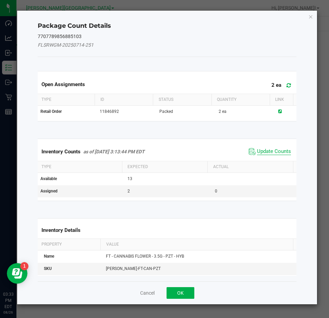
click at [275, 151] on span "Update Counts" at bounding box center [274, 151] width 34 height 7
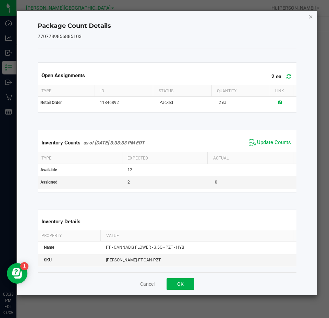
click at [309, 19] on icon "Close" at bounding box center [311, 16] width 5 height 8
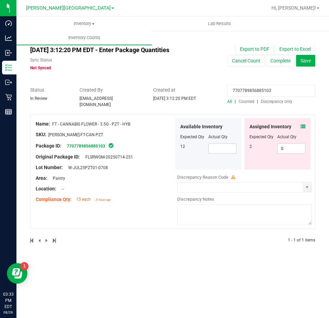
click at [243, 88] on input "7707789856885103" at bounding box center [271, 91] width 88 height 12
paste input "8000732921549017"
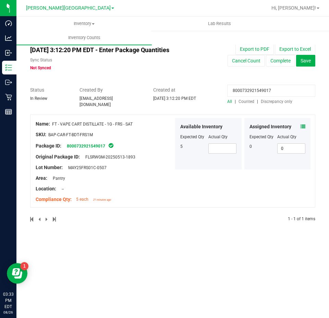
click at [303, 125] on icon at bounding box center [303, 126] width 5 height 5
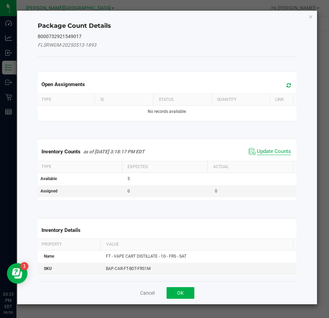
click at [282, 148] on span "Update Counts" at bounding box center [274, 151] width 34 height 7
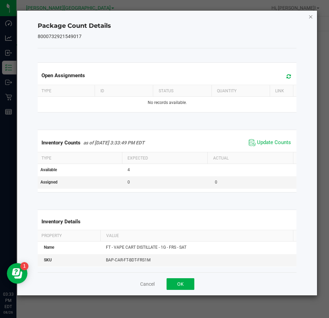
click at [310, 16] on icon "Close" at bounding box center [311, 16] width 5 height 8
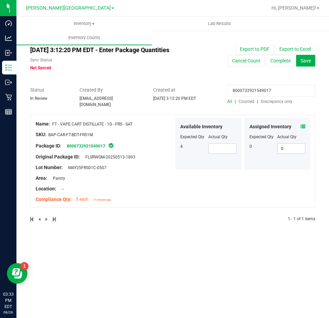
click at [253, 91] on input "8000732921549017" at bounding box center [271, 91] width 88 height 12
paste input "3663646978685812"
click at [303, 123] on span at bounding box center [303, 126] width 5 height 7
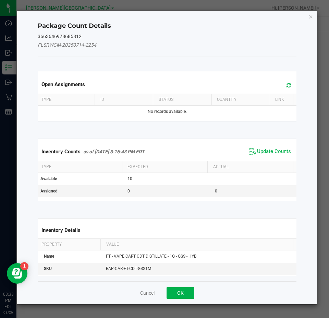
click at [285, 153] on span "Update Counts" at bounding box center [274, 151] width 34 height 7
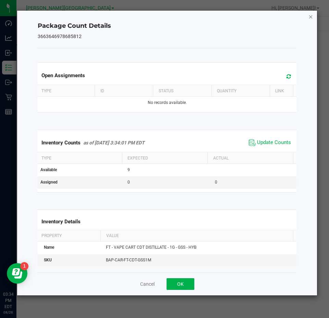
click at [311, 18] on icon "Close" at bounding box center [311, 16] width 5 height 8
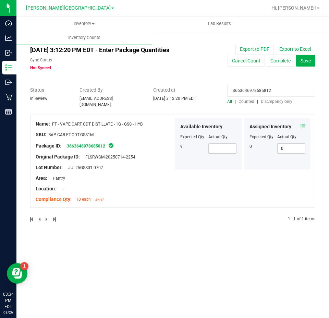
click at [254, 89] on input "3663646978685812" at bounding box center [271, 91] width 88 height 12
paste input "[CREDIT_CARD_NUMBER]"
click at [304, 124] on icon at bounding box center [303, 126] width 5 height 5
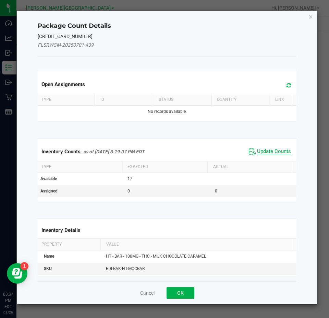
click at [275, 154] on span "Update Counts" at bounding box center [274, 151] width 34 height 7
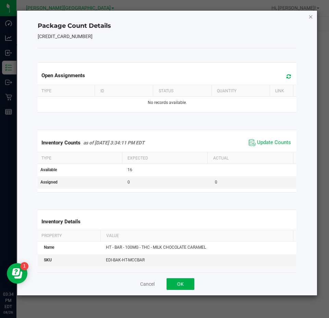
click at [311, 16] on icon "Close" at bounding box center [311, 16] width 5 height 8
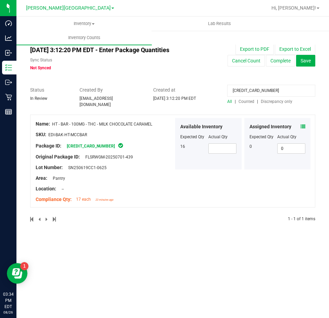
click at [242, 89] on input "[CREDIT_CARD_NUMBER]" at bounding box center [271, 91] width 88 height 12
paste input "987512986497458"
click at [301, 124] on icon at bounding box center [303, 126] width 5 height 5
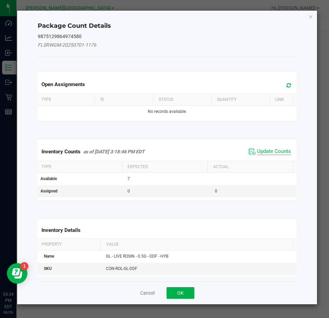
click at [258, 154] on span "Update Counts" at bounding box center [274, 151] width 34 height 7
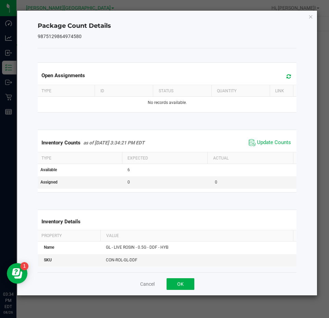
click at [308, 18] on div "Package Count Details 9875129864974580 Open Assignments Type ID Status Quantity…" at bounding box center [167, 153] width 300 height 285
click at [311, 18] on icon "Close" at bounding box center [311, 16] width 5 height 8
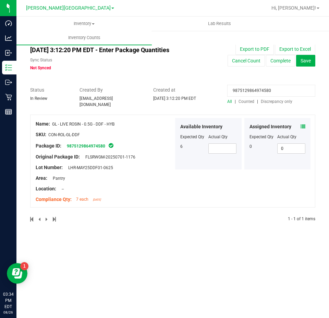
click at [304, 119] on div "Assigned Inventory Expected Qty Actual Qty 0 0 0" at bounding box center [277, 143] width 67 height 51
click at [304, 124] on icon at bounding box center [303, 126] width 5 height 5
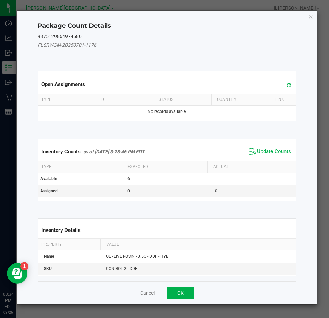
click at [281, 147] on span "Update Counts" at bounding box center [270, 151] width 46 height 10
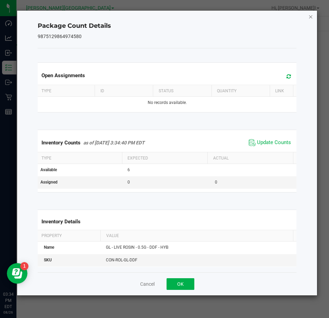
click at [311, 15] on icon "Close" at bounding box center [311, 16] width 5 height 8
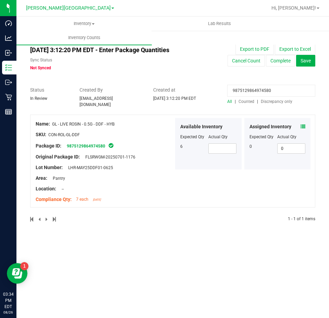
click at [241, 93] on input "9875129864974580" at bounding box center [271, 91] width 88 height 12
paste input "7637962299858657"
click at [304, 124] on icon at bounding box center [303, 126] width 5 height 5
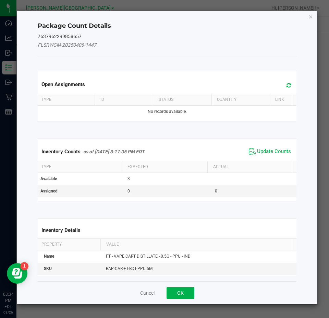
click at [273, 147] on span "Update Counts" at bounding box center [270, 151] width 46 height 10
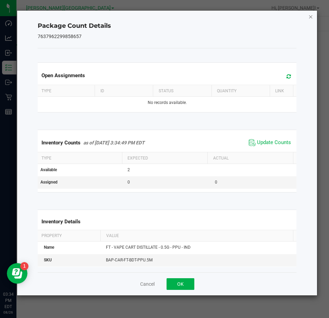
click at [310, 17] on icon "Close" at bounding box center [311, 16] width 5 height 8
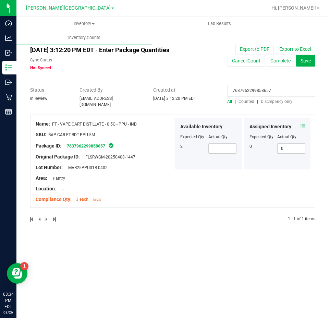
click at [249, 94] on input "7637962299858657" at bounding box center [271, 91] width 88 height 12
paste input "8076774892666279"
type input "8076774892666279"
click at [301, 125] on icon at bounding box center [303, 126] width 5 height 5
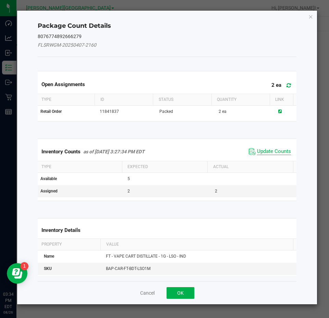
click at [269, 152] on span "Update Counts" at bounding box center [274, 151] width 34 height 7
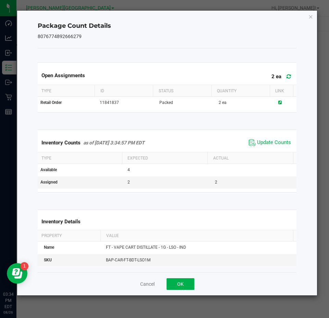
click at [311, 21] on div "Package Count Details 8076774892666279 Open Assignments 2 ea Type ID Status Qua…" at bounding box center [167, 153] width 300 height 285
click at [311, 18] on icon "Close" at bounding box center [311, 16] width 5 height 8
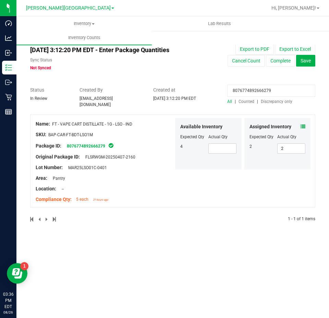
click at [275, 89] on input "8076774892666279" at bounding box center [271, 91] width 88 height 12
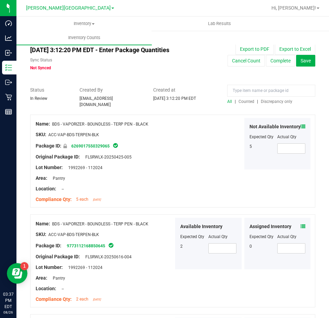
click at [244, 102] on span "Counted" at bounding box center [247, 101] width 16 height 5
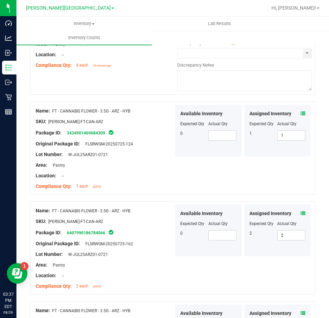
scroll to position [1440, 0]
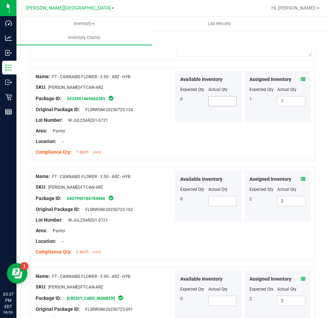
click at [226, 103] on span at bounding box center [222, 101] width 28 height 10
type input "0"
click at [222, 196] on span at bounding box center [222, 201] width 28 height 10
type input "0"
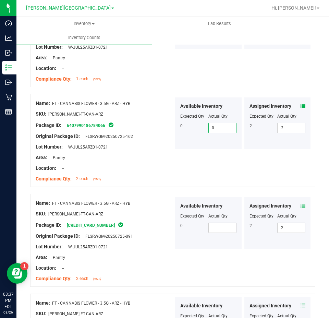
scroll to position [1543, 0]
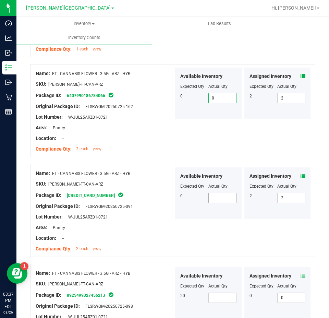
type input "0"
click at [212, 193] on span at bounding box center [222, 198] width 28 height 10
type input "0"
click at [230, 233] on div "Name: FT - CANNABIS FLOWER - 3.5G - ARZ - HYB SKU: FLO-BUD-FT-CAN-ARZ Package I…" at bounding box center [172, 210] width 285 height 93
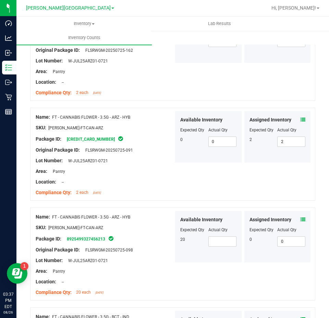
scroll to position [1611, 0]
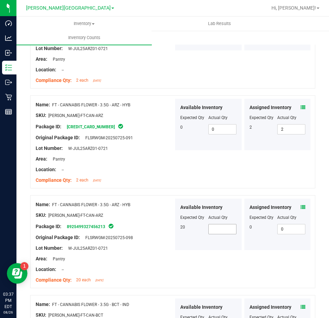
click at [219, 226] on span at bounding box center [222, 229] width 28 height 10
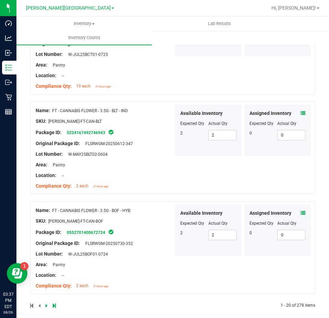
scroll to position [1908, 0]
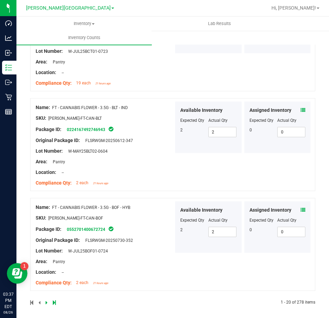
click at [46, 300] on icon at bounding box center [47, 302] width 2 height 4
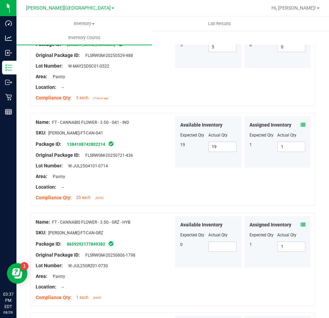
scroll to position [240, 0]
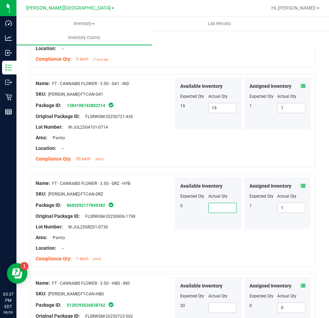
click at [216, 205] on span at bounding box center [222, 208] width 28 height 10
type input "0"
click at [197, 240] on div "Name: FT - CANNABIS FLOWER - 3.5G - GRZ - HYB SKU: FLO-BUD-FT-CAN-GRZ Package I…" at bounding box center [172, 220] width 285 height 93
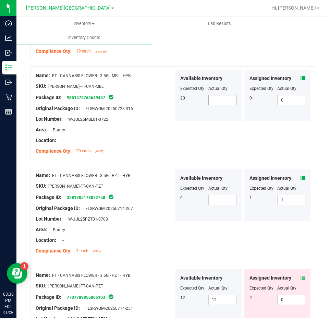
scroll to position [651, 0]
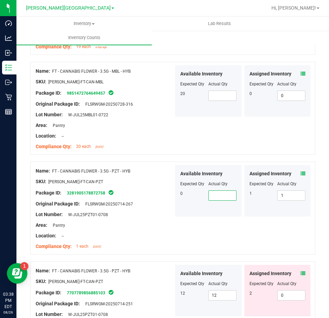
click at [215, 195] on span at bounding box center [222, 195] width 28 height 10
type input "0"
click at [226, 219] on div "Name: FT - CANNABIS FLOWER - 3.5G - PZT - HYB SKU: FLO-BUD-FT-CAN-PZT Package I…" at bounding box center [172, 207] width 285 height 93
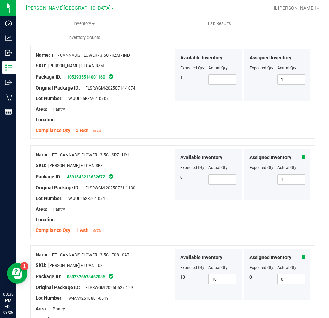
scroll to position [994, 0]
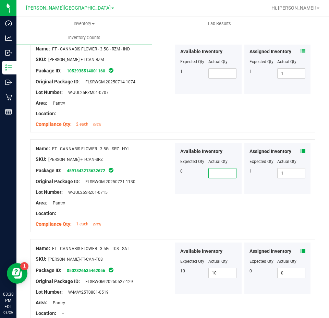
click at [221, 168] on span at bounding box center [222, 173] width 28 height 10
type input "0"
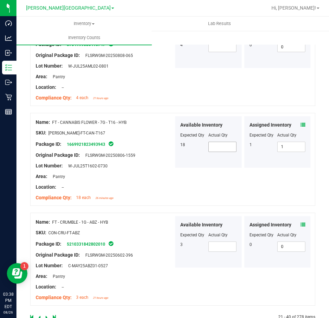
scroll to position [1855, 0]
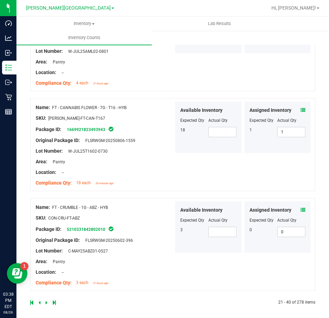
type input "0"
click at [46, 300] on icon at bounding box center [47, 302] width 2 height 4
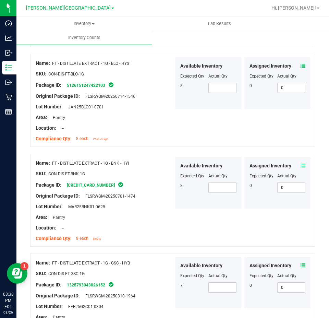
scroll to position [754, 0]
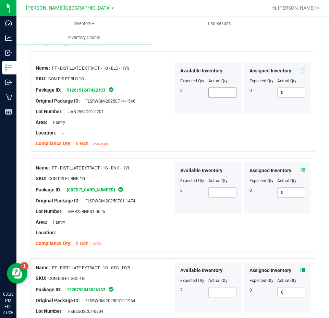
click at [217, 87] on span at bounding box center [222, 92] width 28 height 10
type input "5"
click at [223, 289] on div "Available Inventory Expected Qty Actual Qty 7" at bounding box center [208, 287] width 67 height 51
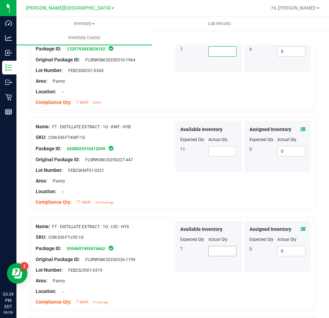
scroll to position [1028, 0]
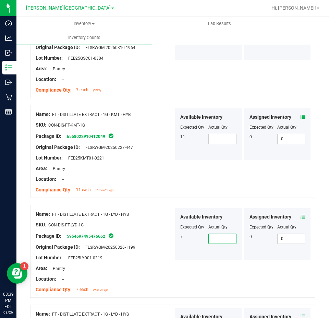
click at [222, 236] on span at bounding box center [222, 238] width 28 height 10
type input "7"
click at [167, 243] on div "Original Package ID: FLSRWGM-20250326-1199" at bounding box center [105, 246] width 138 height 7
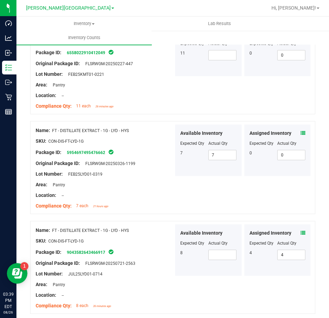
scroll to position [1166, 0]
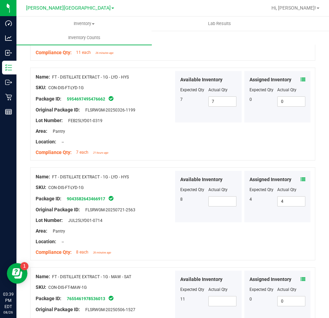
click at [220, 167] on div "Name: FT - DISTILLATE EXTRACT - 1G - LYD - HYS SKU: CON-DIS-FT-LYD-1G Package I…" at bounding box center [172, 213] width 285 height 93
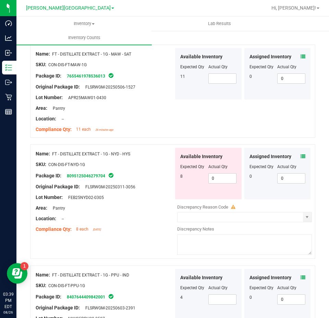
scroll to position [1406, 0]
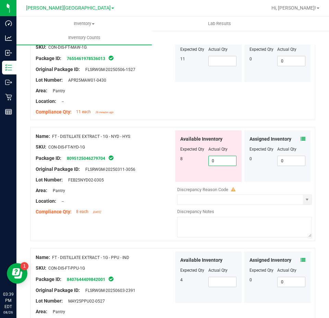
click at [229, 159] on span "0 0" at bounding box center [222, 161] width 28 height 10
click at [229, 159] on input "0" at bounding box center [222, 161] width 27 height 10
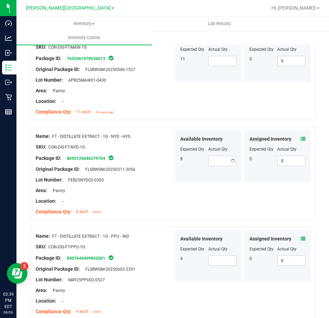
click at [201, 179] on div "Available Inventory Expected Qty Actual Qty 8" at bounding box center [243, 156] width 138 height 52
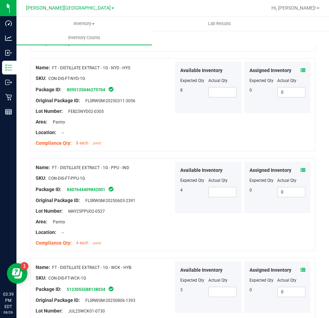
click at [124, 161] on div "Name: FT - DISTILLATE EXTRACT - 1G - PPU - IND SKU: CON-DIS-FT-PPU-1G Package I…" at bounding box center [105, 204] width 138 height 87
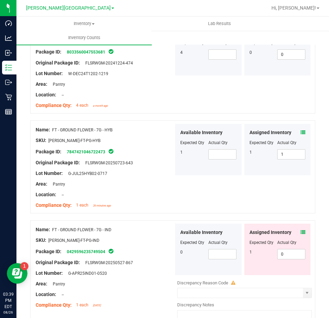
scroll to position [1817, 0]
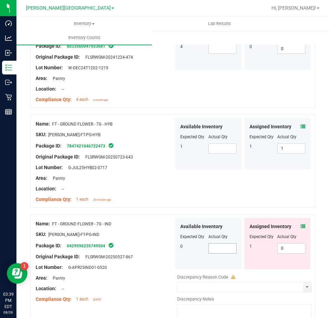
click at [221, 246] on span at bounding box center [222, 248] width 28 height 10
type input "0"
click at [163, 227] on div at bounding box center [105, 228] width 138 height 3
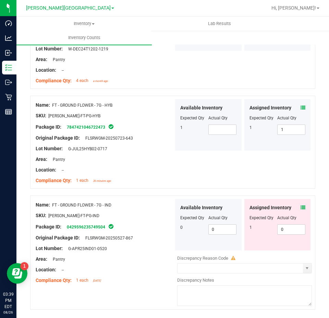
scroll to position [1855, 0]
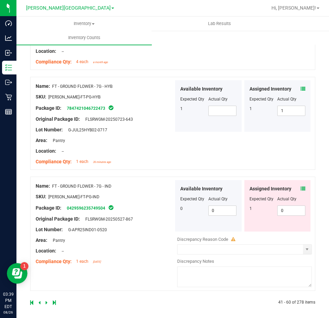
click at [46, 300] on icon at bounding box center [47, 302] width 2 height 4
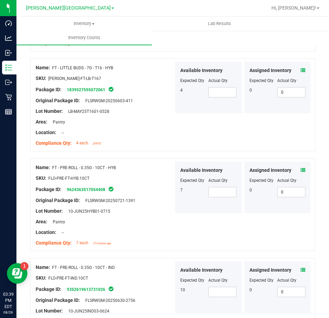
scroll to position [1166, 0]
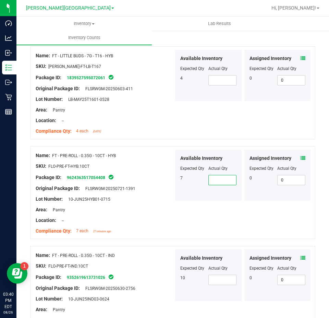
click at [223, 175] on span at bounding box center [222, 180] width 28 height 10
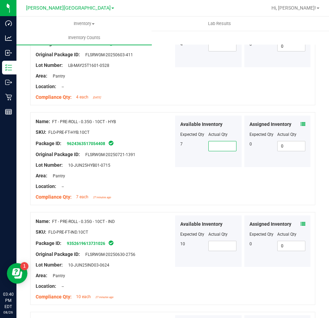
scroll to position [1200, 0]
type input "3"
click at [199, 262] on div "Available Inventory Expected Qty Actual Qty 10" at bounding box center [208, 240] width 67 height 51
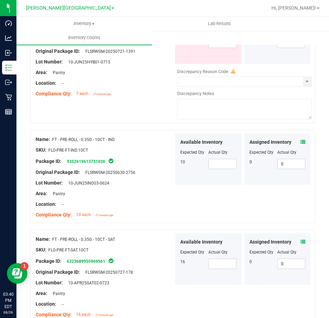
scroll to position [1337, 0]
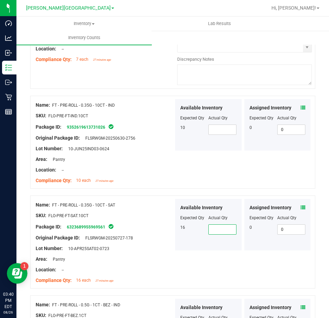
click at [221, 229] on span at bounding box center [222, 229] width 28 height 10
type input "11"
click at [225, 164] on div "Name: FT - PRE-ROLL - 0.35G - 10CT - IND SKU: FLO-PRE-FT-IND.10CT Package ID: 9…" at bounding box center [172, 142] width 285 height 93
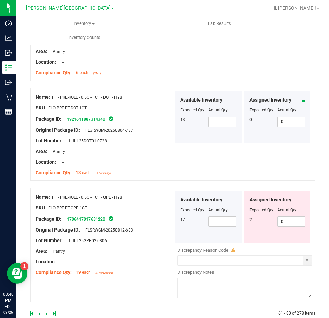
scroll to position [1876, 0]
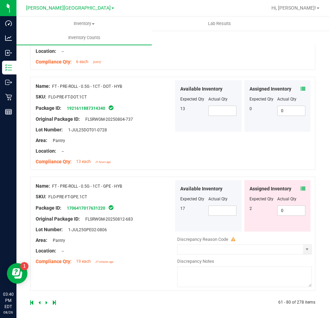
click at [46, 300] on icon at bounding box center [47, 302] width 2 height 4
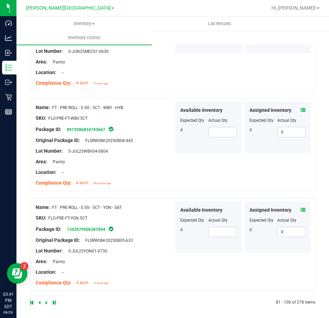
click at [46, 300] on icon at bounding box center [47, 302] width 2 height 4
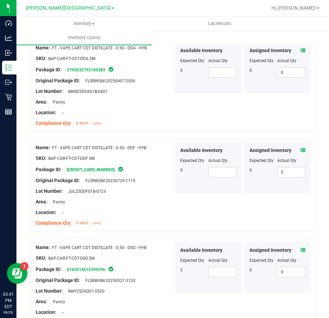
scroll to position [1812, 0]
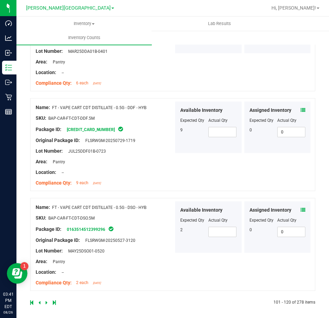
click at [55, 301] on icon at bounding box center [54, 302] width 3 height 4
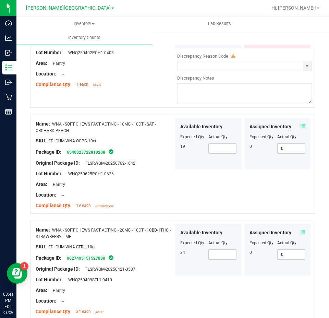
scroll to position [1686, 0]
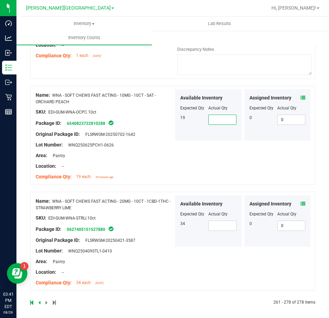
click at [214, 116] on span at bounding box center [222, 120] width 28 height 10
click at [215, 228] on div "Available Inventory Expected Qty Actual Qty 34" at bounding box center [208, 220] width 67 height 51
click at [216, 224] on span at bounding box center [222, 225] width 28 height 10
type input "34"
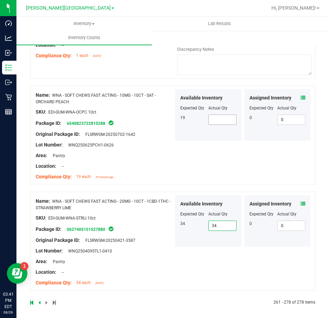
click at [217, 115] on span at bounding box center [222, 120] width 28 height 10
type input "19"
click at [39, 300] on icon at bounding box center [39, 302] width 2 height 4
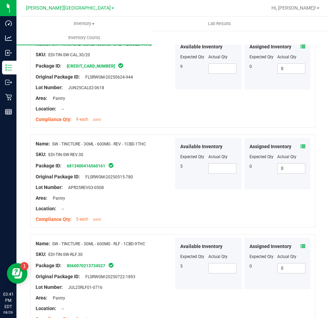
scroll to position [1802, 0]
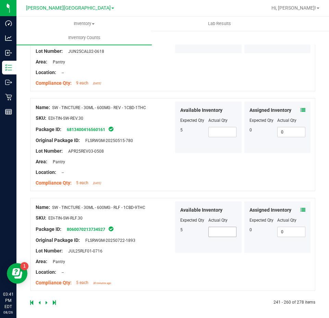
click at [223, 232] on span at bounding box center [222, 232] width 28 height 10
click at [48, 300] on link at bounding box center [47, 302] width 3 height 5
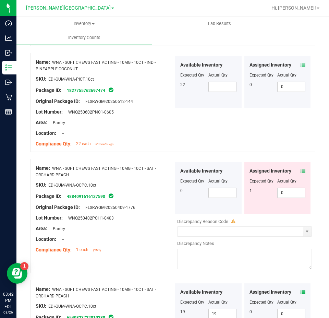
scroll to position [1446, 0]
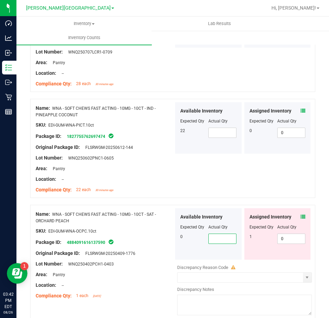
click at [219, 233] on span at bounding box center [222, 238] width 28 height 10
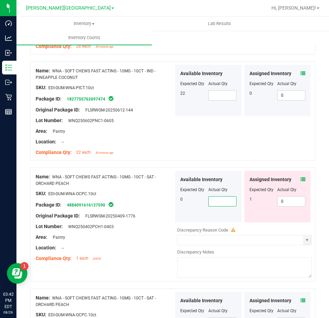
scroll to position [1515, 0]
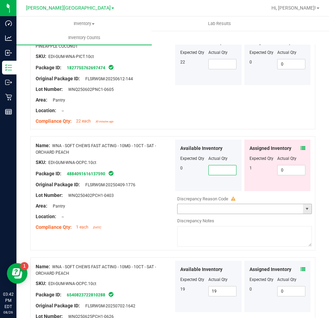
type input "0"
click at [221, 122] on div "Name: WNA - SOFT CHEWS FAST ACTING - 10MG - 10CT - IND - PINEAPPLE COCONUT SKU:…" at bounding box center [172, 79] width 285 height 99
click at [301, 146] on icon at bounding box center [303, 148] width 5 height 5
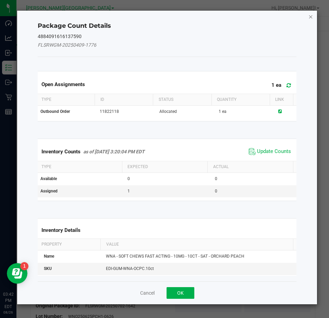
click at [310, 16] on icon "Close" at bounding box center [311, 16] width 5 height 8
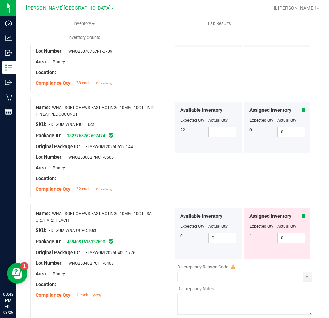
scroll to position [1446, 0]
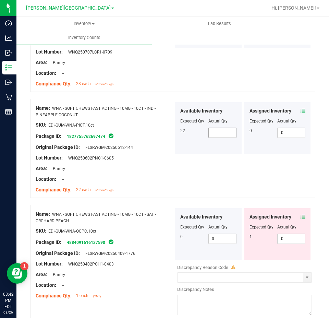
click at [219, 128] on span at bounding box center [222, 133] width 28 height 10
type input "22"
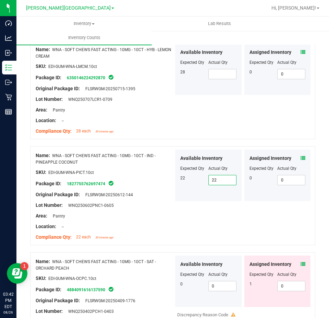
scroll to position [1275, 0]
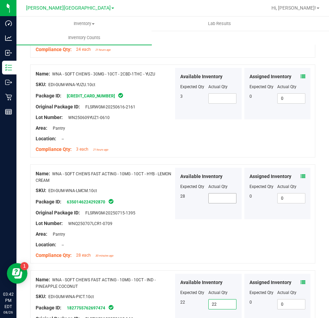
type input "22"
click at [224, 193] on span at bounding box center [222, 198] width 28 height 10
type input "28"
click at [212, 93] on span at bounding box center [222, 98] width 28 height 10
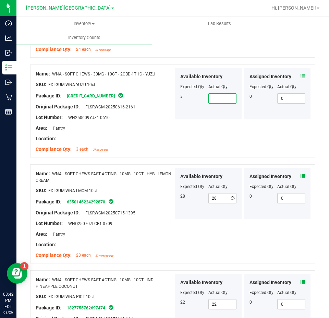
type input "3"
click at [180, 123] on div "Name: WNA - SOFT CHEWS - 30MG - 10CT - 2CBD-1THC - YUZU SKU: EDI-GUM-WNA-YUZU.1…" at bounding box center [172, 110] width 285 height 93
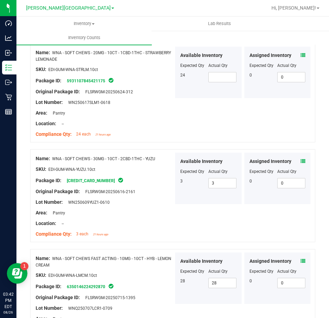
scroll to position [1172, 0]
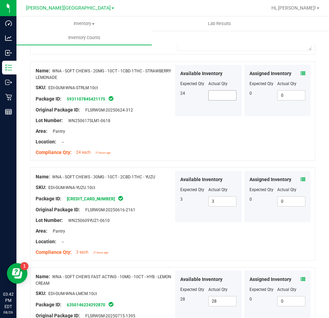
click at [210, 90] on span at bounding box center [222, 95] width 28 height 10
type input "24"
click at [195, 116] on div at bounding box center [243, 116] width 138 height 1
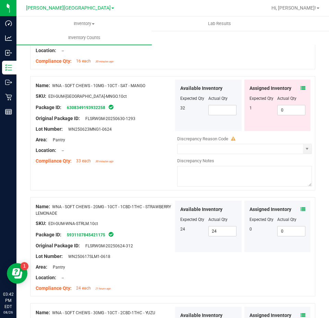
scroll to position [1035, 0]
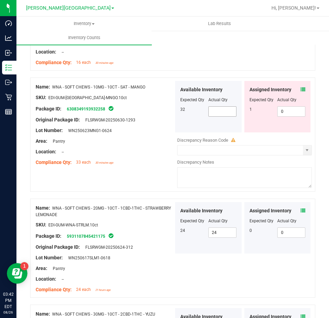
click at [211, 107] on span at bounding box center [222, 111] width 28 height 10
type input "32"
click at [191, 119] on div "Available Inventory Expected Qty Actual Qty 32 32 32" at bounding box center [208, 106] width 67 height 51
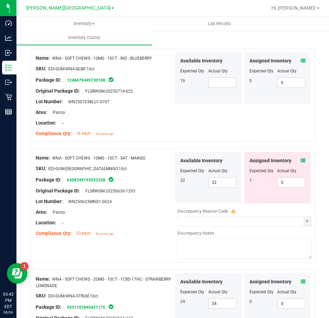
scroll to position [932, 0]
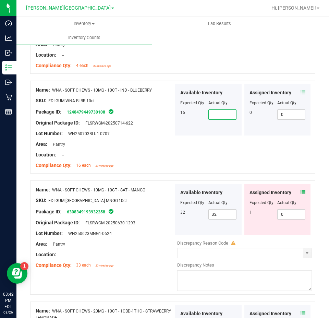
click at [222, 111] on span at bounding box center [222, 114] width 28 height 10
type input "16"
click at [134, 132] on div "Lot Number: WN250703BLU1-0707" at bounding box center [105, 133] width 138 height 7
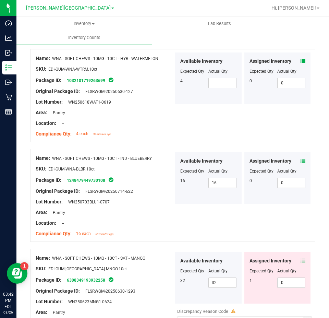
scroll to position [863, 0]
click at [218, 82] on span at bounding box center [222, 83] width 28 height 10
type input "4"
click at [155, 120] on div "Location: --" at bounding box center [105, 123] width 138 height 7
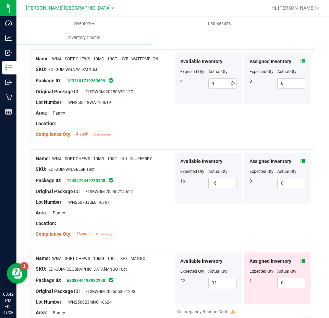
scroll to position [726, 0]
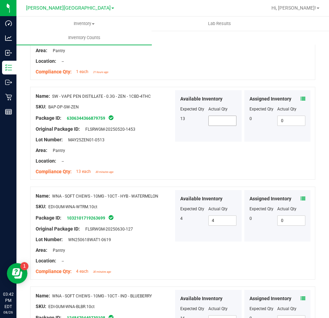
click at [208, 116] on span at bounding box center [222, 121] width 28 height 10
type input "13"
drag, startPoint x: 147, startPoint y: 135, endPoint x: 150, endPoint y: 138, distance: 4.2
click at [148, 136] on div "Lot Number: MAY25ZEN01-0513" at bounding box center [105, 139] width 138 height 7
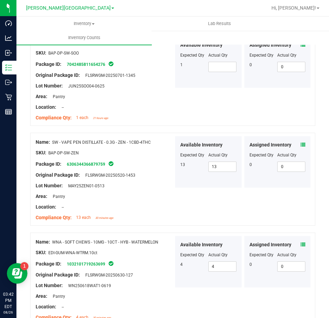
scroll to position [555, 0]
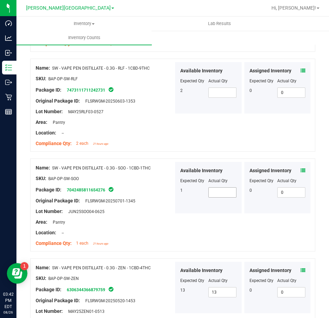
click at [216, 188] on span at bounding box center [222, 192] width 28 height 10
type input "1"
click at [215, 89] on span at bounding box center [222, 92] width 28 height 10
type input "2"
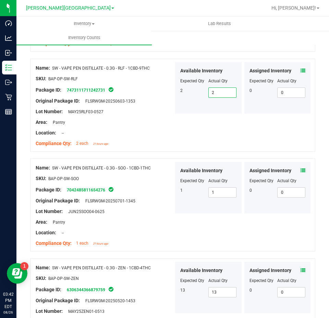
type input "2"
click at [143, 126] on div at bounding box center [105, 127] width 138 height 3
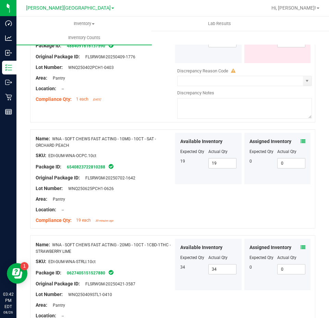
scroll to position [1686, 0]
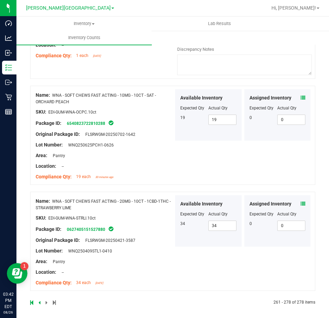
click at [39, 300] on icon at bounding box center [39, 302] width 2 height 4
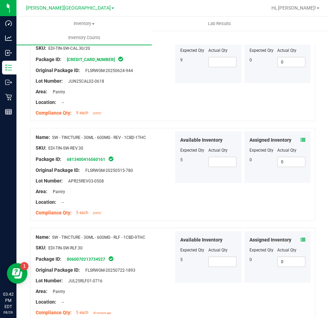
scroll to position [1802, 0]
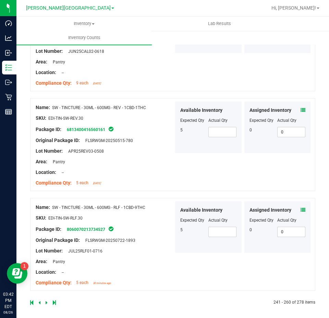
click at [224, 223] on div at bounding box center [208, 224] width 56 height 3
click at [222, 230] on span at bounding box center [222, 232] width 28 height 10
type input "5"
click at [216, 128] on span at bounding box center [222, 132] width 28 height 10
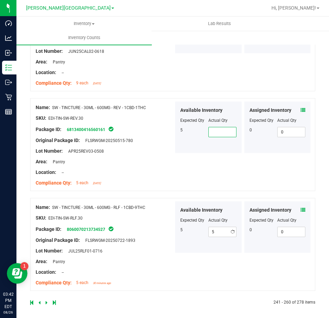
type input "5"
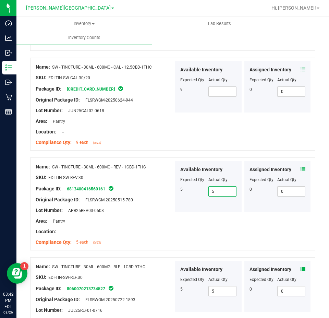
scroll to position [1664, 0]
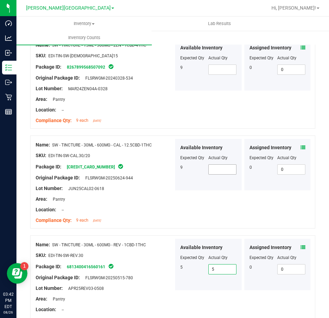
type input "5"
click at [218, 164] on span at bounding box center [222, 169] width 28 height 10
type input "9"
click at [223, 64] on span at bounding box center [222, 69] width 28 height 10
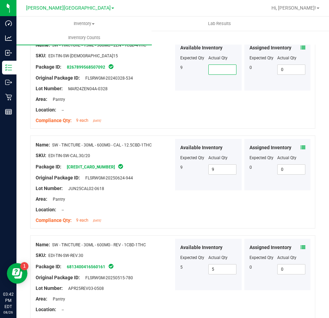
type input "9"
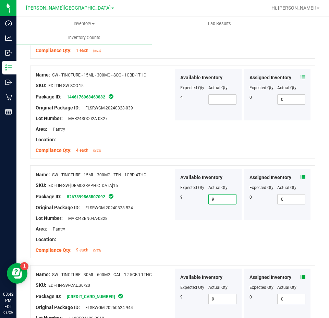
scroll to position [1527, 0]
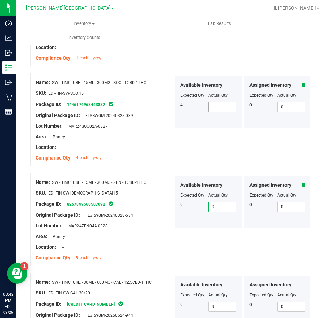
type input "9"
click at [215, 102] on span at bounding box center [222, 107] width 28 height 10
type input "4"
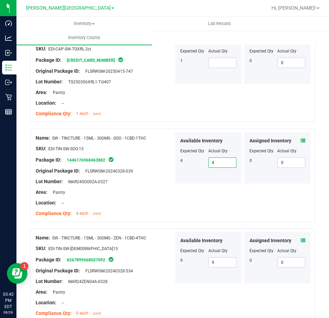
scroll to position [1390, 0]
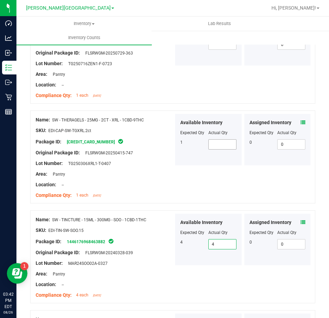
type input "4"
click at [218, 139] on span at bounding box center [222, 144] width 28 height 10
type input "1"
click at [164, 146] on div at bounding box center [105, 147] width 138 height 3
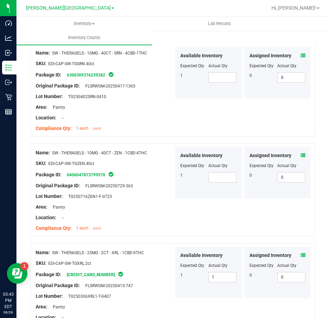
scroll to position [1253, 0]
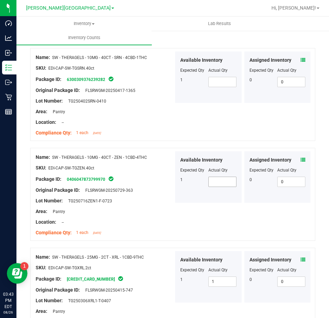
click at [220, 177] on span at bounding box center [222, 182] width 28 height 10
type input "1"
click at [212, 77] on span at bounding box center [222, 82] width 28 height 10
type input "1"
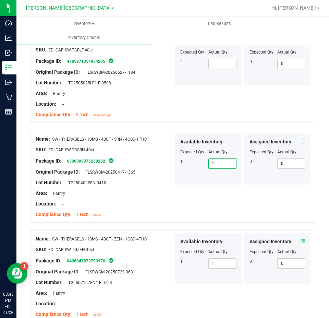
scroll to position [1150, 0]
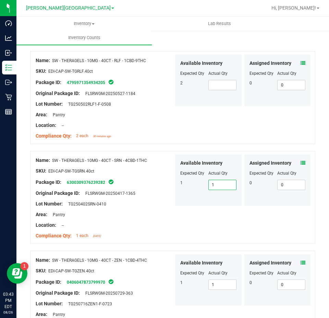
type input "1"
click at [218, 76] on div at bounding box center [208, 77] width 56 height 3
click at [183, 80] on div "2" at bounding box center [194, 83] width 28 height 6
click at [214, 81] on span at bounding box center [222, 85] width 28 height 10
type input "2"
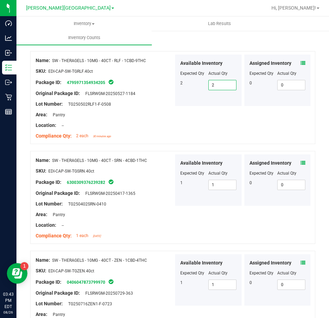
type input "2"
click at [184, 91] on div "Available Inventory Expected Qty Actual Qty 2 2 2" at bounding box center [208, 80] width 67 height 51
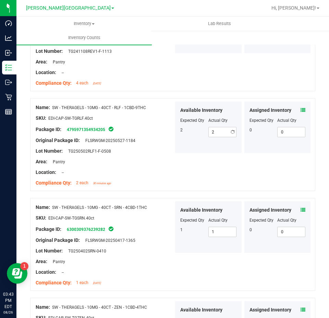
scroll to position [1047, 0]
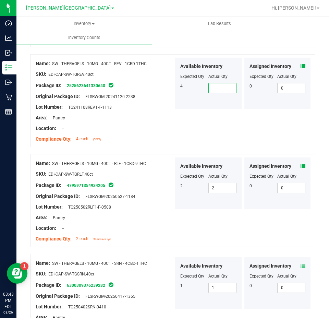
click at [217, 85] on span at bounding box center [222, 88] width 28 height 10
type input "4"
click at [150, 111] on div at bounding box center [105, 112] width 138 height 3
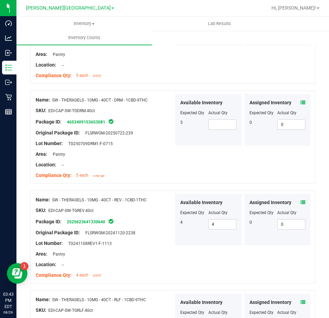
scroll to position [910, 0]
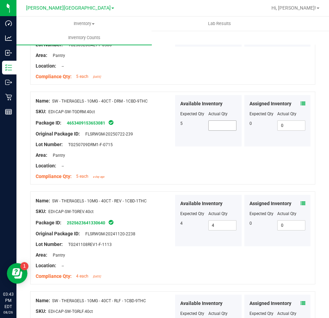
click at [214, 125] on span at bounding box center [222, 125] width 28 height 10
type input "5"
click at [155, 122] on div "Package ID: 4653409153653081" at bounding box center [105, 123] width 138 height 8
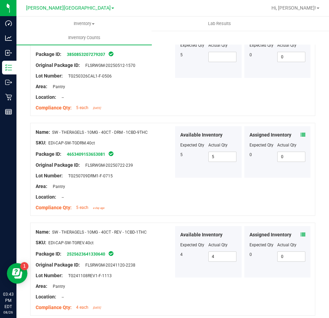
scroll to position [807, 0]
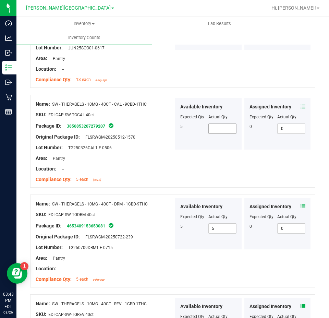
click at [208, 123] on span at bounding box center [222, 128] width 28 height 10
click at [209, 124] on input "text" at bounding box center [222, 129] width 27 height 10
type input "5"
click at [159, 123] on div "Package ID: 3850853207279207" at bounding box center [105, 126] width 138 height 8
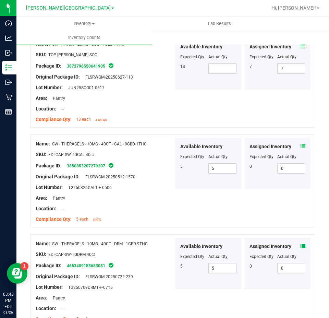
scroll to position [705, 0]
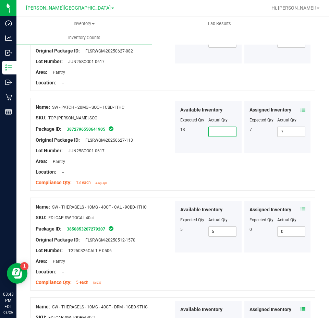
click at [214, 127] on span at bounding box center [222, 132] width 28 height 10
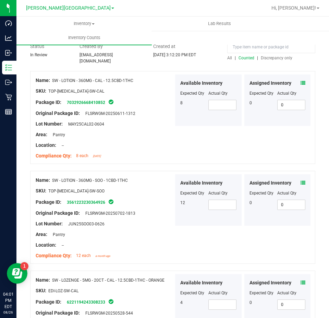
scroll to position [0, 0]
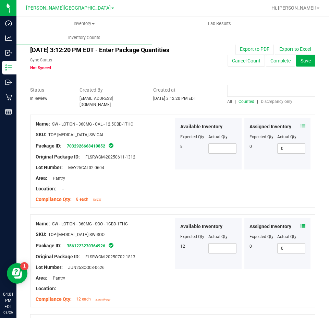
click at [261, 92] on input at bounding box center [271, 91] width 88 height 12
paste input "3000990207739300"
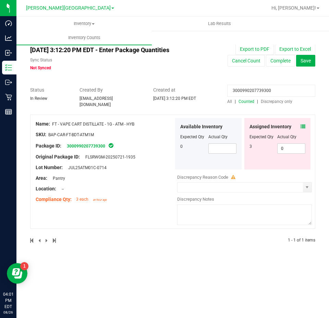
click at [304, 124] on icon at bounding box center [303, 126] width 5 height 5
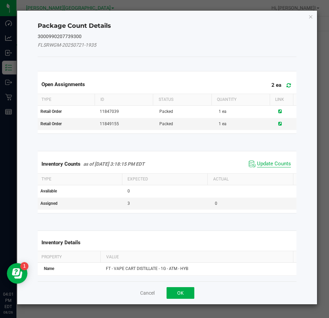
click at [265, 162] on span "Update Counts" at bounding box center [274, 163] width 34 height 7
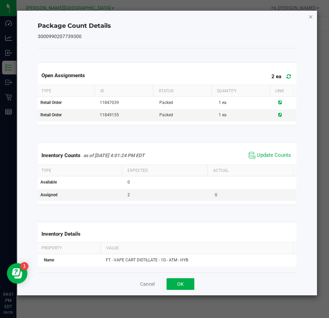
click at [311, 18] on icon "Close" at bounding box center [311, 16] width 5 height 8
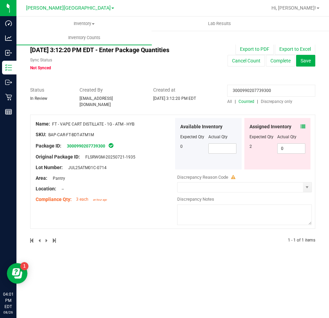
click at [257, 93] on input "3000990207739300" at bounding box center [271, 91] width 88 height 12
paste input "4106679781425336"
click at [302, 124] on icon at bounding box center [303, 126] width 5 height 5
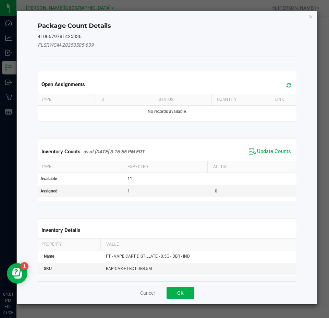
click at [275, 148] on span "Update Counts" at bounding box center [274, 151] width 34 height 7
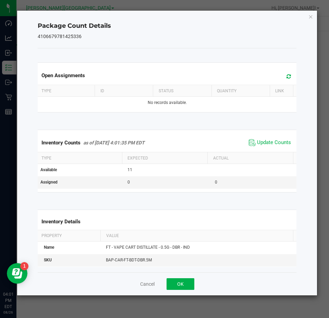
click at [312, 14] on icon "Close" at bounding box center [311, 16] width 5 height 8
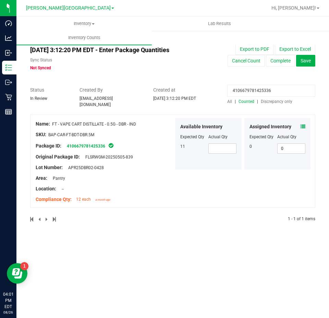
click at [243, 92] on input "4106679781425336" at bounding box center [271, 91] width 88 height 12
paste input "2004980372329472"
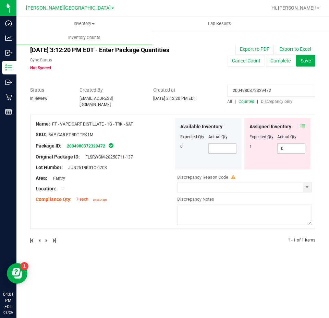
click at [305, 124] on icon at bounding box center [303, 126] width 5 height 5
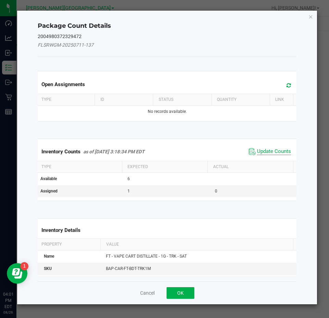
click at [272, 150] on span "Update Counts" at bounding box center [274, 151] width 34 height 7
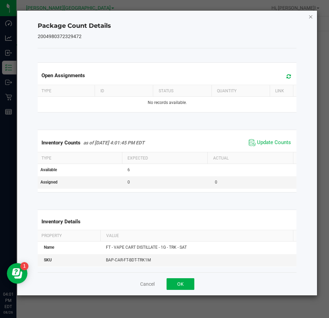
click at [310, 15] on icon "Close" at bounding box center [311, 16] width 5 height 8
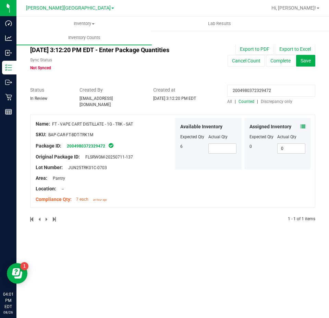
click at [264, 92] on input "2004980372329472" at bounding box center [271, 91] width 88 height 12
paste input "128458161179679"
click at [305, 124] on icon at bounding box center [303, 126] width 5 height 5
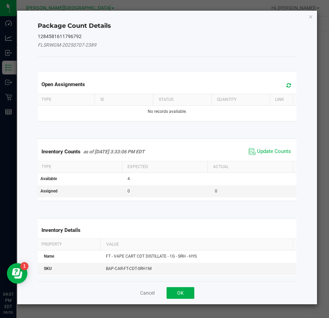
click at [283, 146] on div "Inventory Counts as of Aug 26, 2025 3:33:06 PM EDT Update Counts" at bounding box center [167, 151] width 262 height 19
click at [282, 149] on span "Update Counts" at bounding box center [274, 151] width 34 height 7
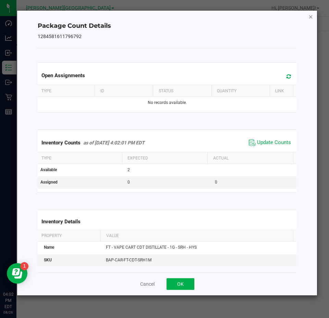
click at [310, 17] on icon "Close" at bounding box center [311, 16] width 5 height 8
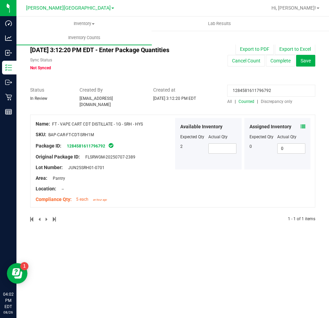
click at [258, 87] on input "1284581611796792" at bounding box center [271, 91] width 88 height 12
paste input "7454208239731875"
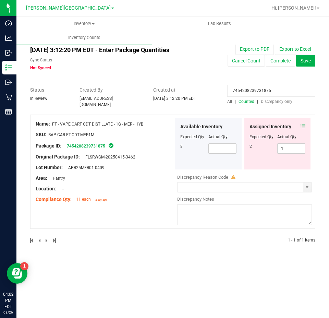
click at [305, 123] on div "Assigned Inventory Expected Qty Actual Qty 2 1 1" at bounding box center [277, 143] width 67 height 51
click at [304, 124] on icon at bounding box center [303, 126] width 5 height 5
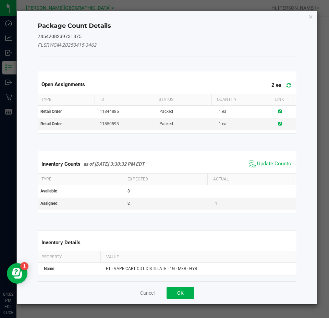
click at [283, 140] on div "Open Assignments 2 ea Type ID Status Quantity Link Retail Order 11844885 Packed…" at bounding box center [167, 102] width 269 height 80
click at [278, 160] on span "Update Counts" at bounding box center [270, 164] width 46 height 10
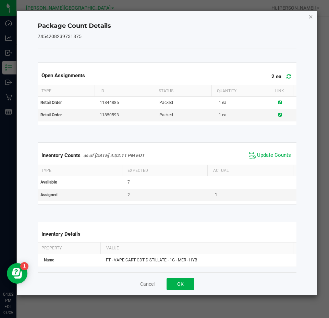
click at [310, 14] on icon "Close" at bounding box center [311, 16] width 5 height 8
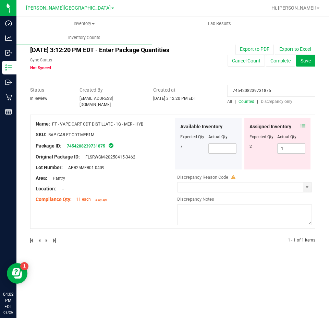
click at [259, 89] on input "7454208239731875" at bounding box center [271, 91] width 88 height 12
paste input "4306364136612444"
type input "4306364136612444"
click at [301, 119] on div "Assigned Inventory Expected Qty Actual Qty 1 0 0" at bounding box center [277, 143] width 67 height 51
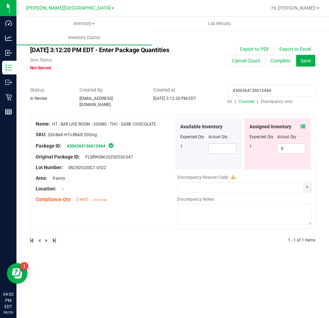
click at [304, 124] on icon at bounding box center [303, 126] width 5 height 5
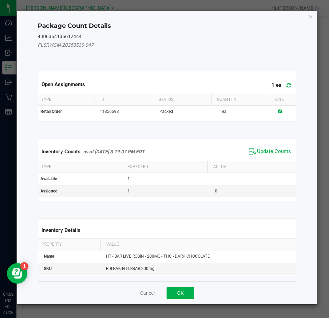
click at [281, 153] on span "Update Counts" at bounding box center [274, 151] width 34 height 7
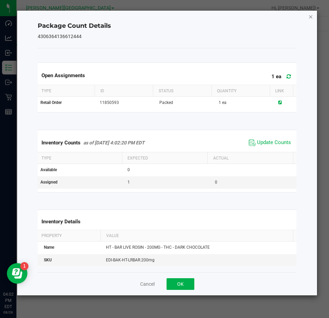
click at [310, 16] on icon "Close" at bounding box center [311, 16] width 5 height 8
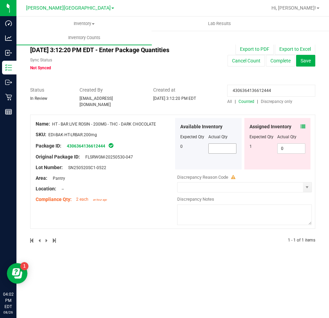
click at [231, 149] on span at bounding box center [222, 148] width 28 height 10
type input "0"
click at [281, 95] on input "4306364136612444" at bounding box center [271, 91] width 88 height 12
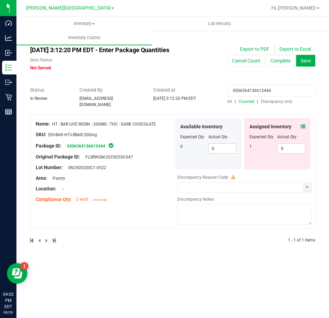
paste input "1284581611796792"
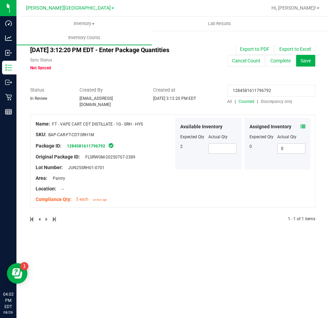
type input "1284581611796792"
click at [301, 124] on icon at bounding box center [303, 126] width 5 height 5
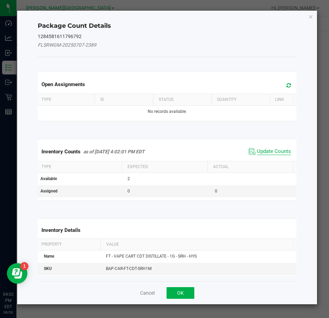
click at [261, 153] on span "Update Counts" at bounding box center [274, 151] width 34 height 7
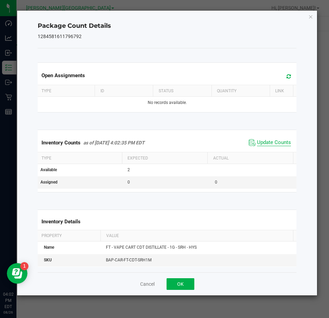
click at [273, 141] on span "Update Counts" at bounding box center [274, 142] width 34 height 7
click at [310, 17] on icon "Close" at bounding box center [311, 16] width 5 height 8
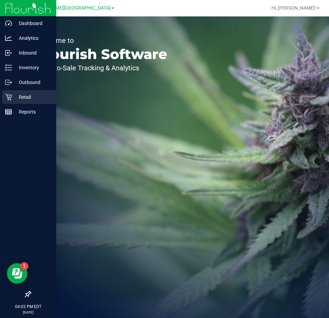
click at [9, 94] on icon at bounding box center [8, 97] width 7 height 7
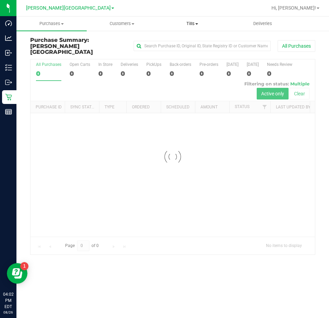
click at [198, 22] on span "Tills" at bounding box center [192, 24] width 70 height 6
click at [190, 43] on span "Manage tills" at bounding box center [180, 41] width 46 height 6
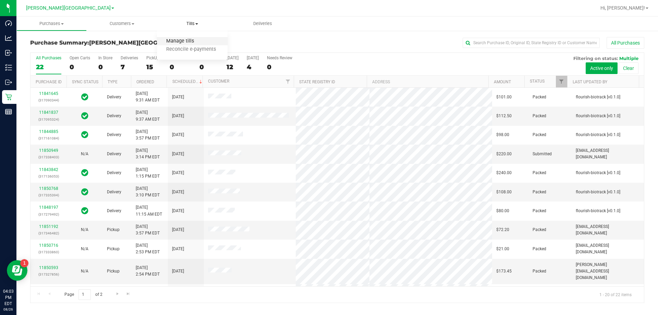
click at [191, 40] on span "Manage tills" at bounding box center [180, 41] width 46 height 6
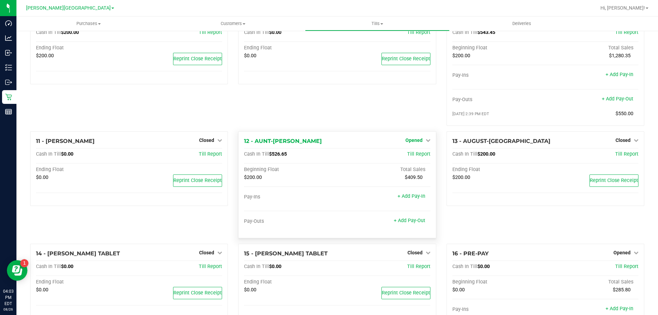
scroll to position [308, 0]
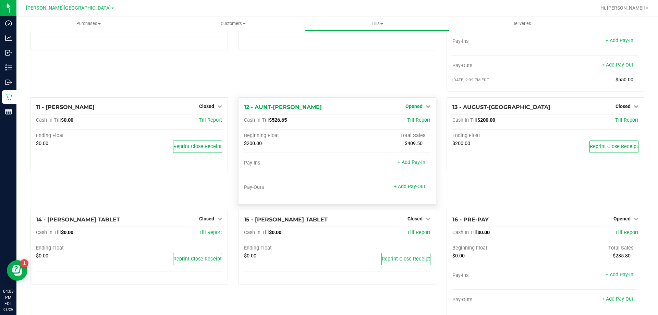
click at [329, 108] on span "Opened" at bounding box center [414, 106] width 17 height 5
click at [329, 123] on link "Close Till" at bounding box center [415, 120] width 19 height 5
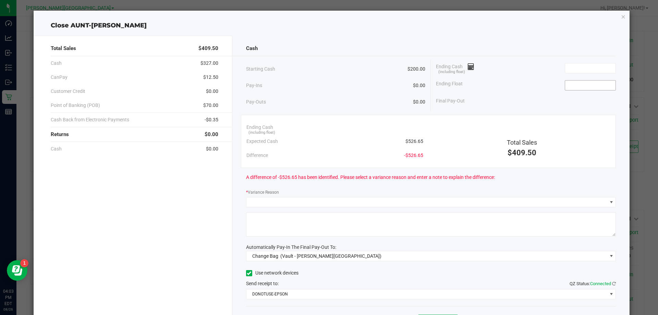
click at [329, 82] on input at bounding box center [590, 86] width 50 height 10
type input "$200.00"
click at [329, 68] on input at bounding box center [590, 68] width 50 height 10
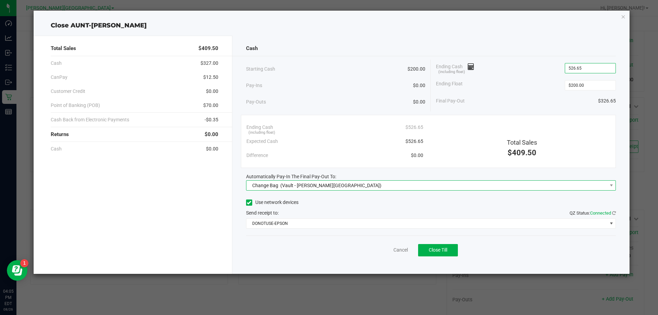
type input "$526.65"
click at [329, 186] on span "Change Bag (Vault - Bonita Springs)" at bounding box center [426, 186] width 361 height 10
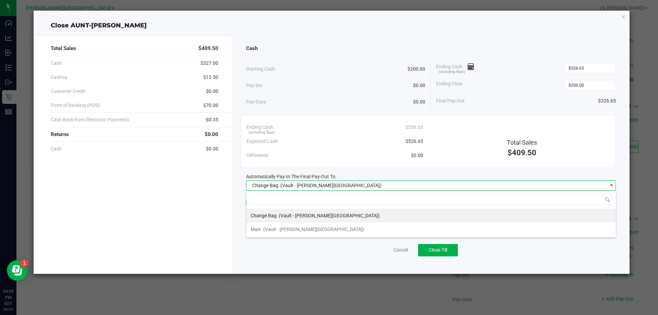
scroll to position [10, 370]
click at [317, 230] on li "Main (Vault - Bonita Springs)" at bounding box center [431, 229] width 370 height 14
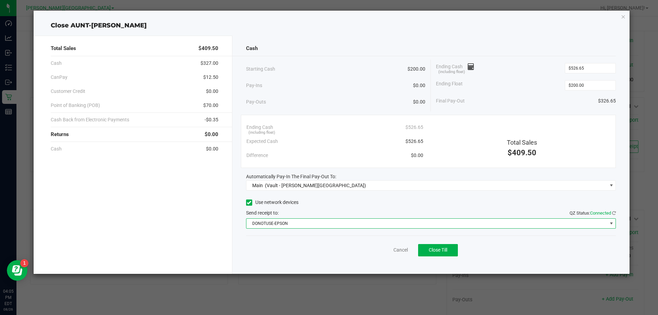
click at [312, 224] on span "DONOTUSE-EPSON" at bounding box center [426, 224] width 361 height 10
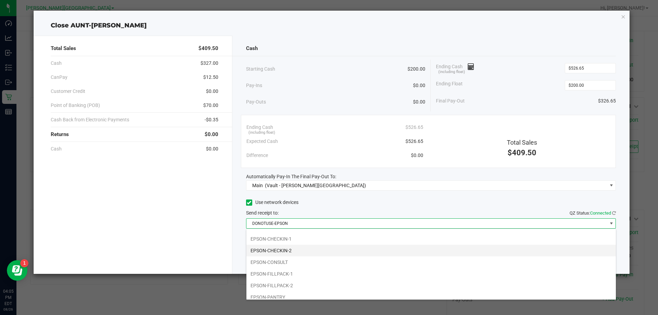
scroll to position [69, 0]
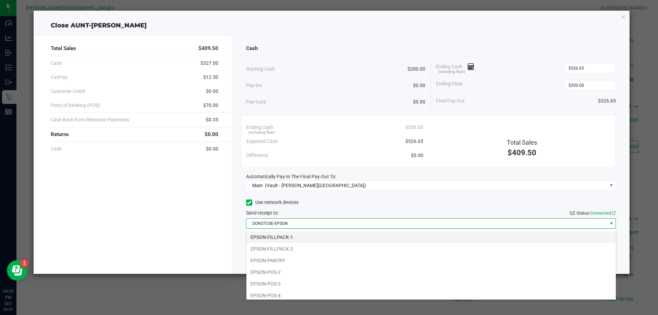
click at [290, 240] on li "EPSON-FILLPACK-1" at bounding box center [431, 237] width 370 height 12
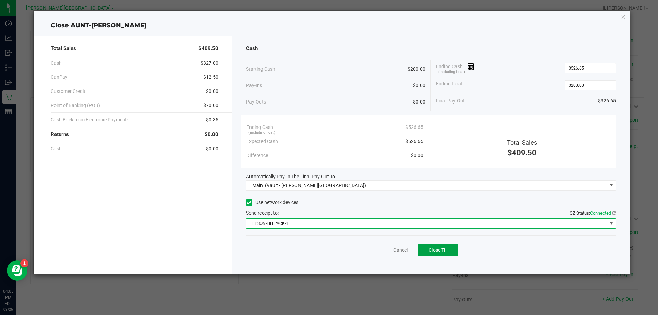
click at [329, 249] on button "Close Till" at bounding box center [438, 250] width 40 height 12
